Goal: Task Accomplishment & Management: Manage account settings

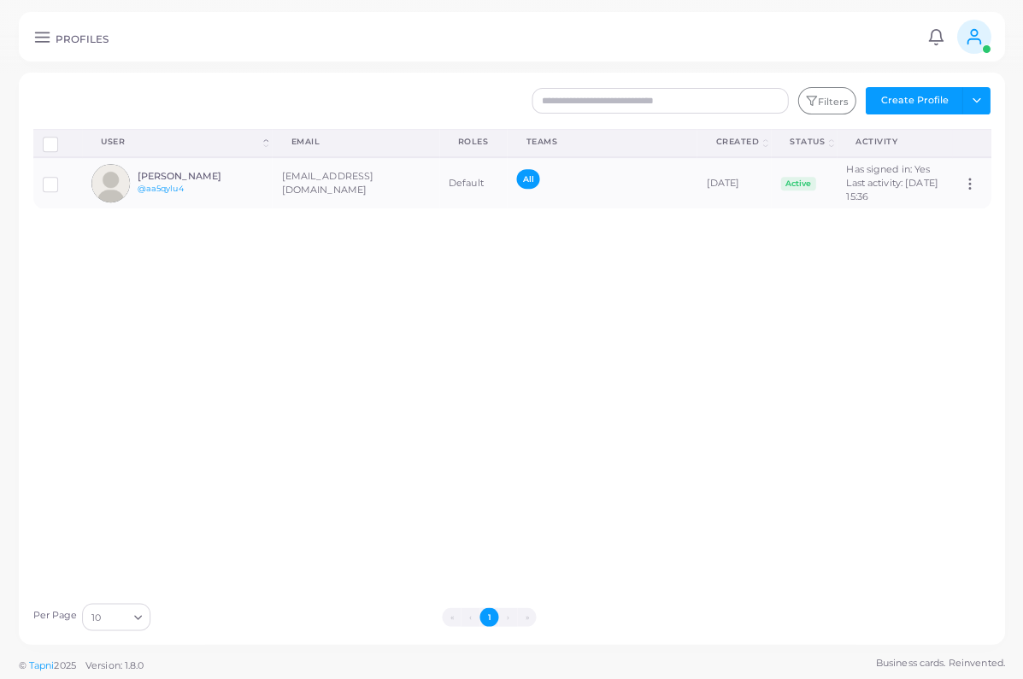
click at [918, 101] on button "Create Profile" at bounding box center [913, 100] width 97 height 27
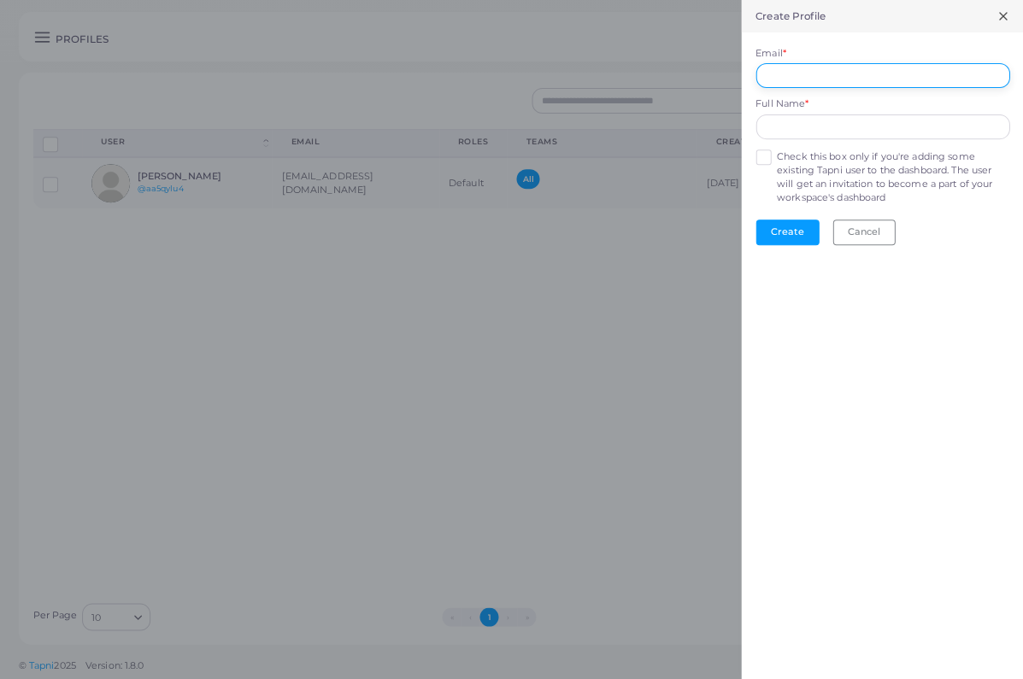
drag, startPoint x: 838, startPoint y: 70, endPoint x: 833, endPoint y: 85, distance: 15.1
click at [838, 70] on input "Email *" at bounding box center [882, 76] width 254 height 26
click at [766, 160] on form "Email * Full Name * Check this box only if you're adding some existing Tapni us…" at bounding box center [882, 145] width 282 height 226
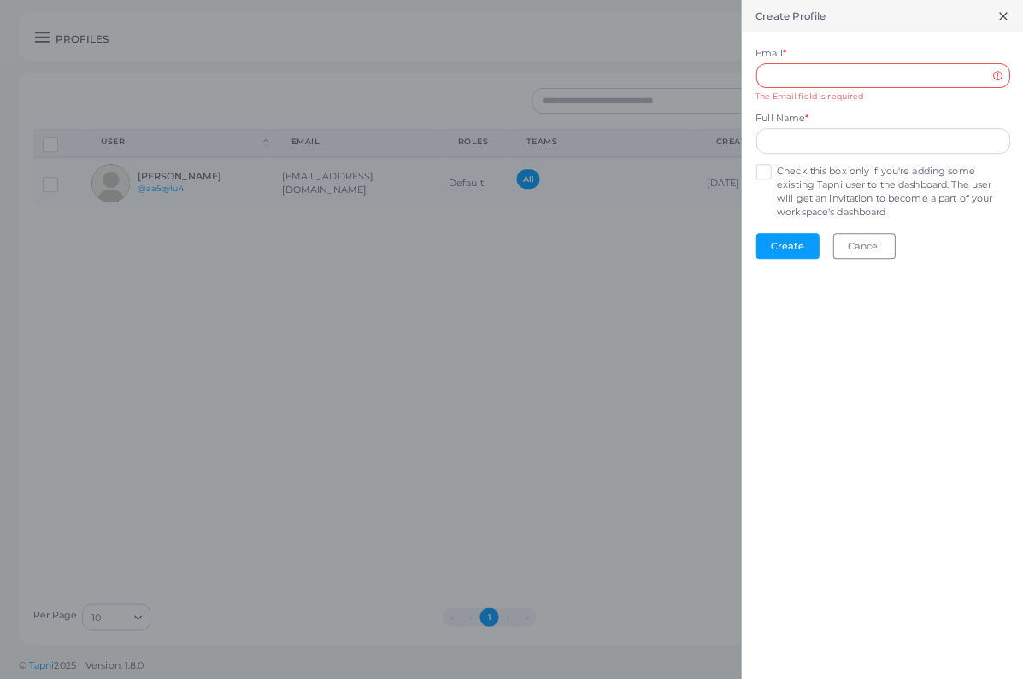
click at [776, 168] on label "Check this box only if you're adding some existing Tapni user to the dashboard.…" at bounding box center [892, 192] width 232 height 55
click at [816, 63] on input "Email *" at bounding box center [882, 76] width 254 height 26
click at [801, 78] on input "Email *" at bounding box center [882, 76] width 254 height 26
paste input "**********"
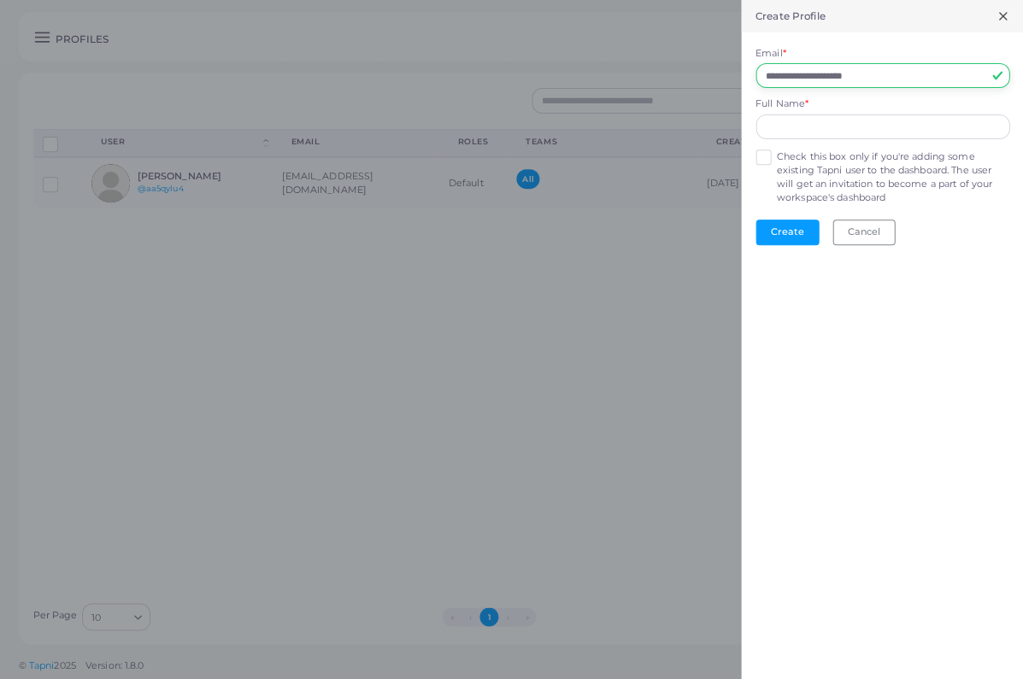
type input "**********"
click at [802, 121] on input "text" at bounding box center [882, 128] width 254 height 26
type input "*"
type input "*****"
drag, startPoint x: 804, startPoint y: 123, endPoint x: 693, endPoint y: 120, distance: 111.2
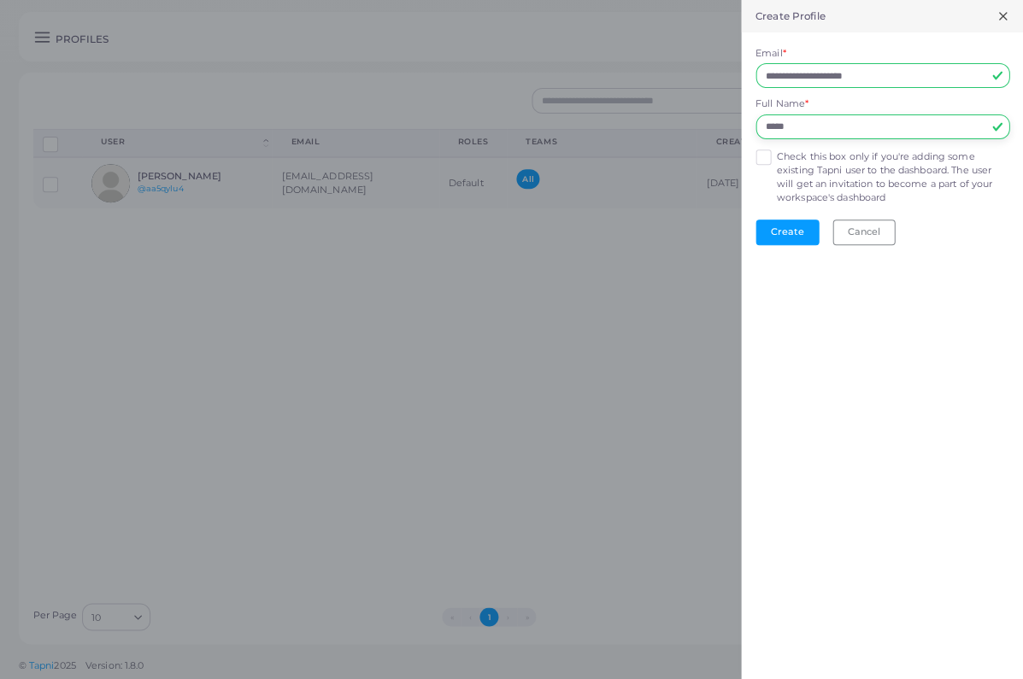
click at [692, 0] on div "**********" at bounding box center [511, 0] width 1023 height 0
paste input "**********"
type input "**********"
click at [779, 226] on button "Create" at bounding box center [786, 233] width 63 height 26
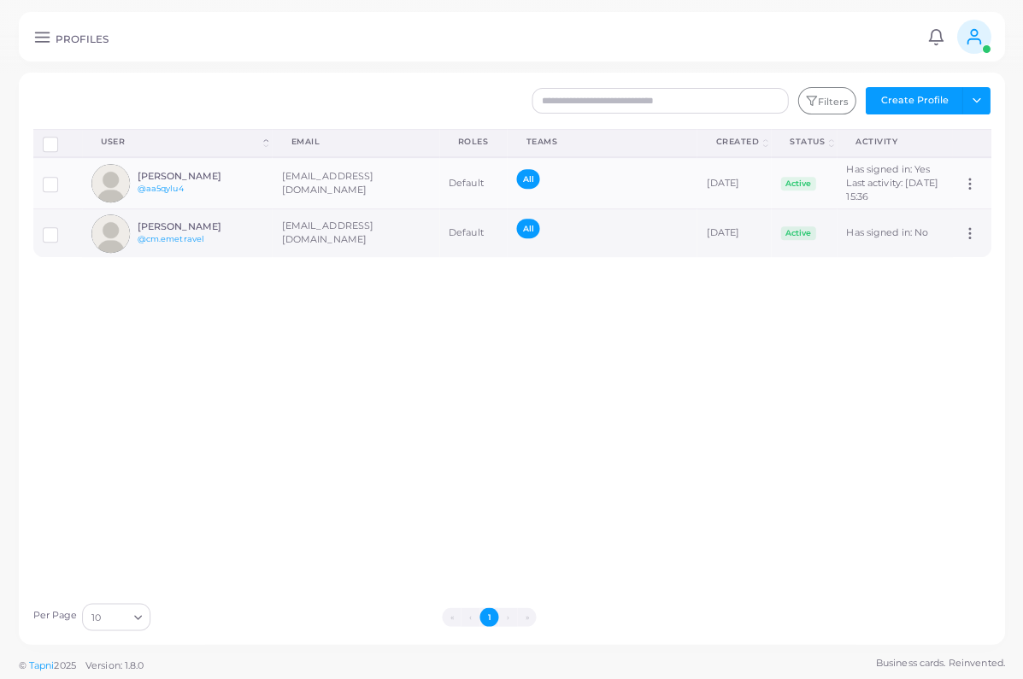
click at [293, 256] on td "[EMAIL_ADDRESS][DOMAIN_NAME]" at bounding box center [355, 233] width 167 height 49
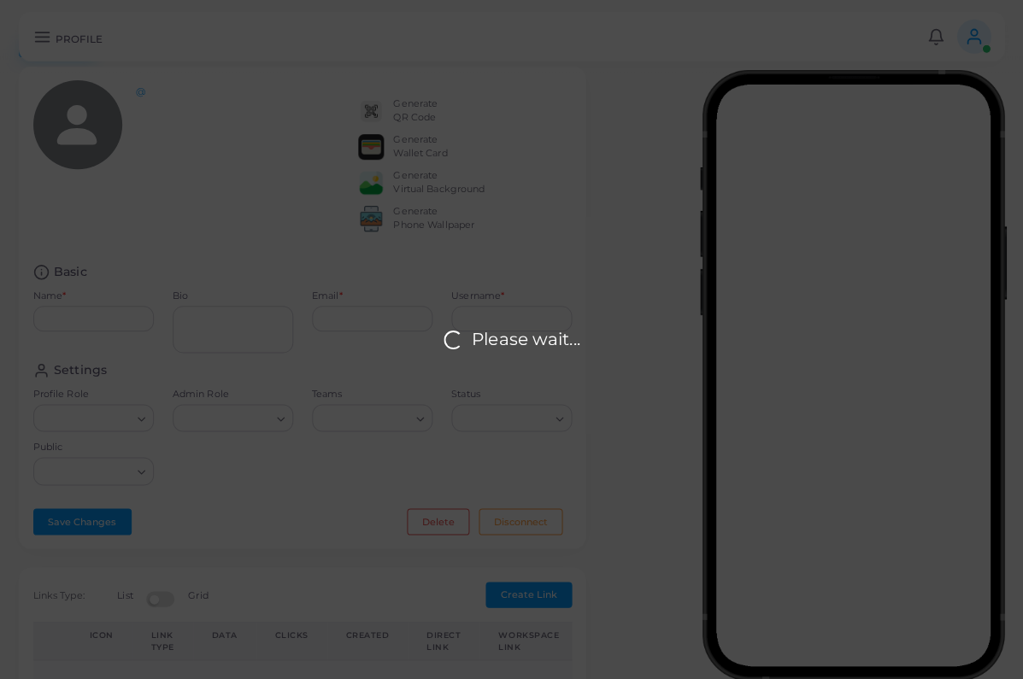
type input "**********"
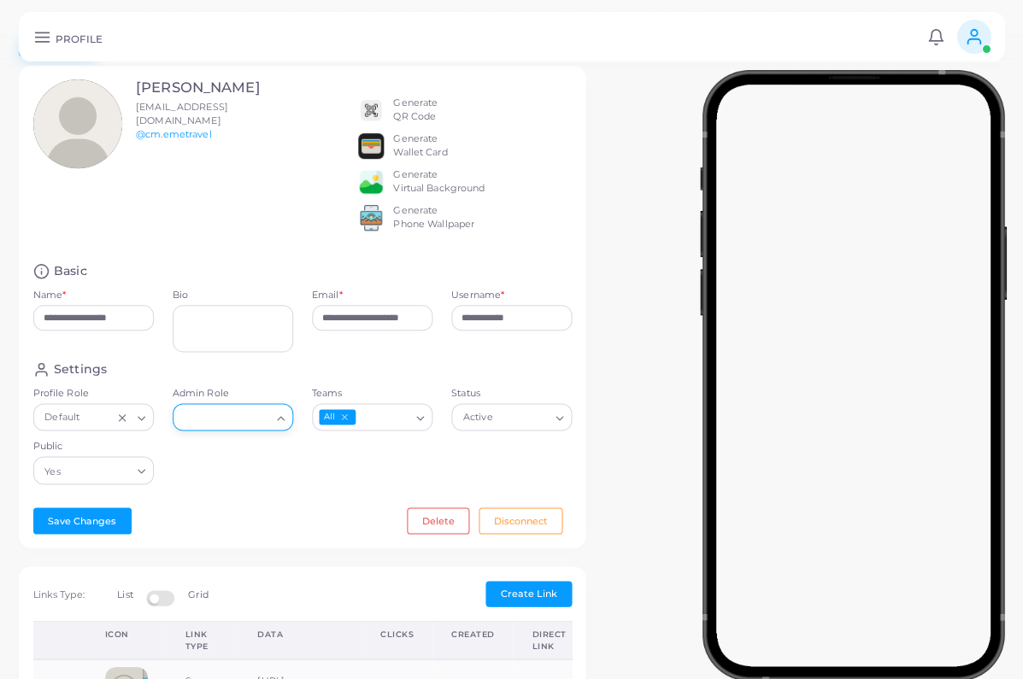
click at [238, 427] on input "Admin Role" at bounding box center [225, 418] width 90 height 19
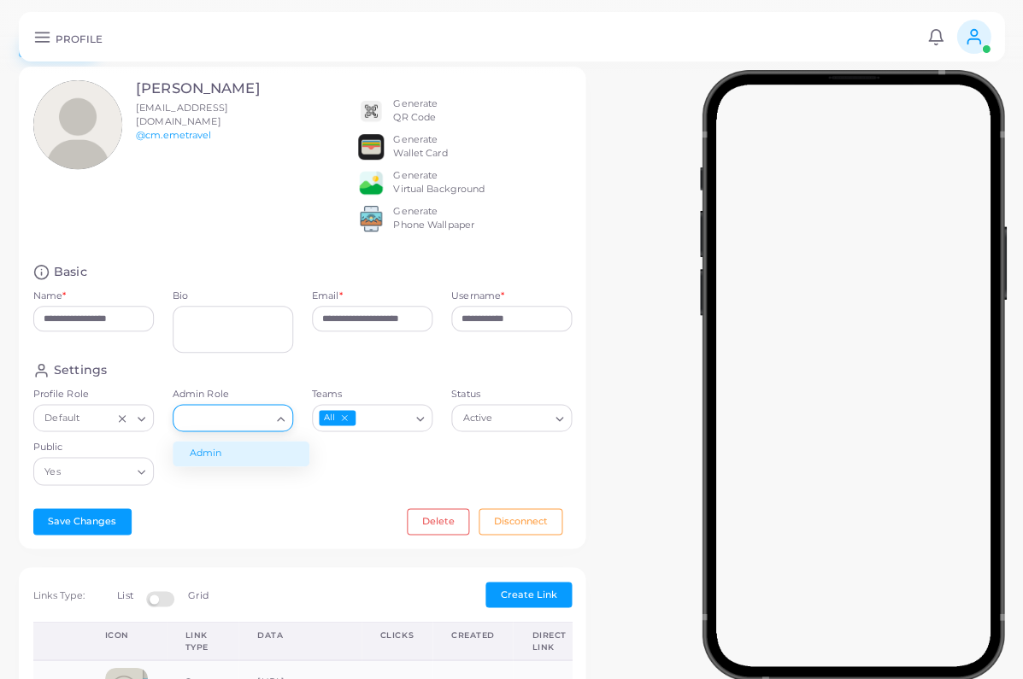
click at [227, 450] on li "Admin" at bounding box center [241, 454] width 137 height 26
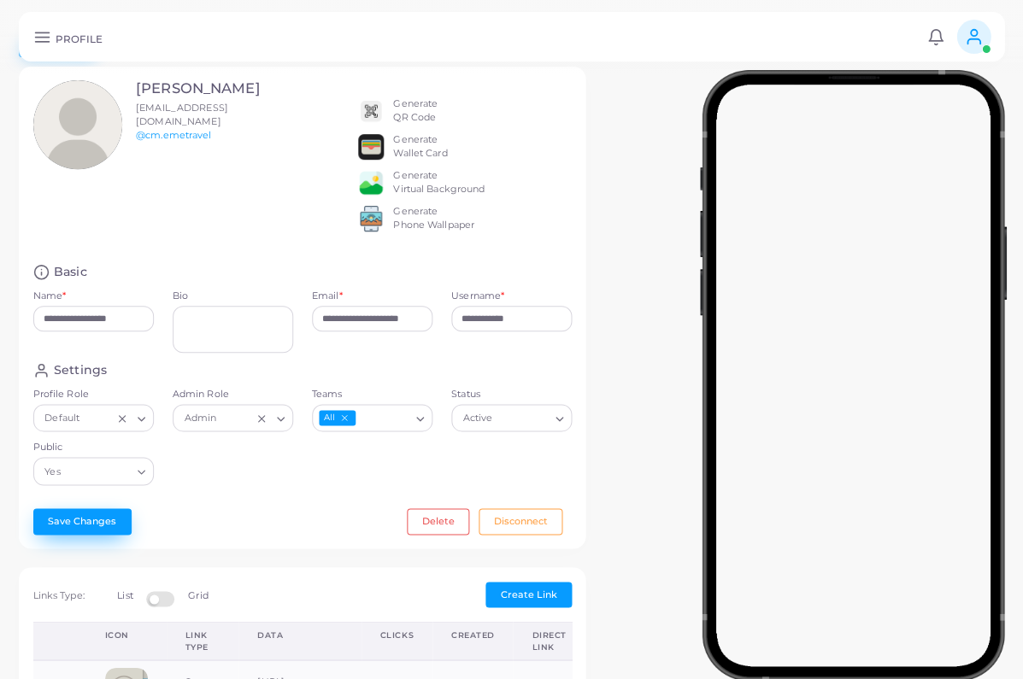
scroll to position [47, 0]
click at [99, 524] on button "Save Changes" at bounding box center [82, 521] width 98 height 26
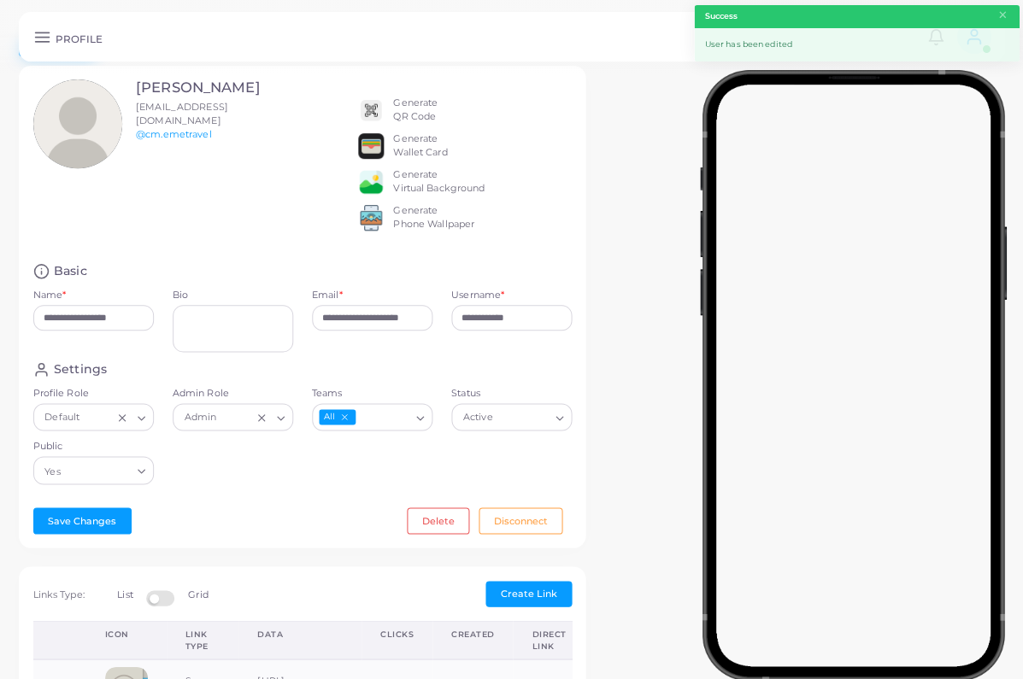
scroll to position [0, 0]
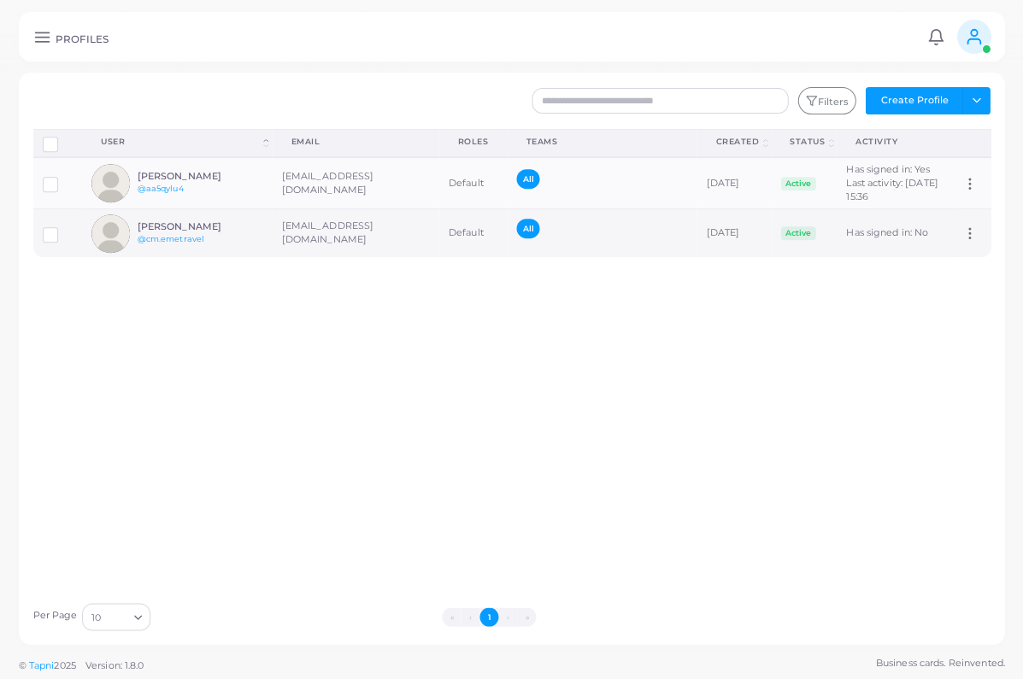
click at [338, 247] on td "[EMAIL_ADDRESS][DOMAIN_NAME]" at bounding box center [355, 233] width 167 height 49
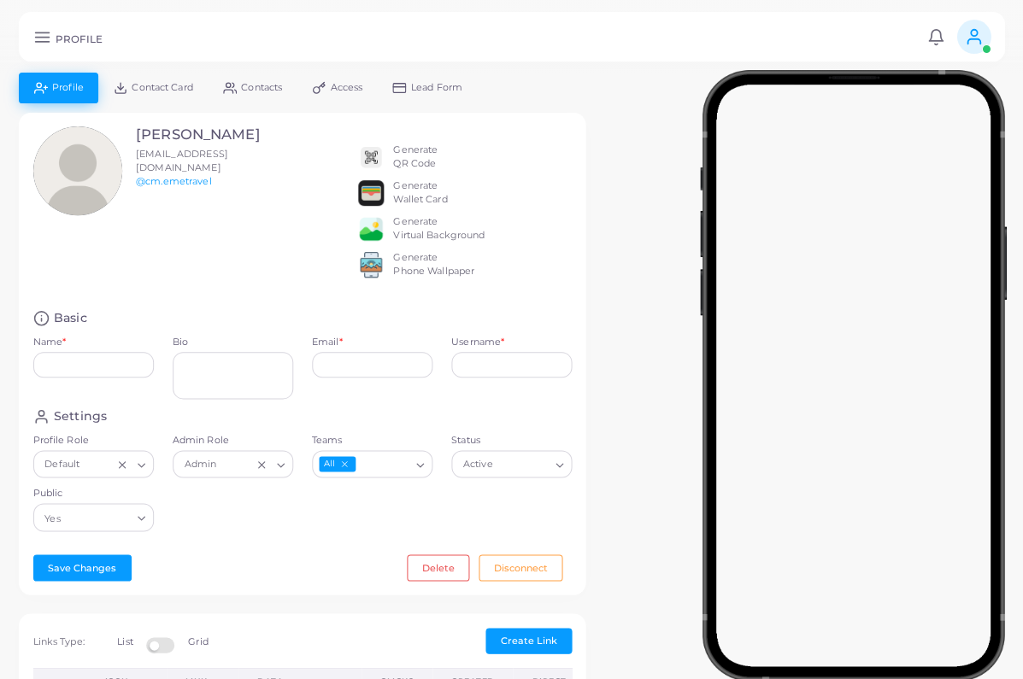
type input "**********"
click at [332, 91] on link "Access" at bounding box center [337, 88] width 80 height 30
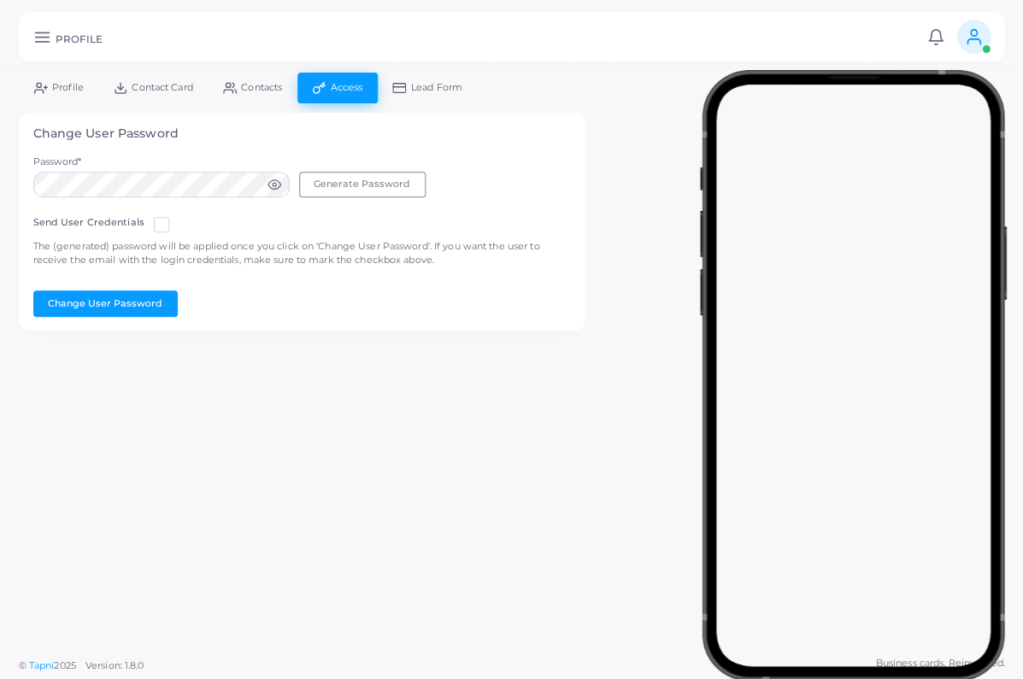
click at [285, 216] on div "Send User Credentials The (generated) password will be applied once you click o…" at bounding box center [302, 246] width 538 height 61
click at [273, 184] on icon at bounding box center [274, 185] width 14 height 14
click at [137, 308] on button "Change User Password" at bounding box center [105, 304] width 144 height 26
click at [111, 314] on div "Change User Password Password * Generate Password Send User Credentials The (ge…" at bounding box center [302, 222] width 567 height 219
click at [105, 299] on button "Change User Password" at bounding box center [105, 304] width 144 height 26
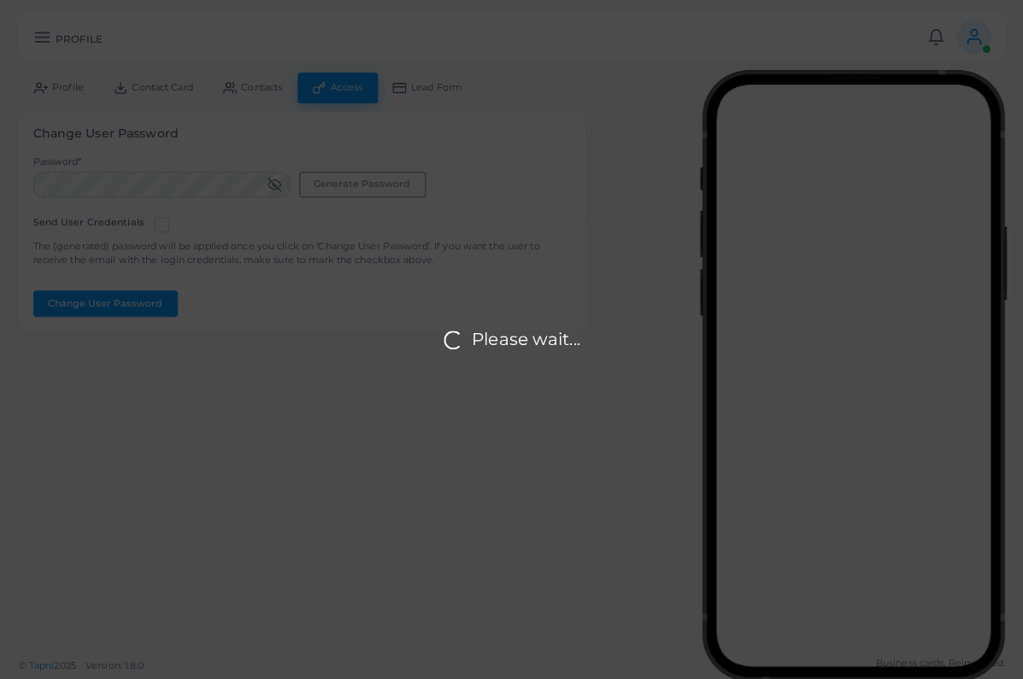
click at [62, 87] on div "Please wait..." at bounding box center [511, 339] width 1023 height 679
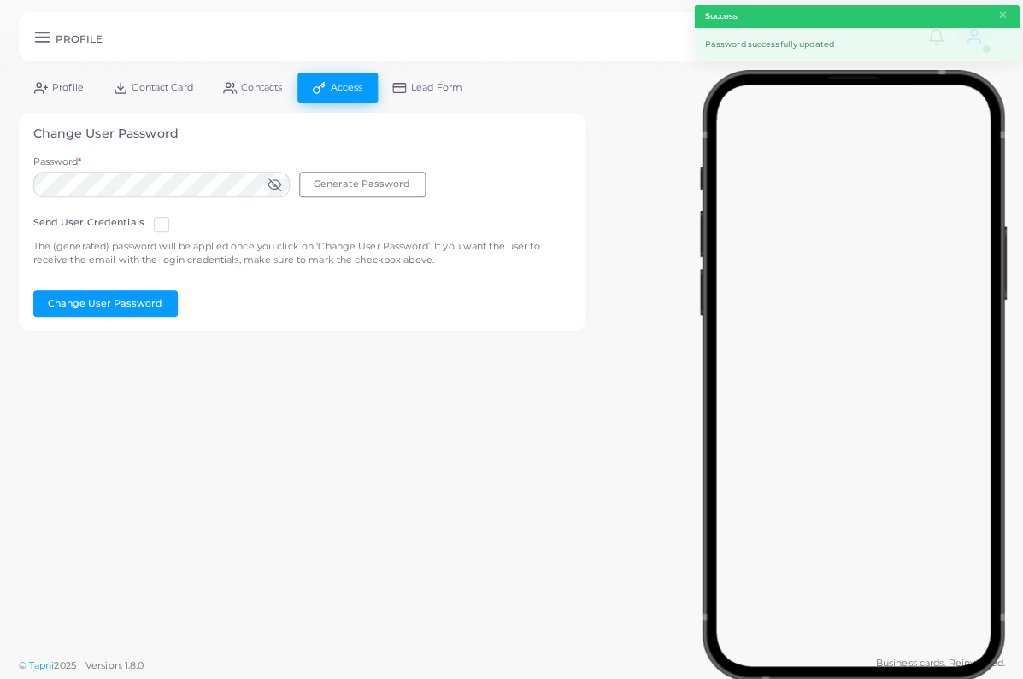
click at [62, 87] on span "Profile" at bounding box center [68, 87] width 32 height 9
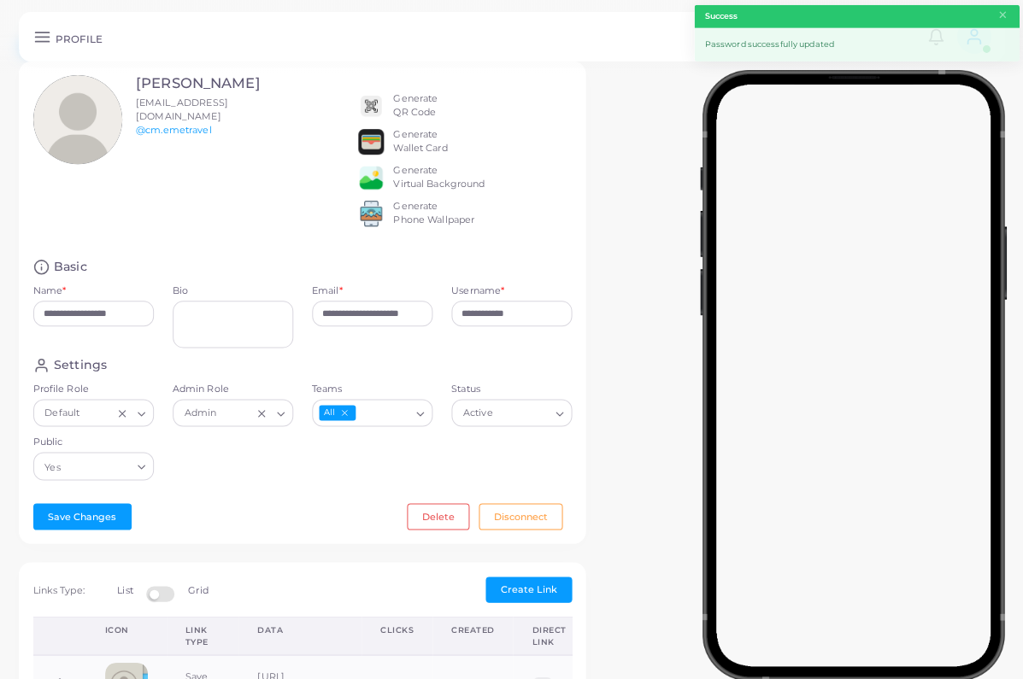
scroll to position [52, 0]
click at [75, 524] on button "Save Changes" at bounding box center [82, 516] width 98 height 26
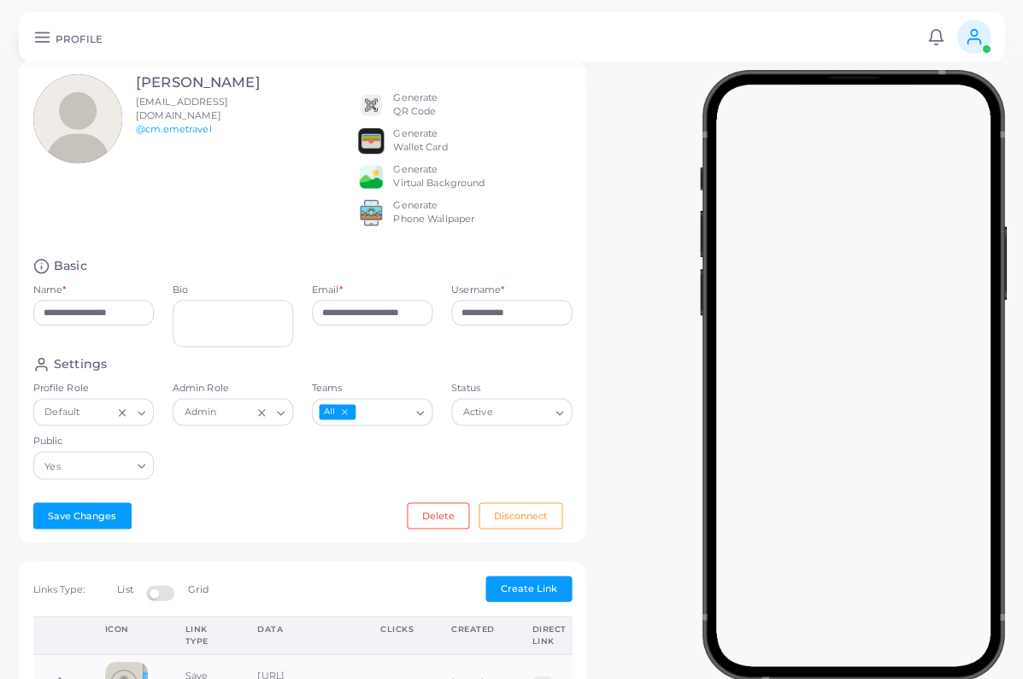
click at [41, 36] on icon at bounding box center [42, 37] width 18 height 18
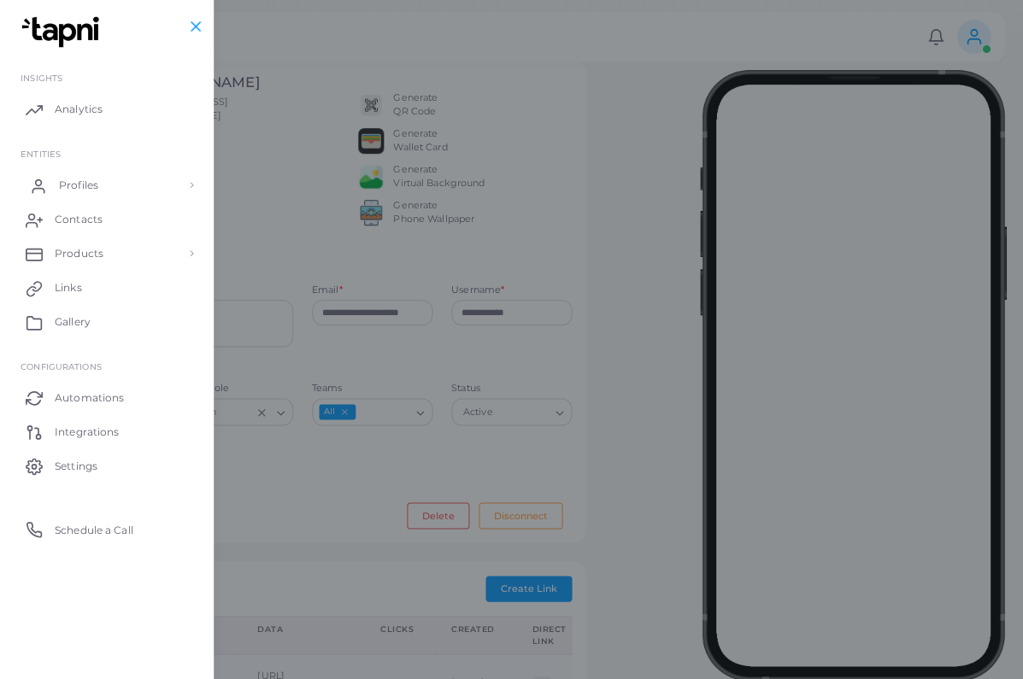
click at [97, 188] on span "Profiles" at bounding box center [78, 185] width 39 height 15
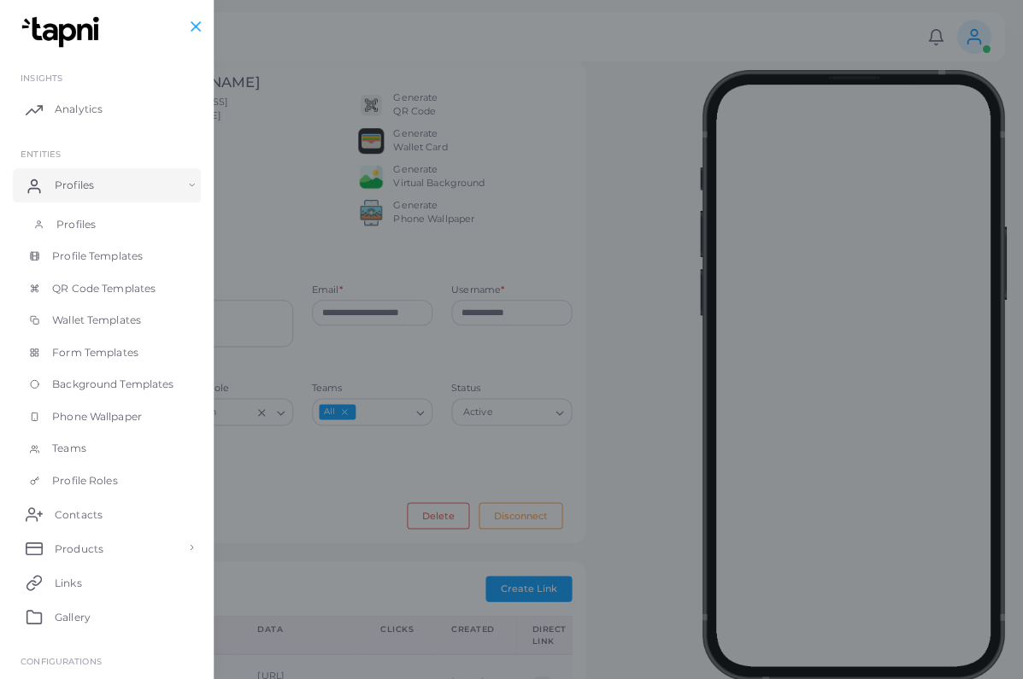
click at [101, 228] on link "Profiles" at bounding box center [107, 225] width 188 height 32
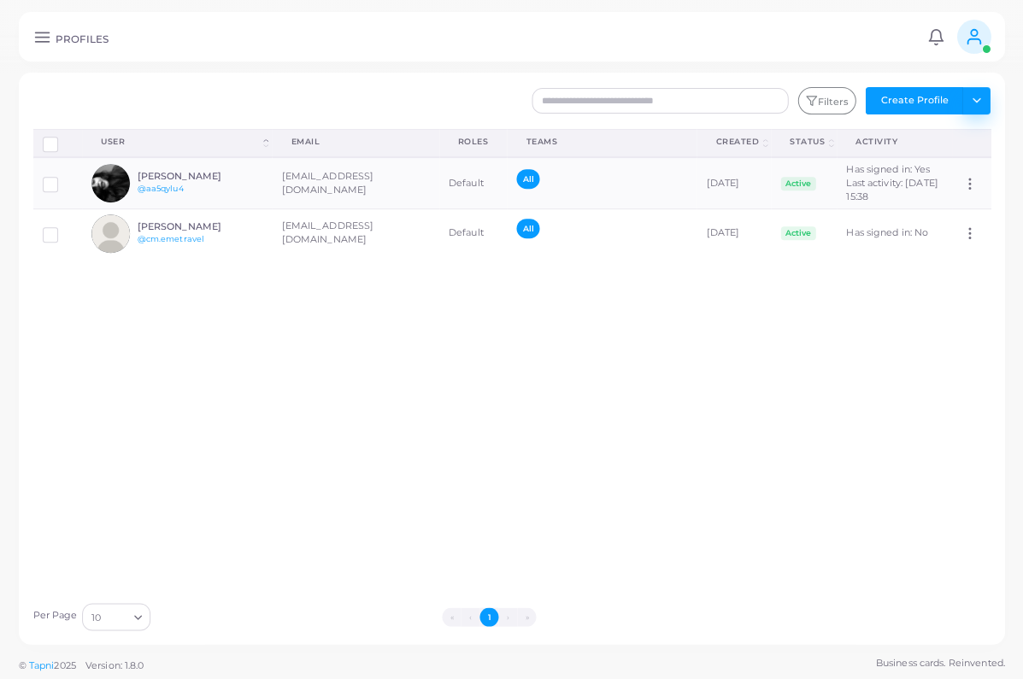
click at [979, 95] on button "Toggle dropdown" at bounding box center [975, 100] width 28 height 27
click at [952, 133] on link "Import Profiles" at bounding box center [938, 138] width 95 height 26
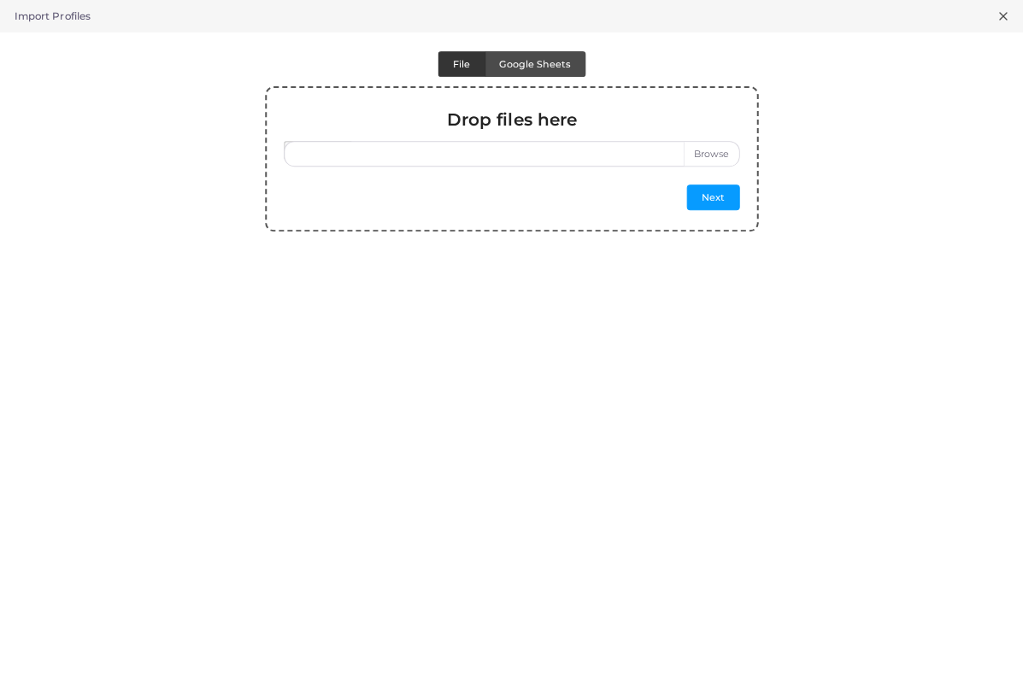
click at [712, 157] on label at bounding box center [512, 154] width 456 height 26
click at [712, 157] on input "file" at bounding box center [512, 154] width 456 height 26
type input "**********"
click at [719, 203] on button "Next" at bounding box center [712, 198] width 53 height 26
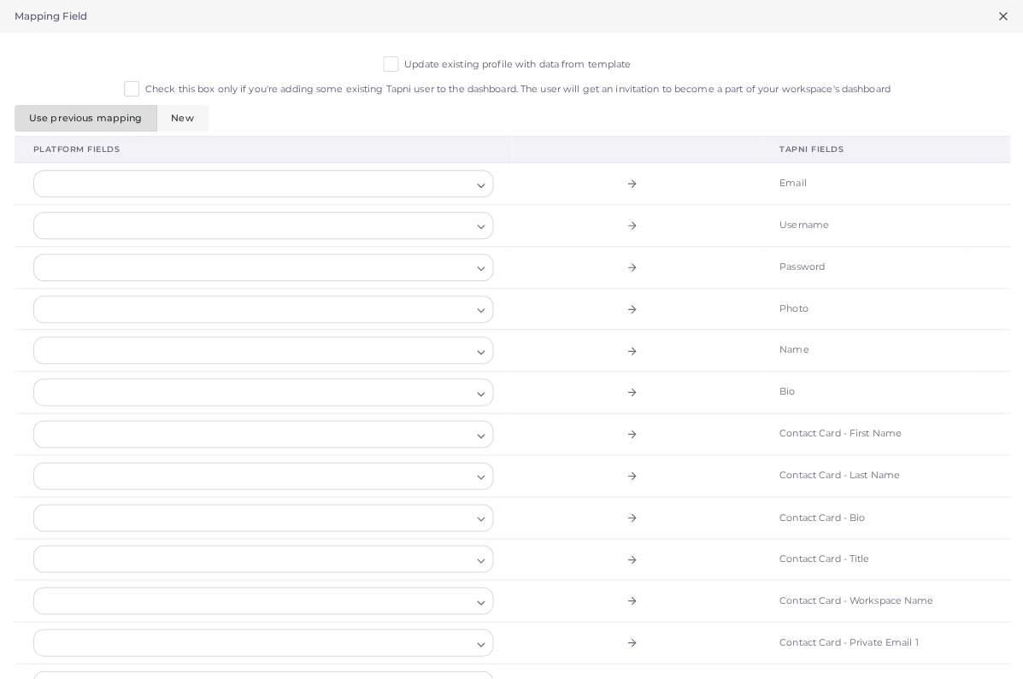
click at [377, 66] on div "Update existing profile with data from template Check this box only if you're a…" at bounding box center [512, 81] width 995 height 50
click at [404, 63] on label "Update existing profile with data from template" at bounding box center [517, 65] width 226 height 14
click at [383, 179] on div at bounding box center [253, 184] width 438 height 26
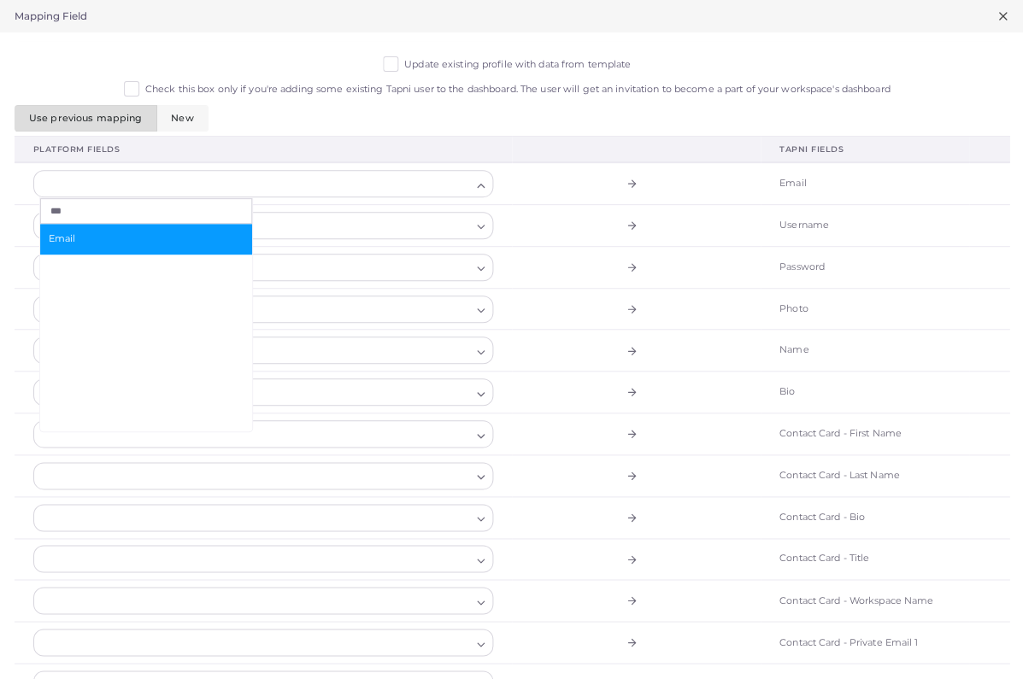
type input "***"
click at [193, 240] on span "Email" at bounding box center [146, 239] width 195 height 14
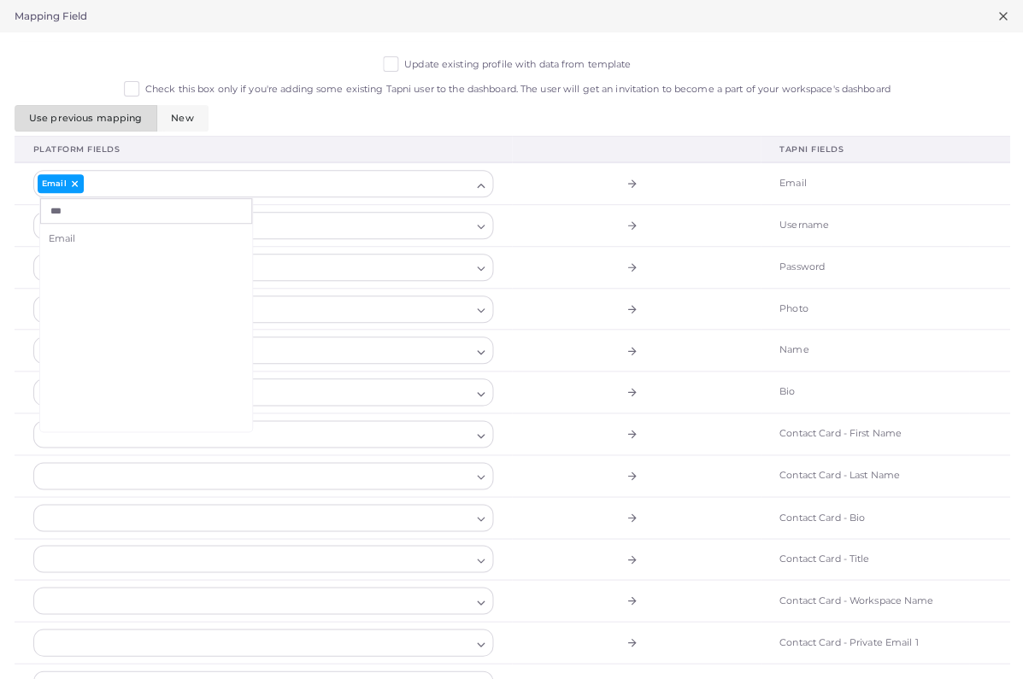
click at [368, 218] on div at bounding box center [253, 226] width 438 height 26
click at [334, 281] on td at bounding box center [263, 267] width 497 height 42
click at [329, 352] on div at bounding box center [253, 351] width 438 height 26
type input "**"
click at [147, 403] on span "Nombre" at bounding box center [146, 406] width 195 height 14
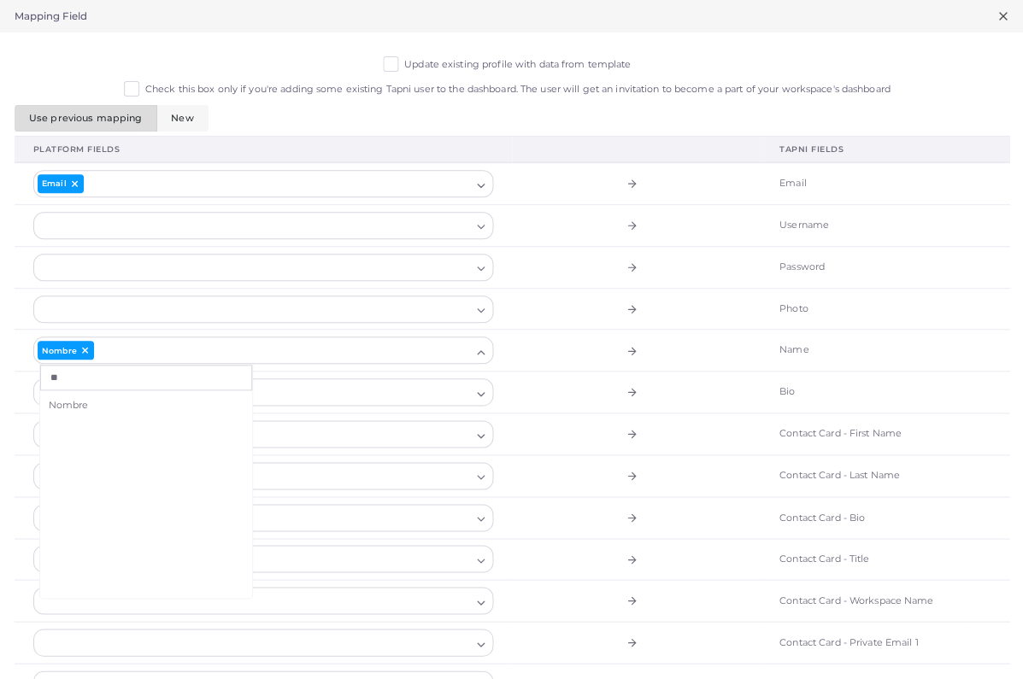
click at [445, 401] on div at bounding box center [253, 392] width 438 height 26
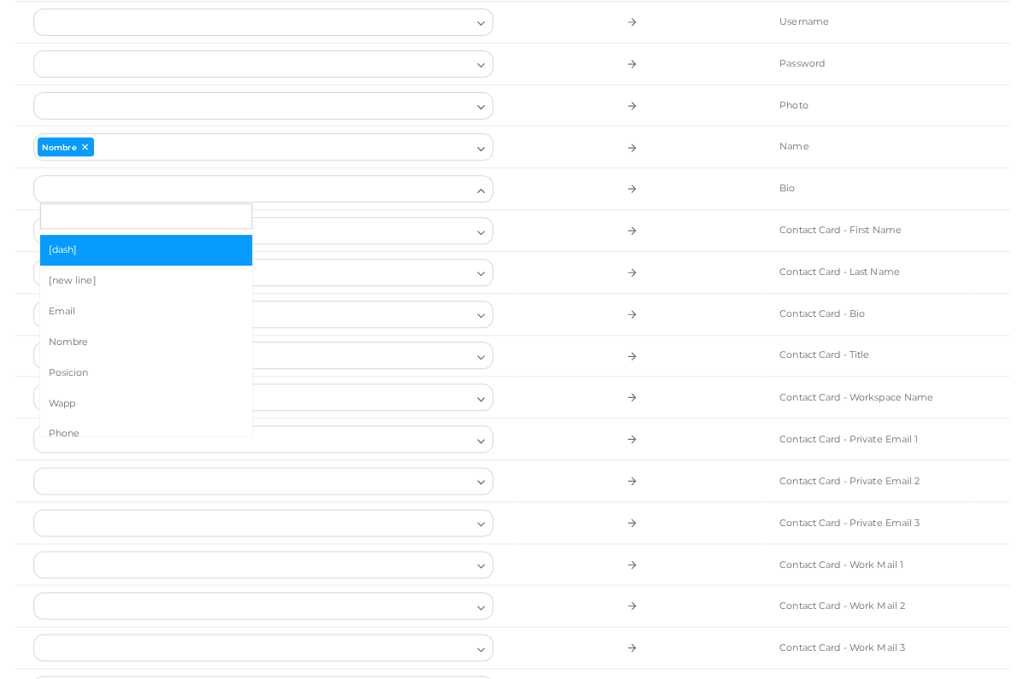
scroll to position [98, 0]
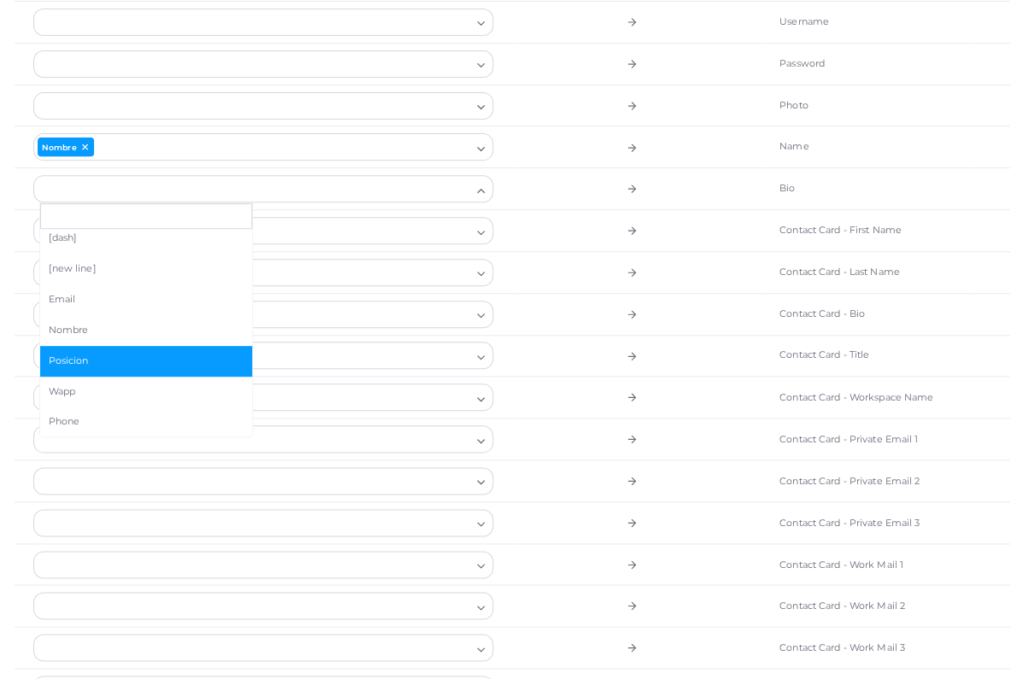
click at [147, 355] on span "Posicion" at bounding box center [146, 362] width 195 height 14
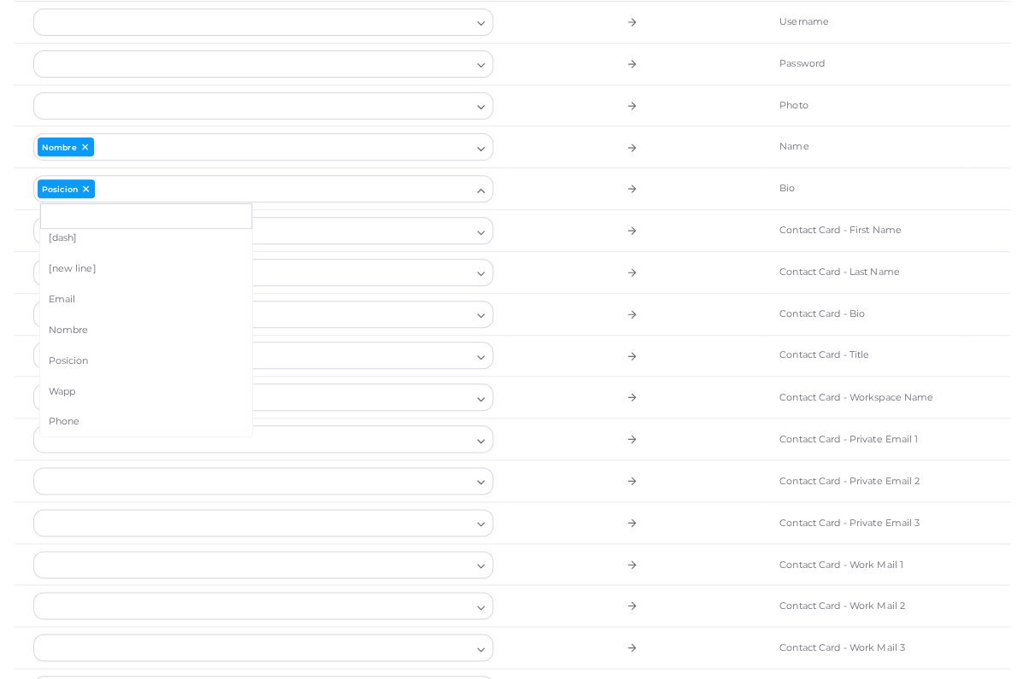
click at [633, 247] on td at bounding box center [636, 231] width 249 height 42
click at [426, 233] on div at bounding box center [253, 231] width 438 height 26
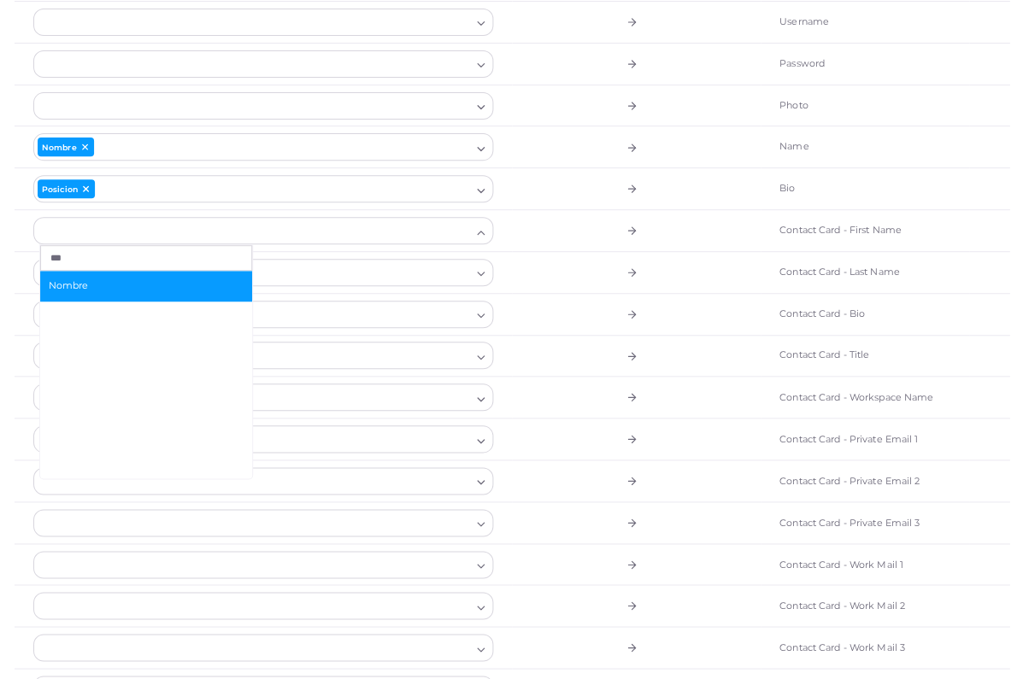
type input "***"
click at [175, 294] on li "Nombre" at bounding box center [146, 286] width 212 height 31
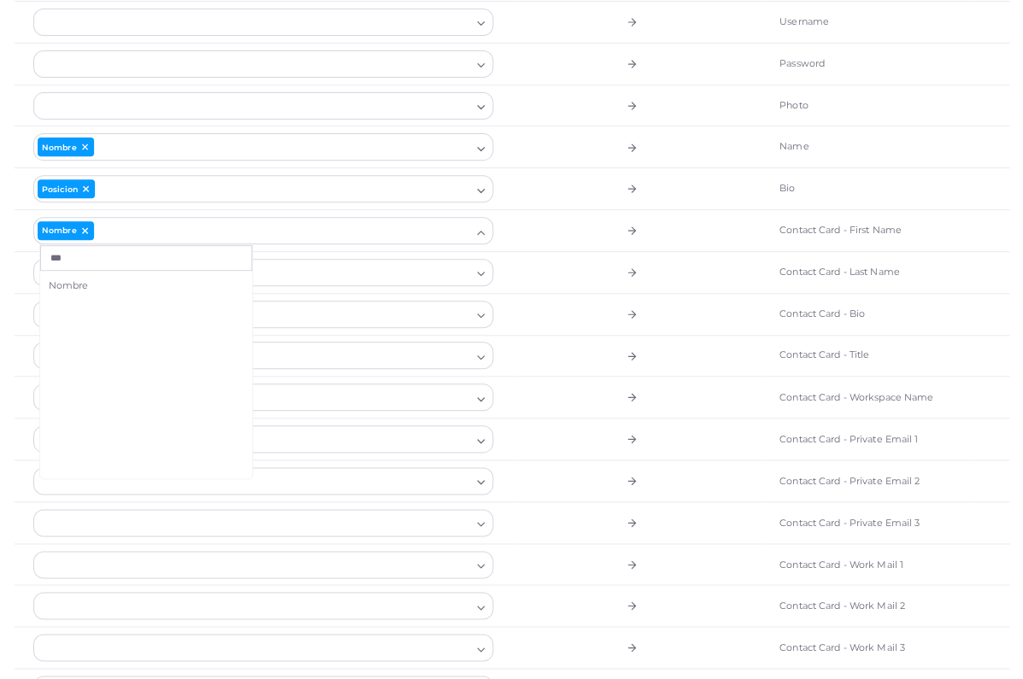
click at [626, 279] on td at bounding box center [636, 272] width 249 height 42
click at [440, 320] on div at bounding box center [253, 315] width 438 height 26
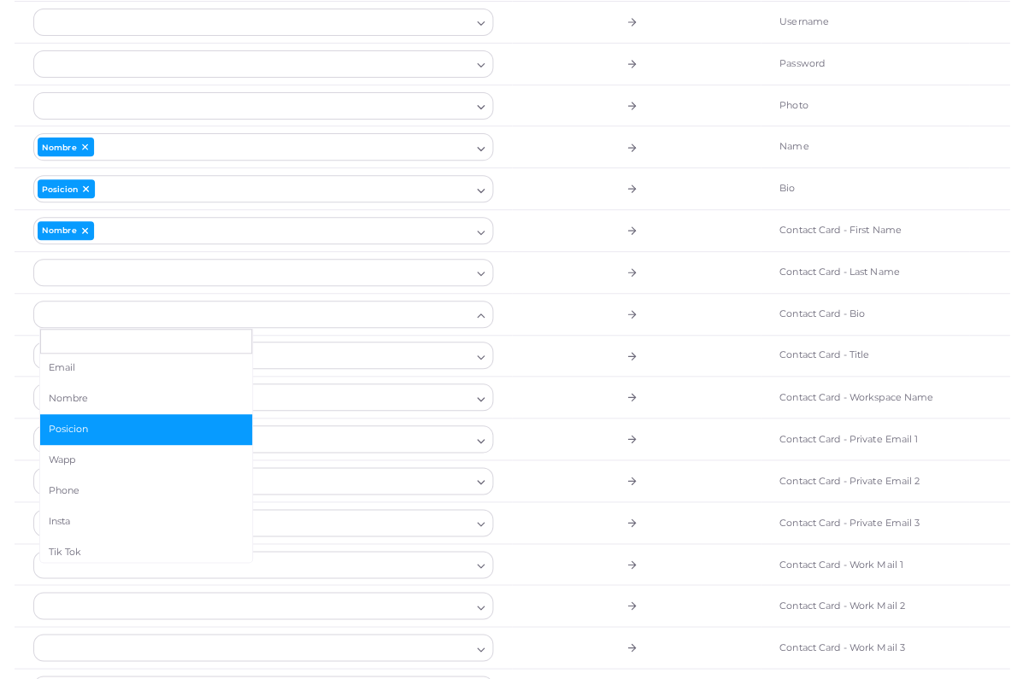
click at [156, 429] on li "Posicion" at bounding box center [146, 429] width 212 height 31
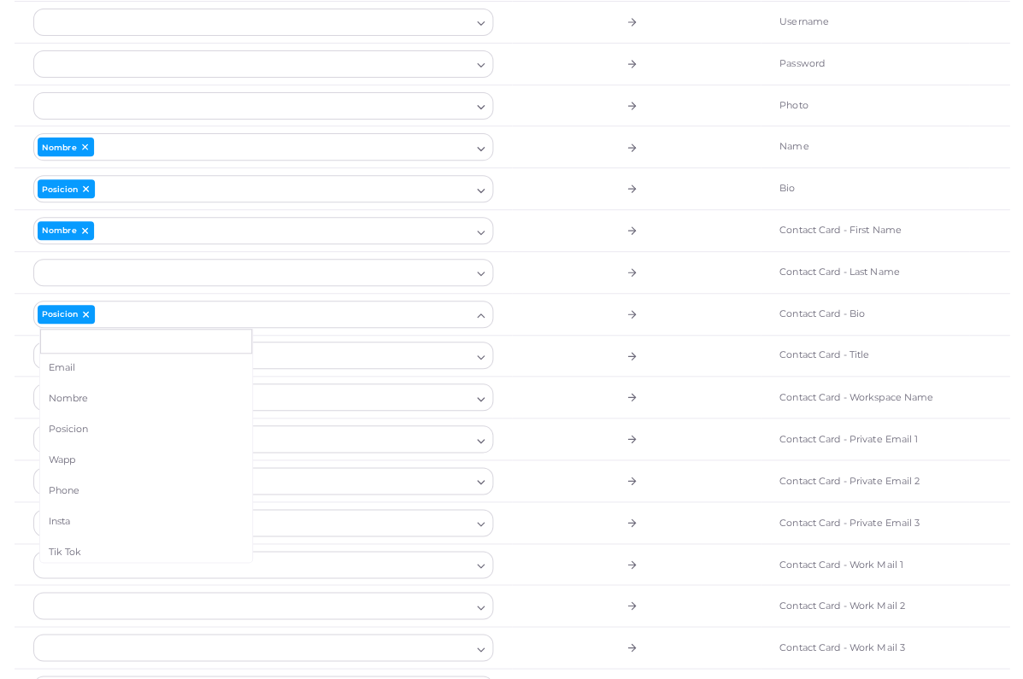
click at [620, 361] on td at bounding box center [636, 356] width 249 height 42
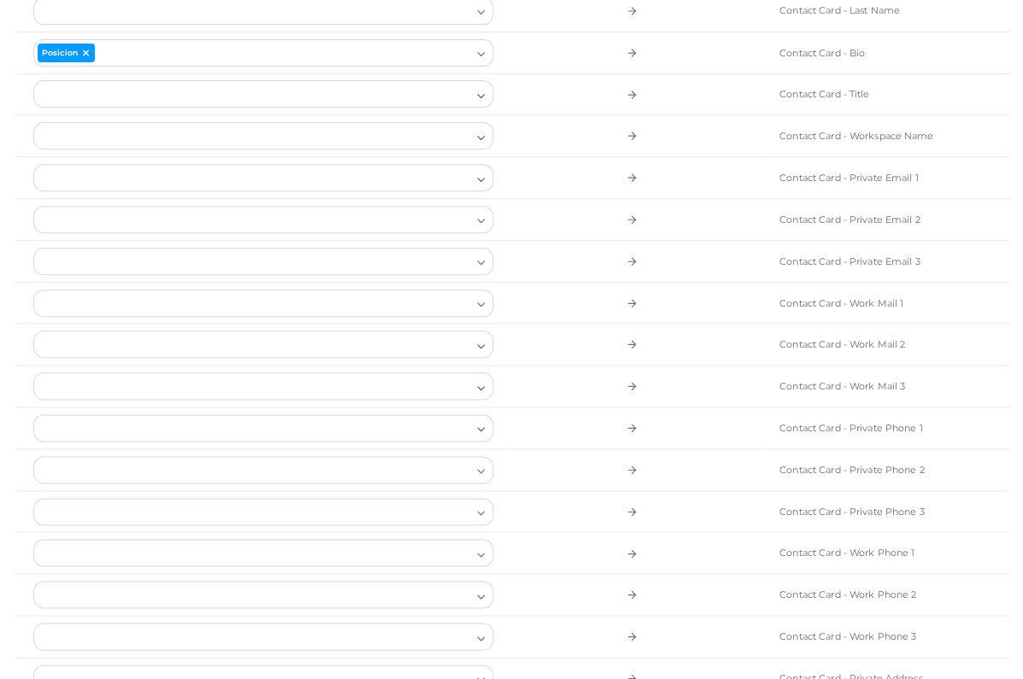
scroll to position [514, 0]
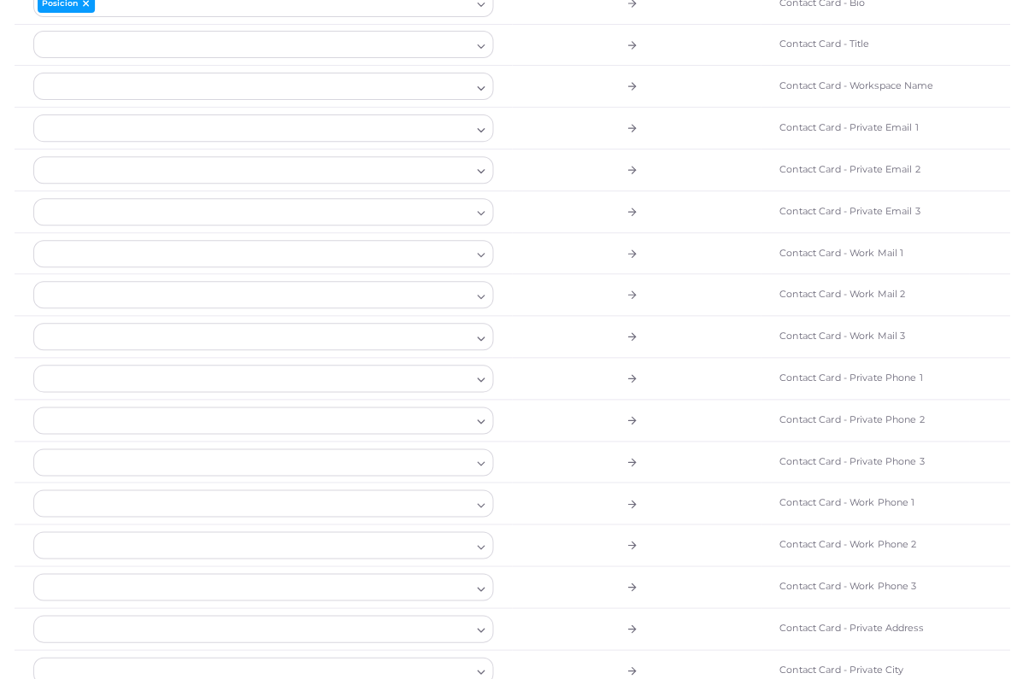
click at [423, 250] on div at bounding box center [253, 254] width 438 height 26
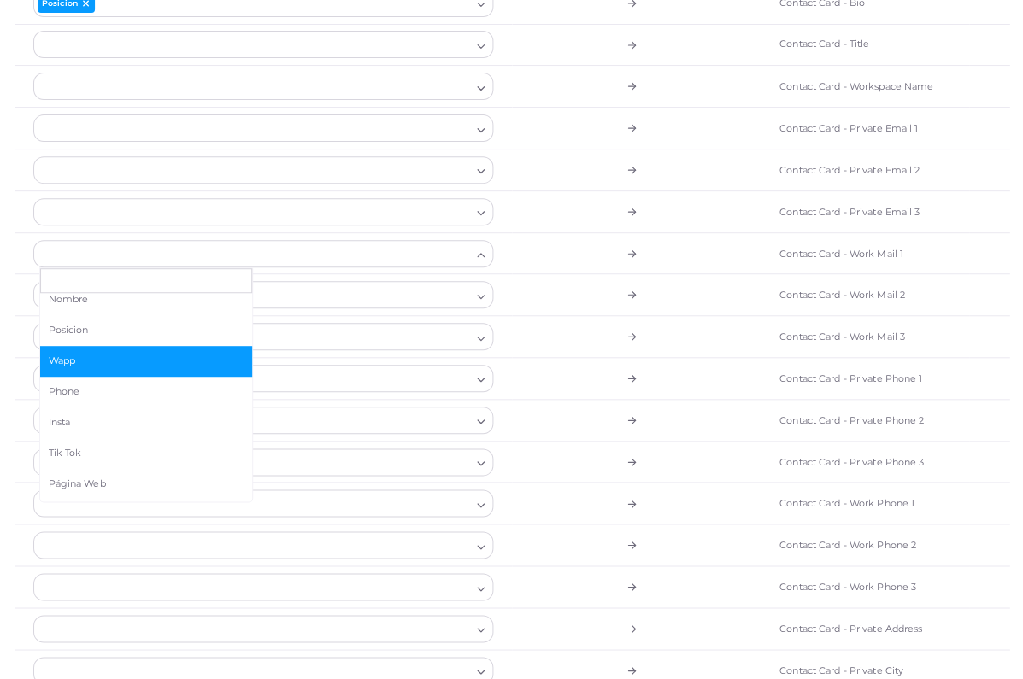
click at [120, 354] on span "Wapp" at bounding box center [146, 361] width 195 height 14
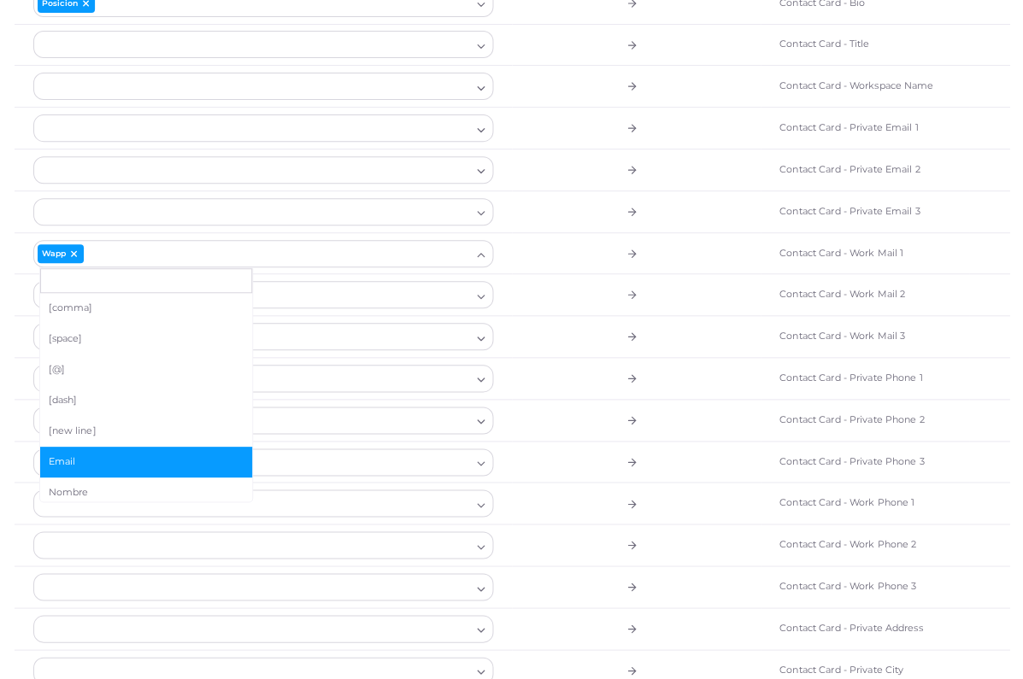
scroll to position [0, 0]
click at [95, 457] on span "Email" at bounding box center [146, 463] width 195 height 14
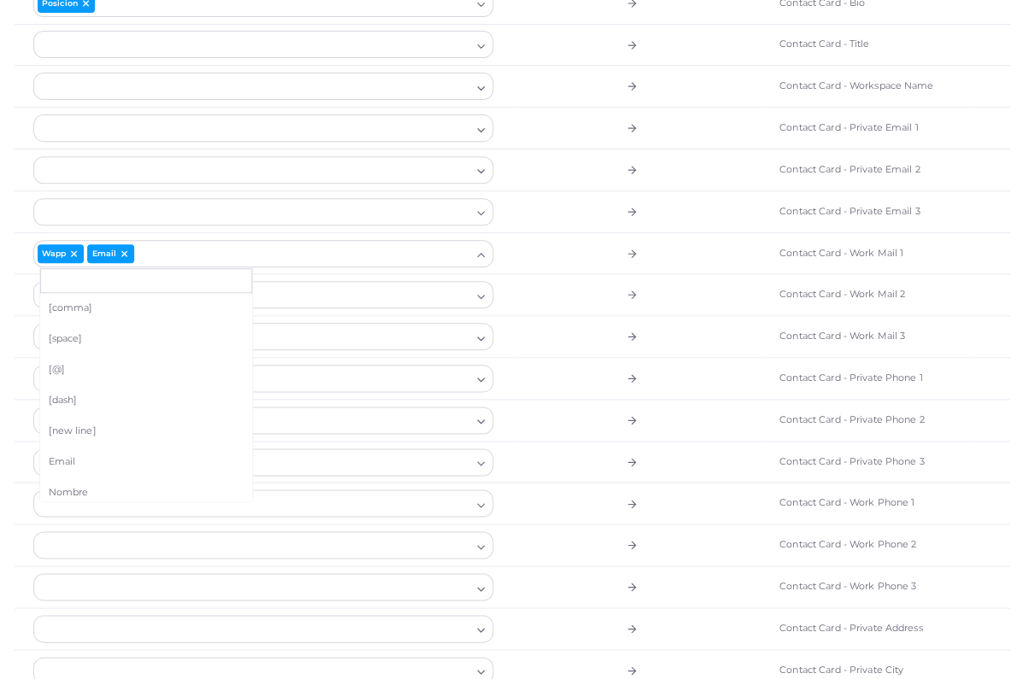
click at [73, 251] on icon at bounding box center [73, 254] width 9 height 10
click at [373, 282] on div at bounding box center [253, 295] width 438 height 26
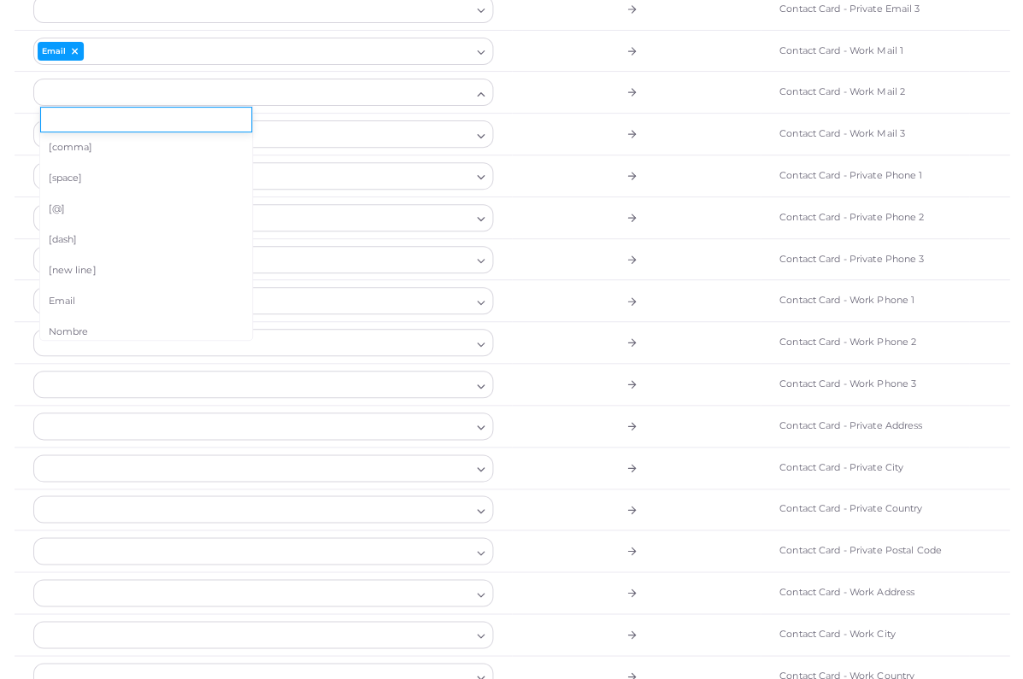
scroll to position [726, 0]
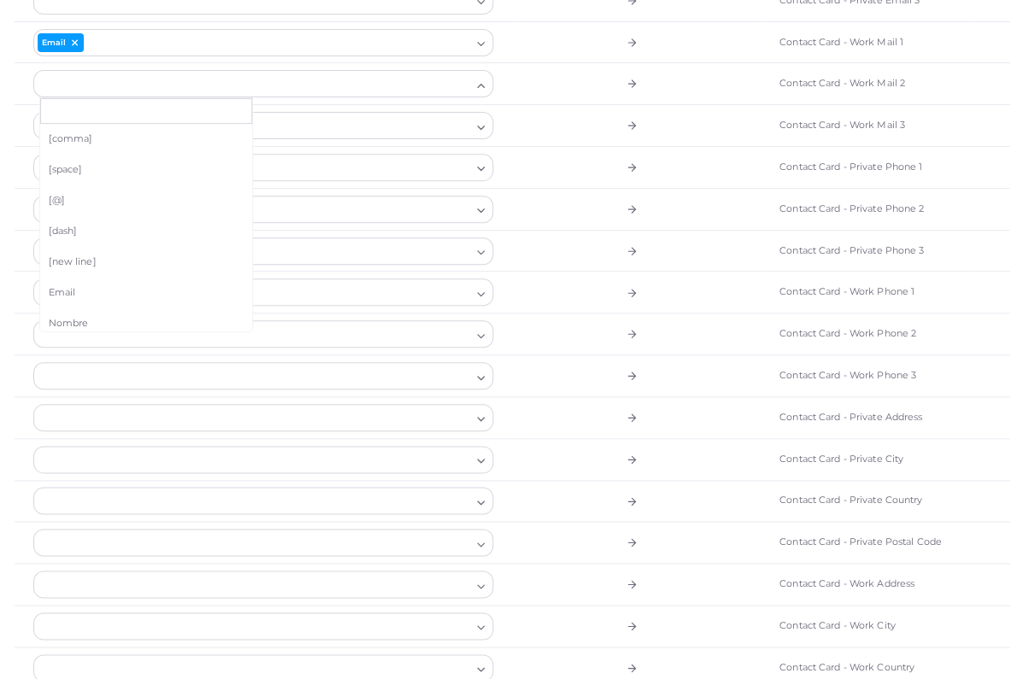
click at [389, 290] on div at bounding box center [253, 292] width 438 height 26
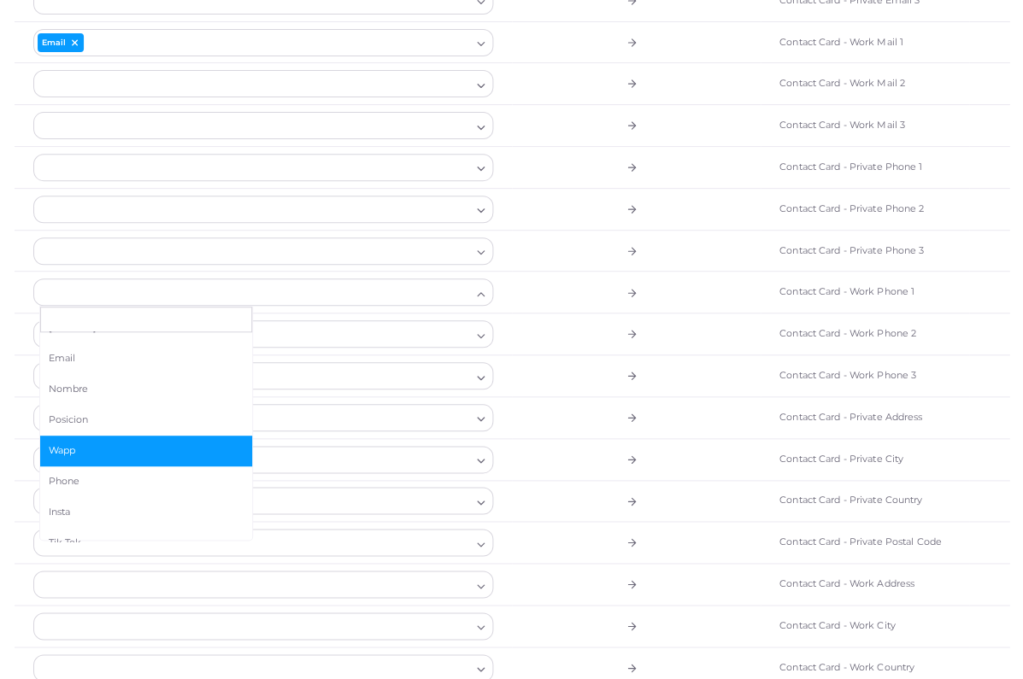
click at [111, 446] on span "Wapp" at bounding box center [146, 451] width 195 height 14
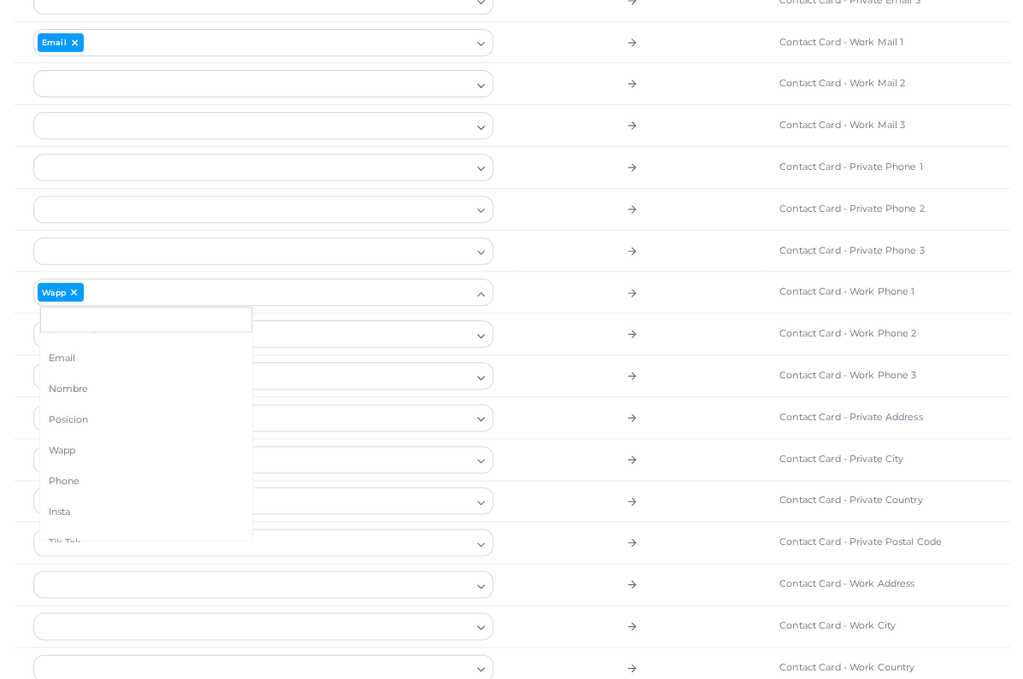
click at [637, 382] on td at bounding box center [636, 377] width 249 height 42
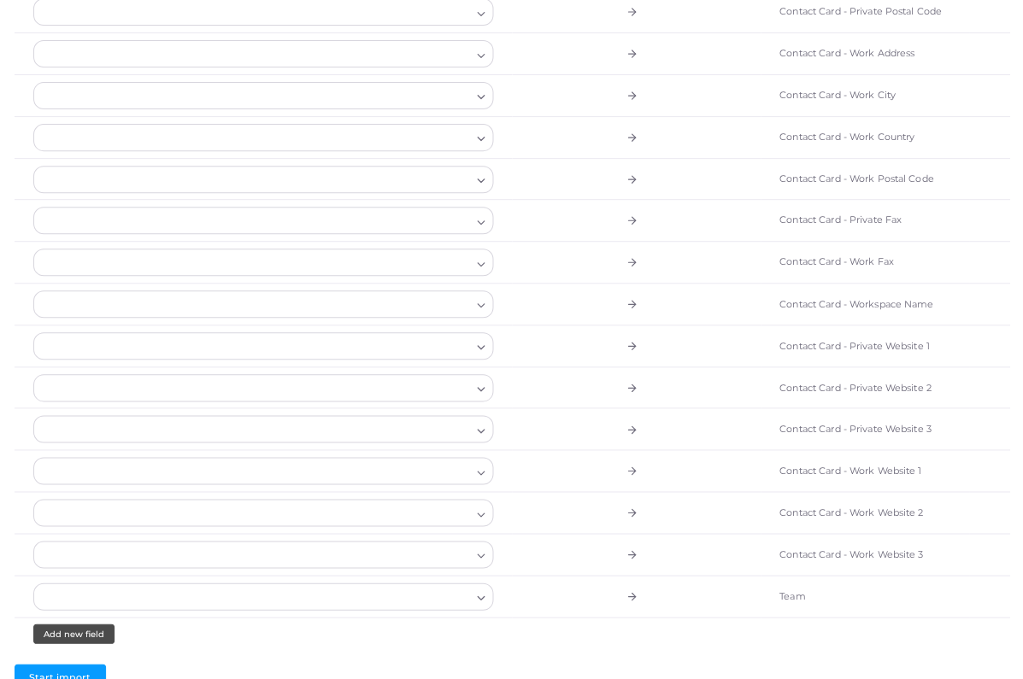
scroll to position [1255, 0]
click at [79, 677] on span "Start import" at bounding box center [60, 678] width 62 height 12
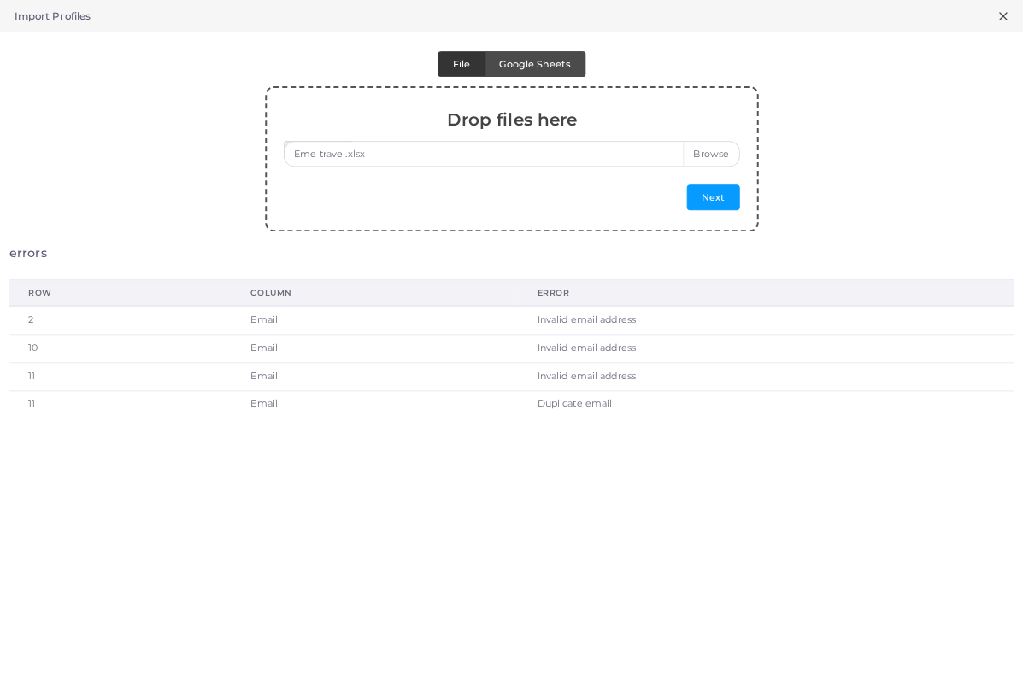
click at [1006, 14] on icon at bounding box center [1003, 16] width 14 height 14
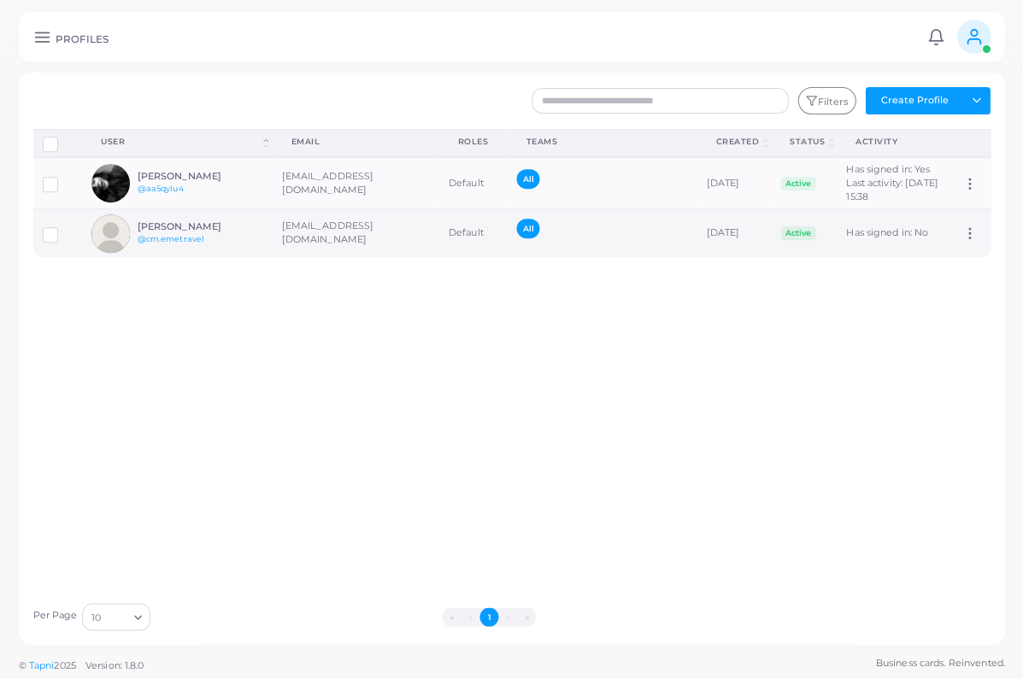
click at [63, 228] on label at bounding box center [63, 228] width 0 height 0
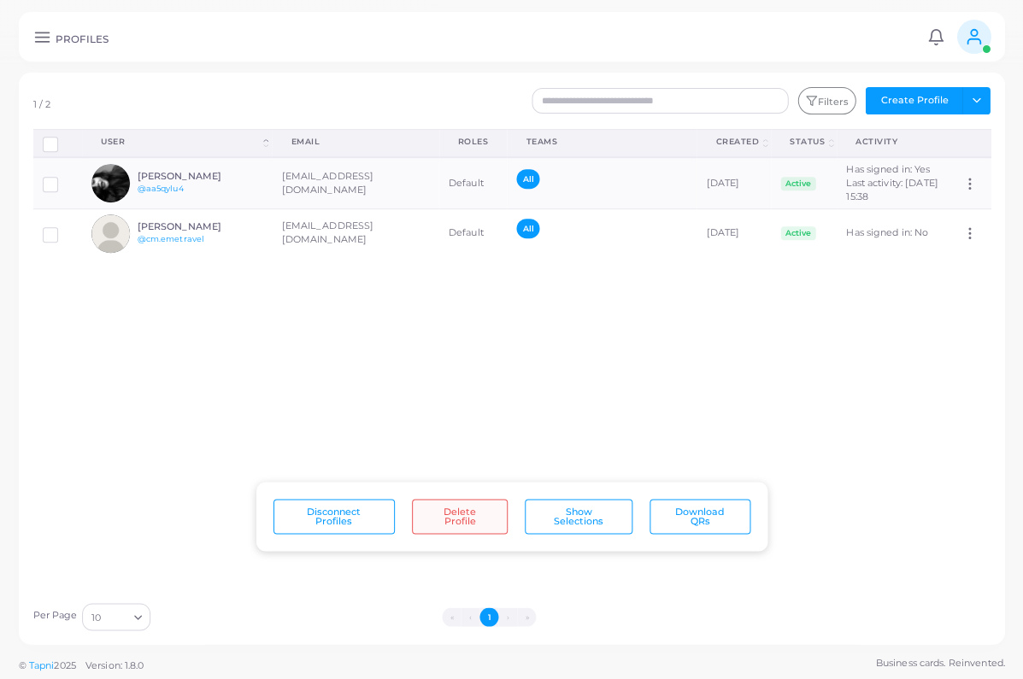
click at [456, 520] on button "Delete Profile" at bounding box center [460, 516] width 96 height 35
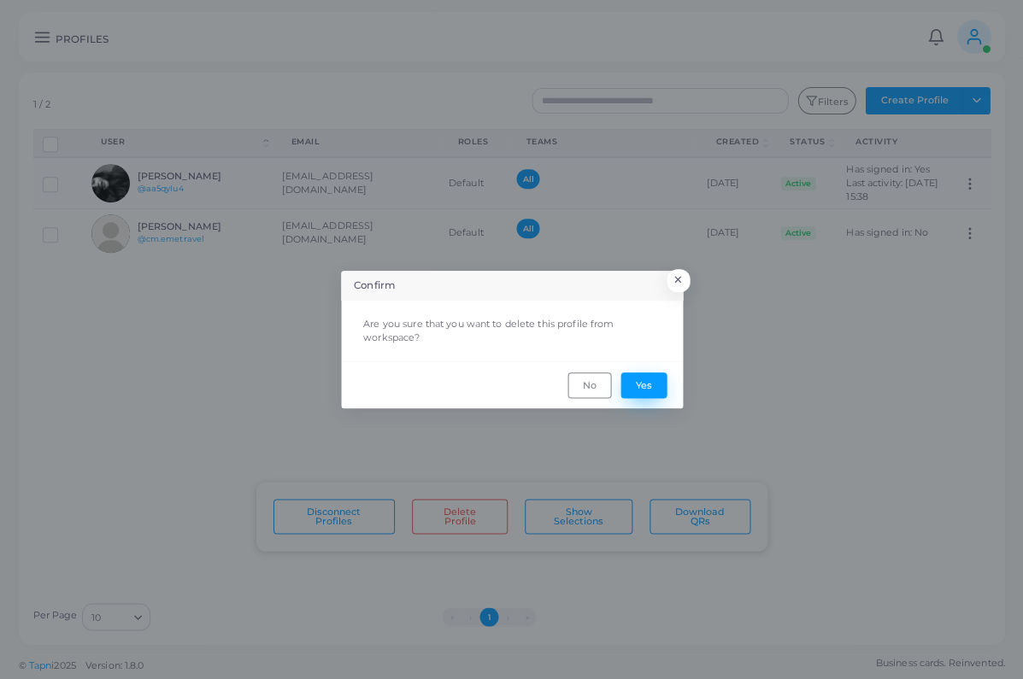
click at [651, 378] on button "Yes" at bounding box center [643, 386] width 46 height 26
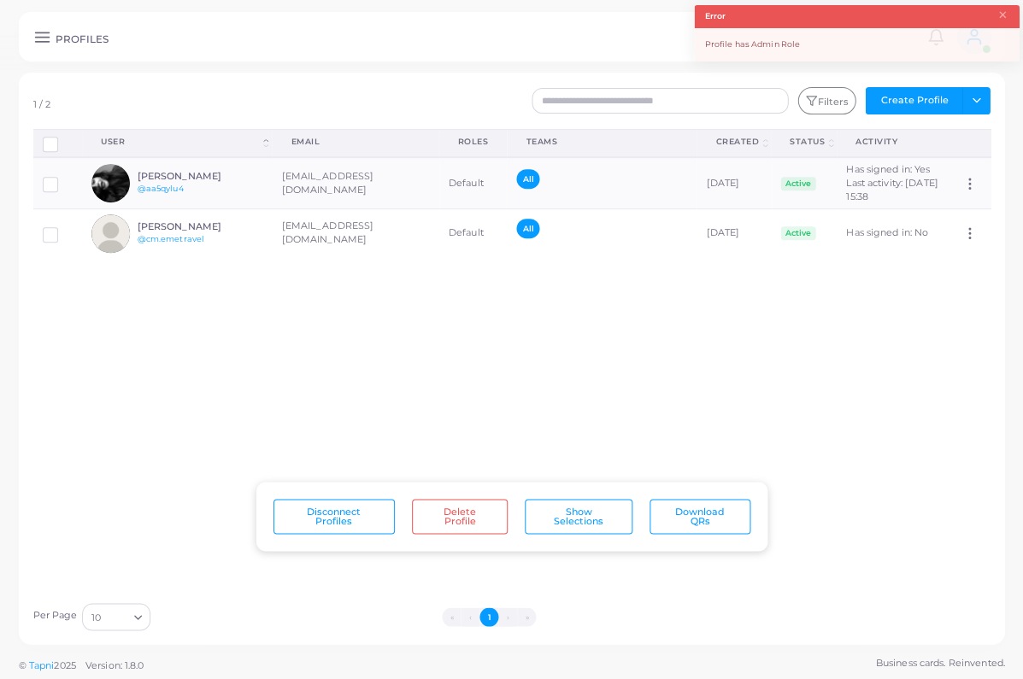
click at [505, 351] on div "Disconnect Profiles Delete Profile Show Selections Download QRs User (Click to …" at bounding box center [512, 361] width 976 height 465
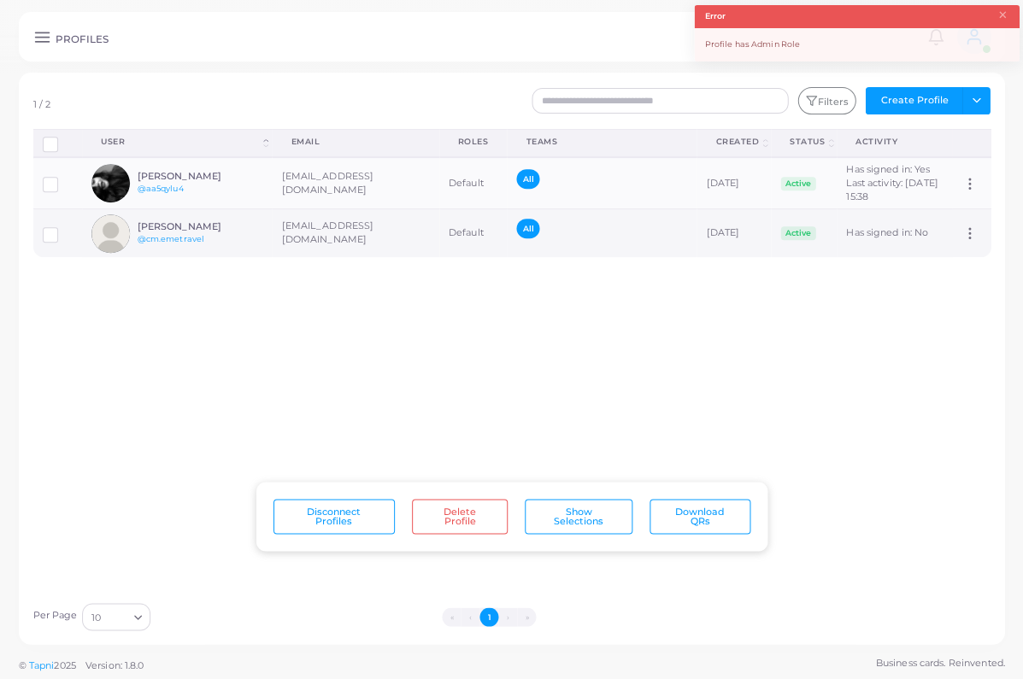
click at [970, 241] on icon at bounding box center [968, 233] width 15 height 15
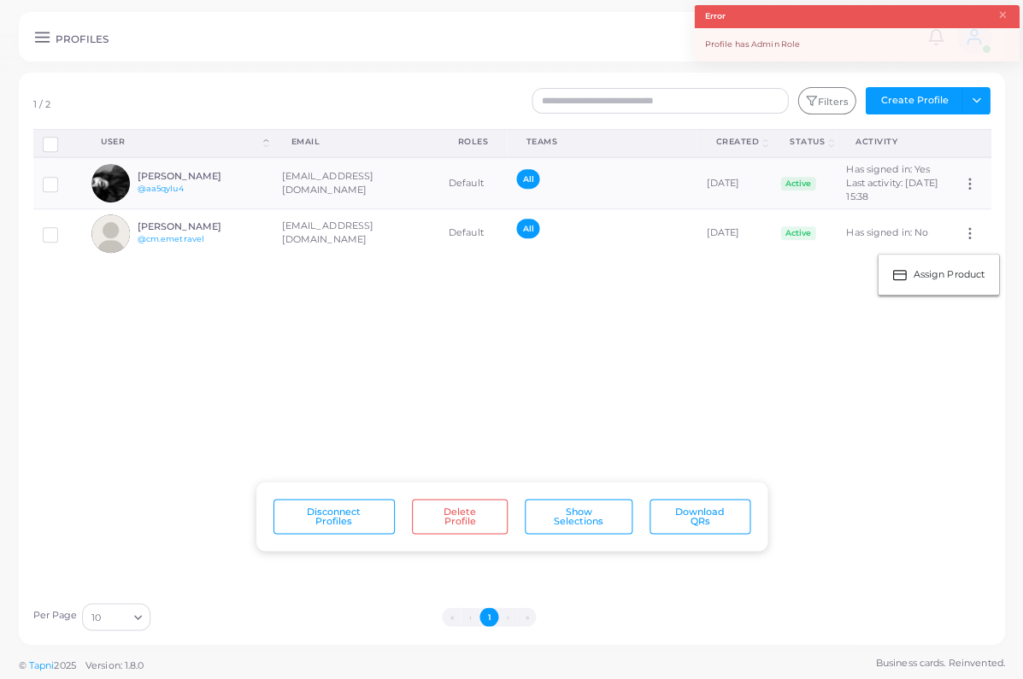
click at [785, 352] on div "Disconnect Profiles Delete Profile Show Selections Download QRs User (Click to …" at bounding box center [512, 361] width 976 height 465
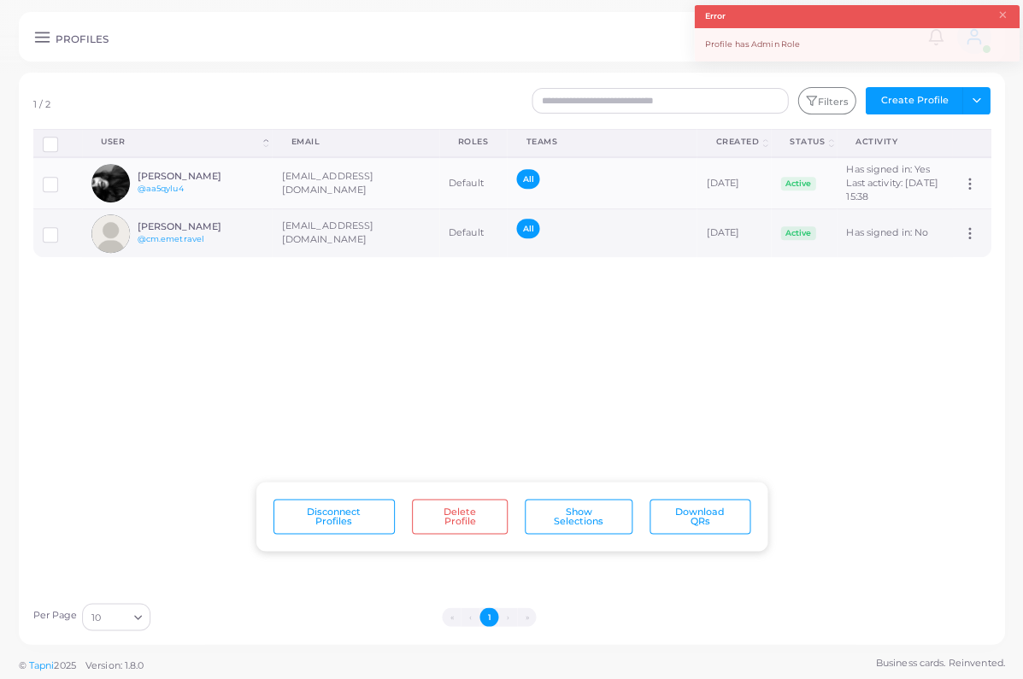
click at [63, 228] on label at bounding box center [63, 228] width 0 height 0
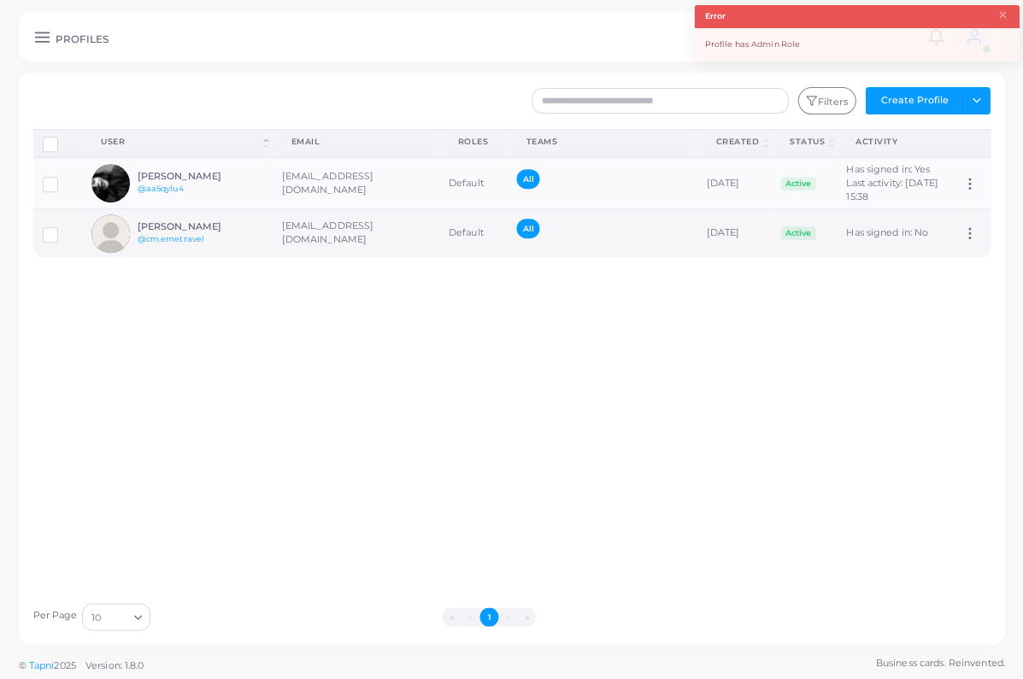
click at [256, 246] on div "[PERSON_NAME] @cm.emetravel" at bounding box center [201, 233] width 126 height 25
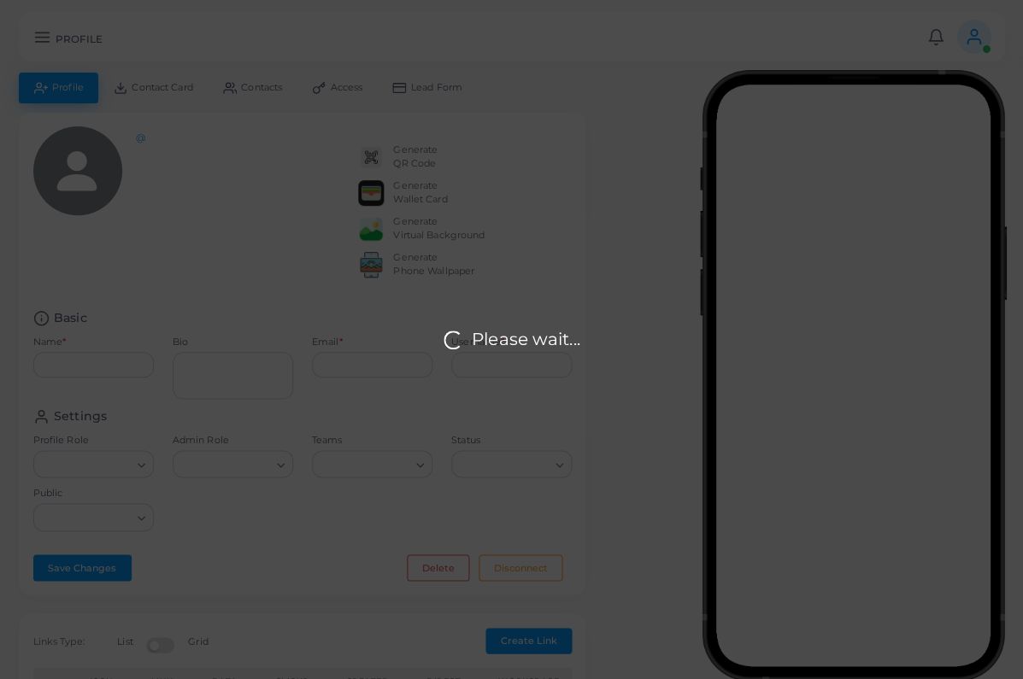
type input "**********"
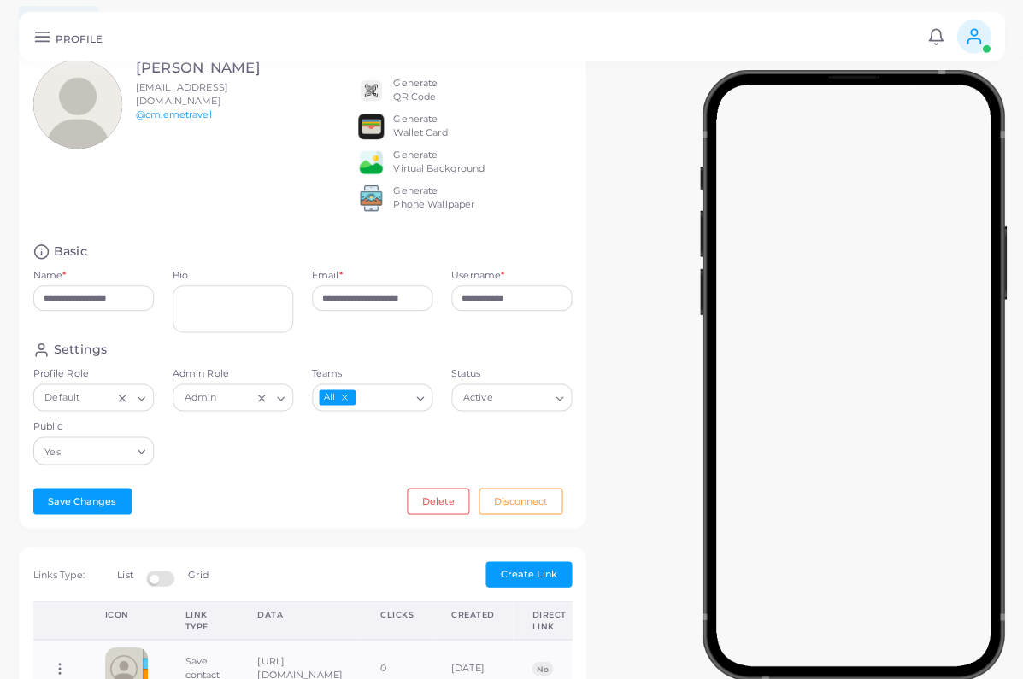
scroll to position [68, 0]
click at [428, 499] on button "Delete" at bounding box center [438, 500] width 62 height 26
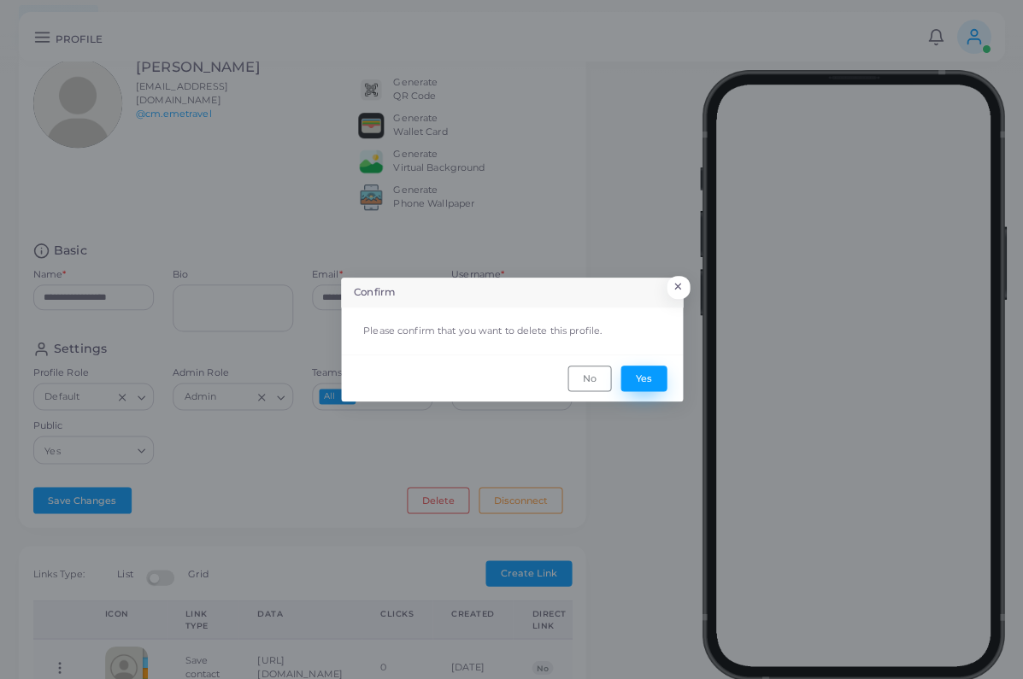
click at [652, 391] on button "Yes" at bounding box center [643, 379] width 46 height 26
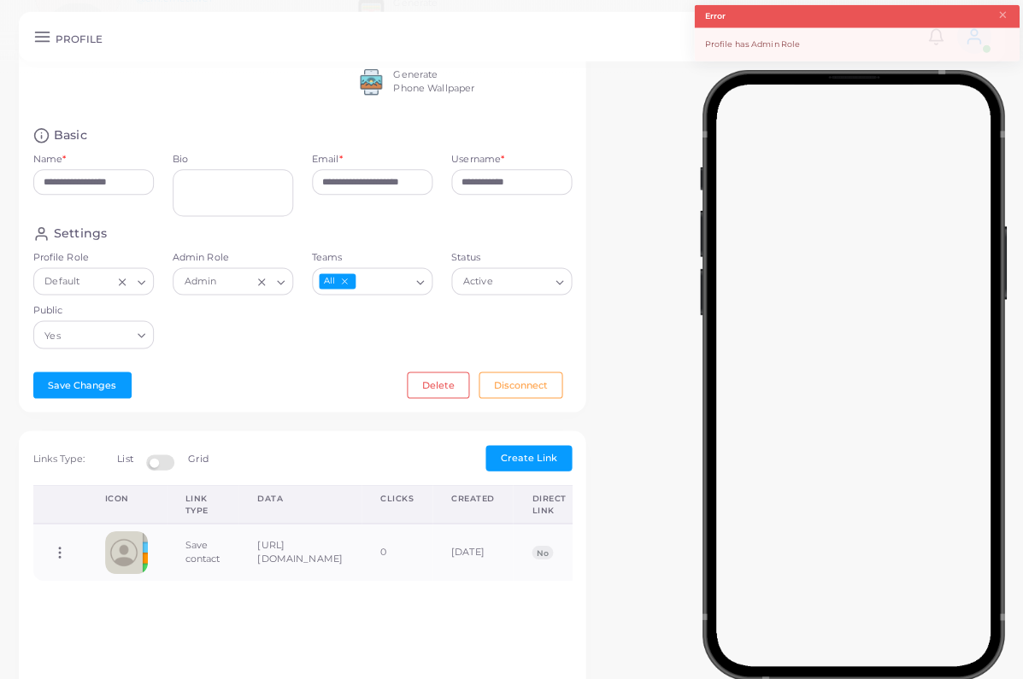
scroll to position [184, 0]
click at [258, 283] on line "Clear Selected" at bounding box center [261, 281] width 6 height 6
click at [82, 408] on div "**********" at bounding box center [302, 170] width 567 height 483
click at [79, 403] on div "**********" at bounding box center [302, 170] width 567 height 483
click at [91, 397] on button "Save Changes" at bounding box center [82, 384] width 98 height 26
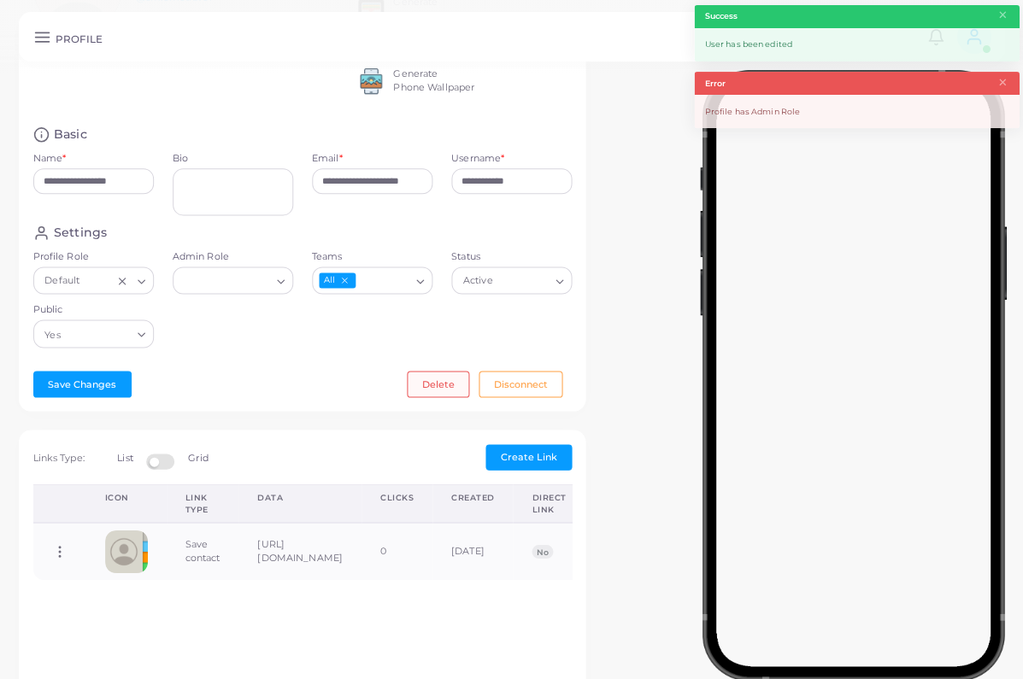
click at [449, 396] on button "Delete" at bounding box center [438, 384] width 62 height 26
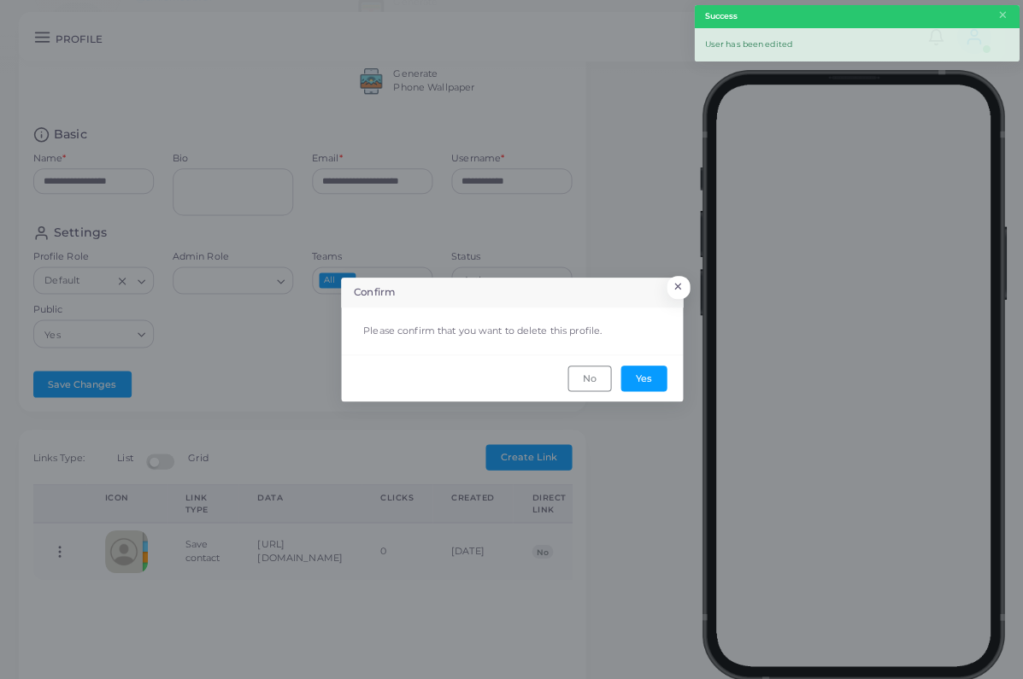
click at [686, 403] on div "Confirm × Please confirm that you want to delete this profile. No Yes" at bounding box center [511, 339] width 1023 height 679
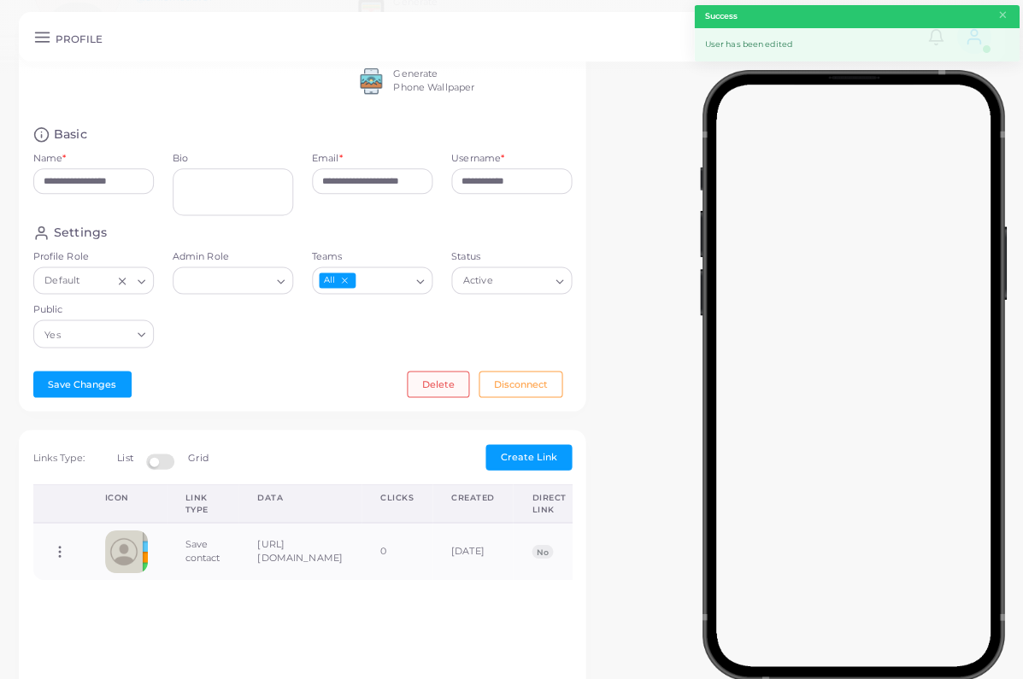
click at [457, 389] on button "Delete" at bounding box center [438, 384] width 62 height 26
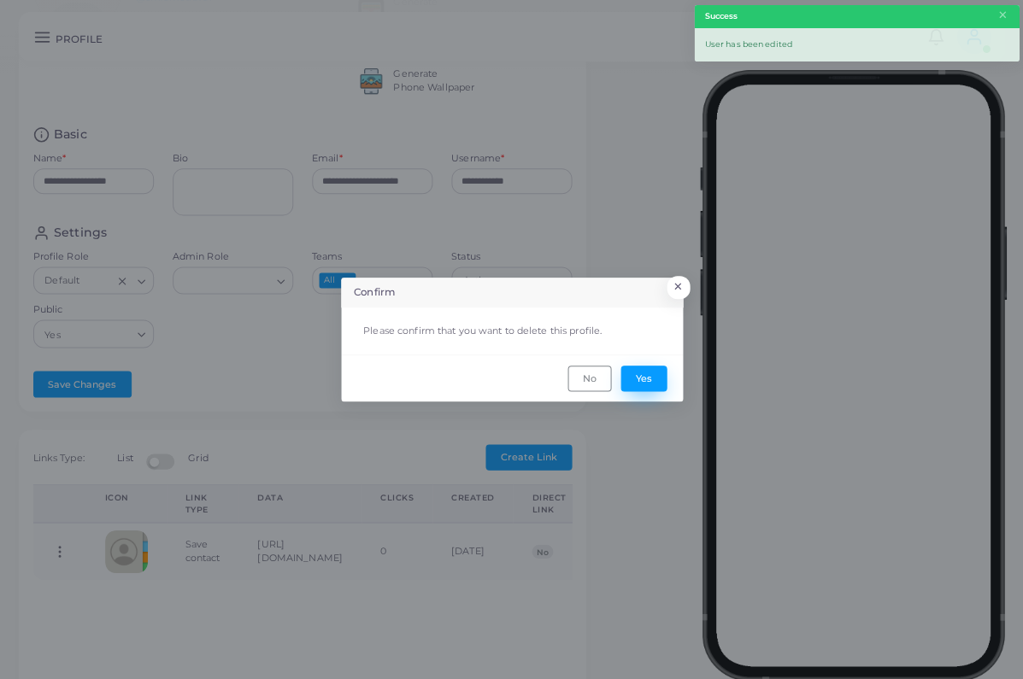
click at [652, 391] on button "Yes" at bounding box center [643, 379] width 46 height 26
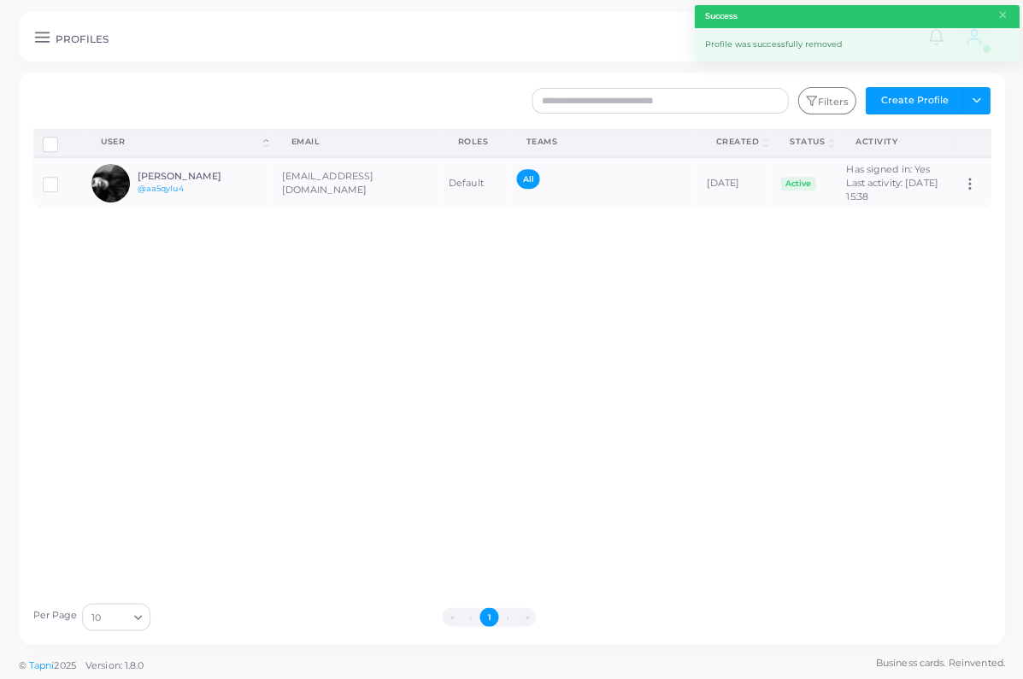
click at [901, 91] on button "Create Profile" at bounding box center [913, 100] width 97 height 27
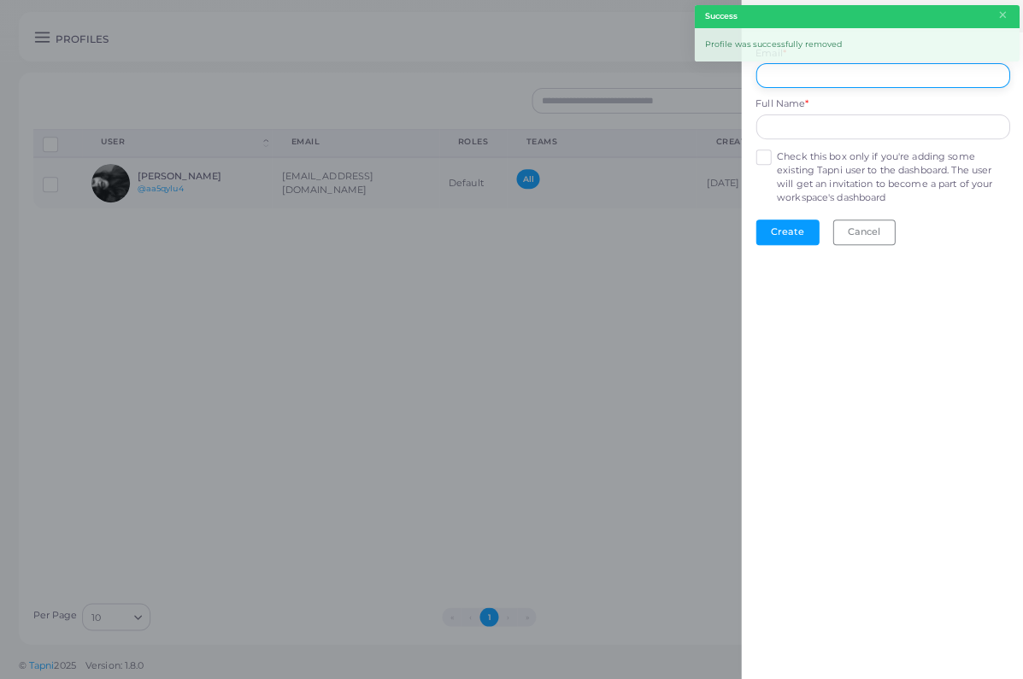
click at [857, 73] on input "Email *" at bounding box center [882, 76] width 254 height 26
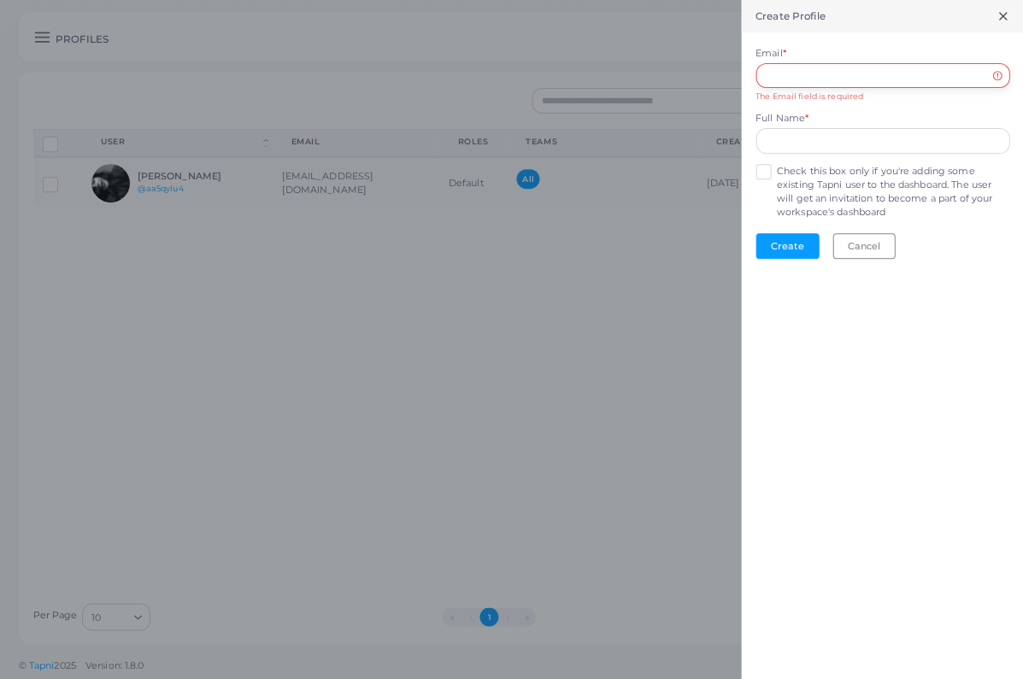
paste input "**********"
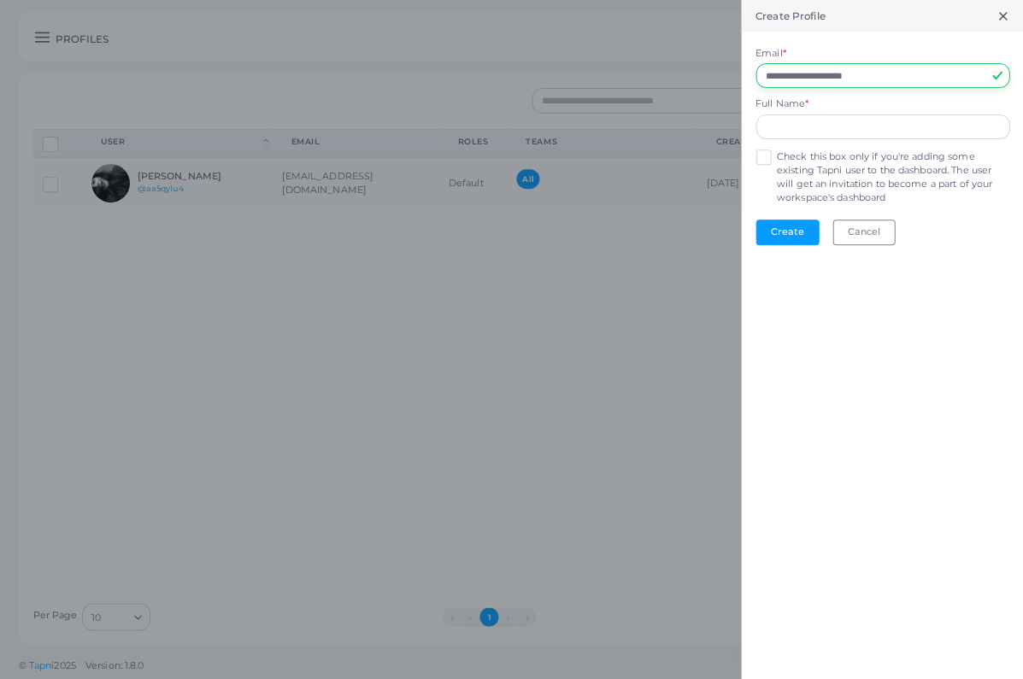
type input "**********"
click at [824, 128] on input "text" at bounding box center [882, 128] width 254 height 26
type input "*"
type input "*****"
click at [776, 158] on label "Check this box only if you're adding some existing Tapni user to the dashboard.…" at bounding box center [892, 177] width 232 height 55
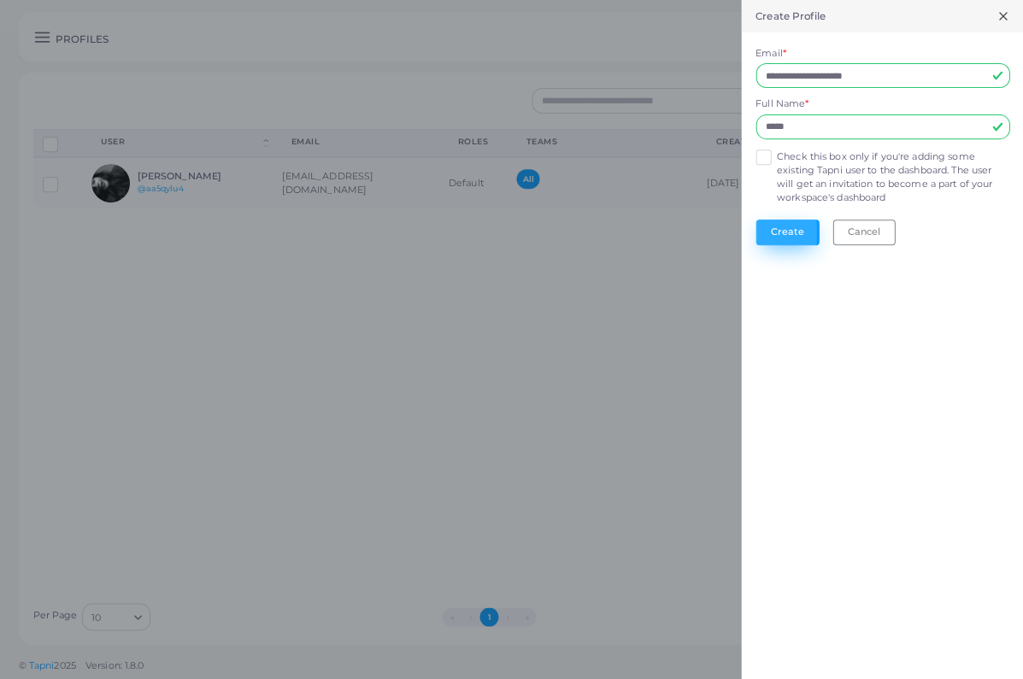
click at [797, 221] on button "Create" at bounding box center [786, 233] width 63 height 26
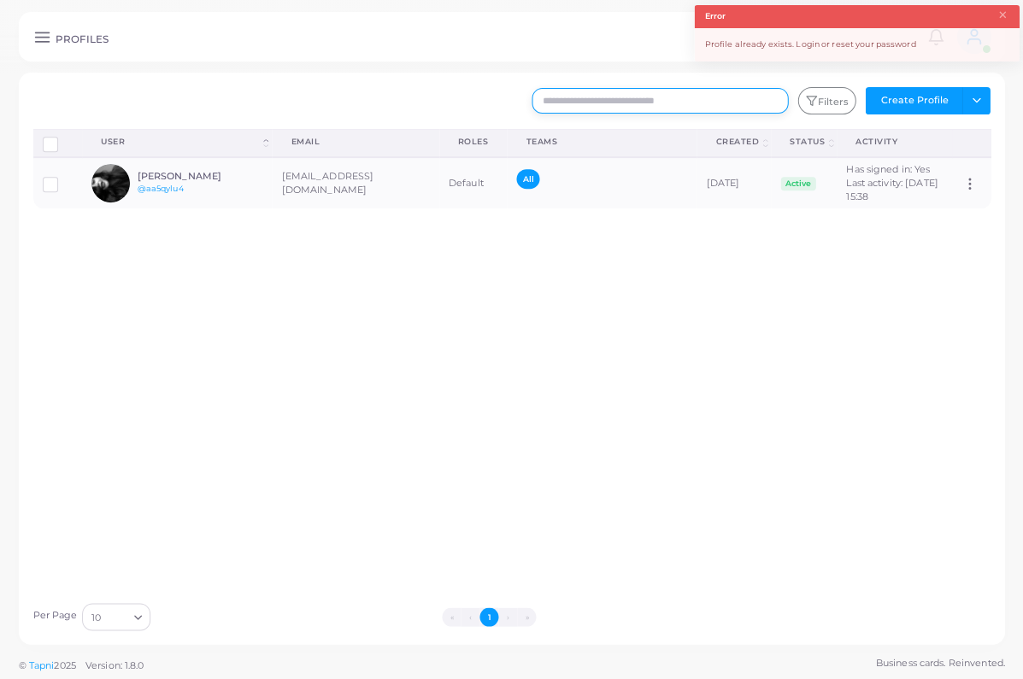
click at [741, 105] on input "text" at bounding box center [660, 101] width 256 height 26
click at [820, 100] on button "Filters" at bounding box center [826, 100] width 58 height 27
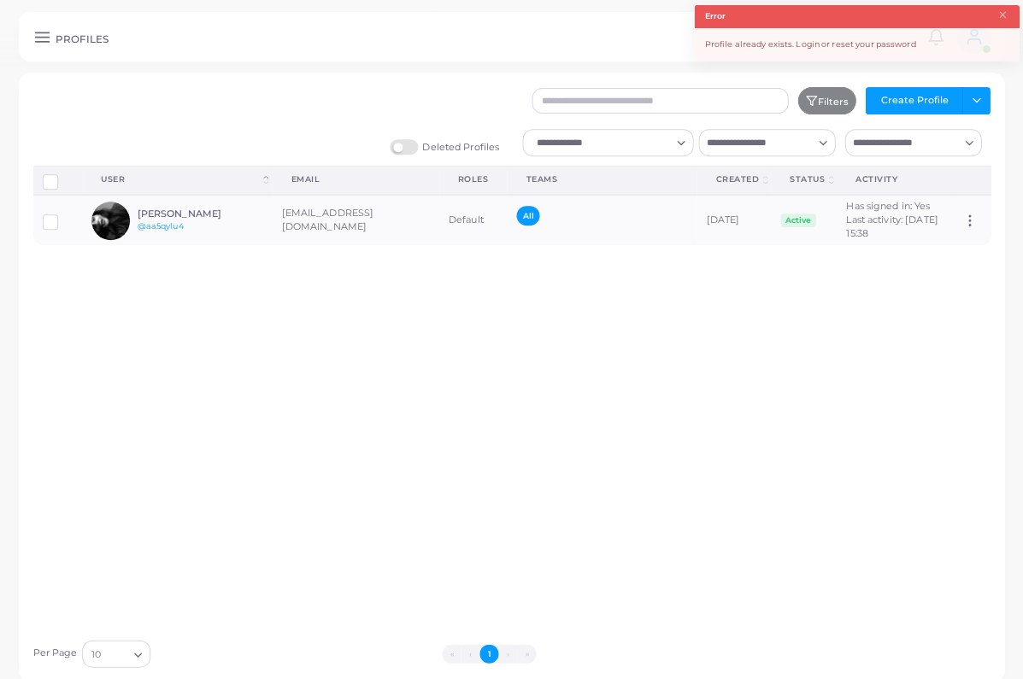
click at [397, 149] on label "Deleted Profiles" at bounding box center [444, 147] width 109 height 16
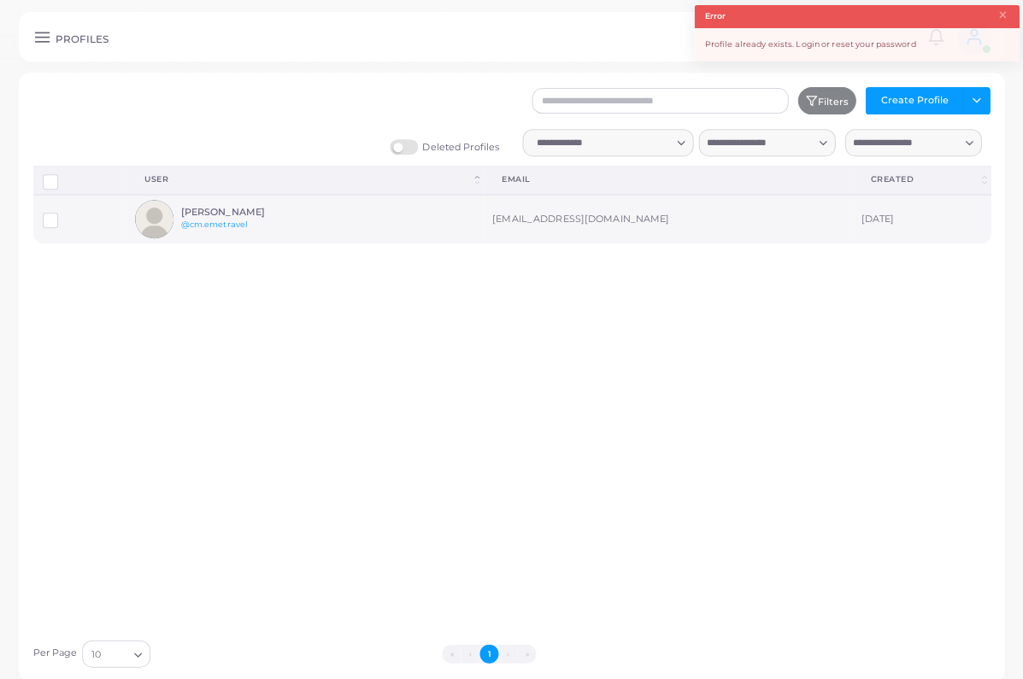
click at [63, 215] on label at bounding box center [63, 215] width 0 height 0
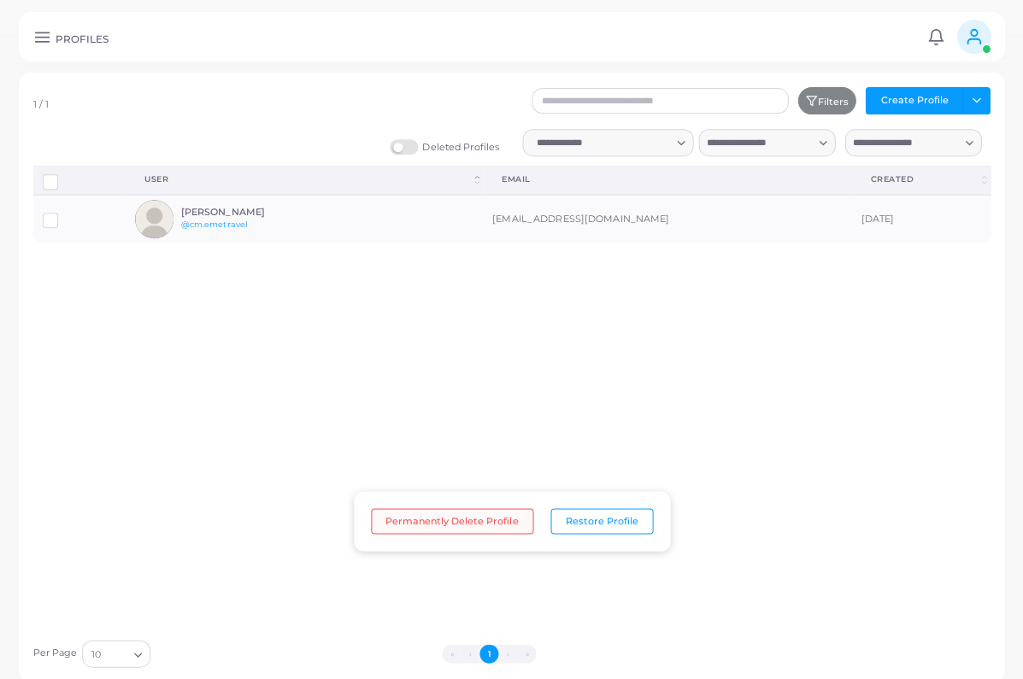
click at [505, 526] on button "Permanently Delete Profile" at bounding box center [452, 521] width 162 height 26
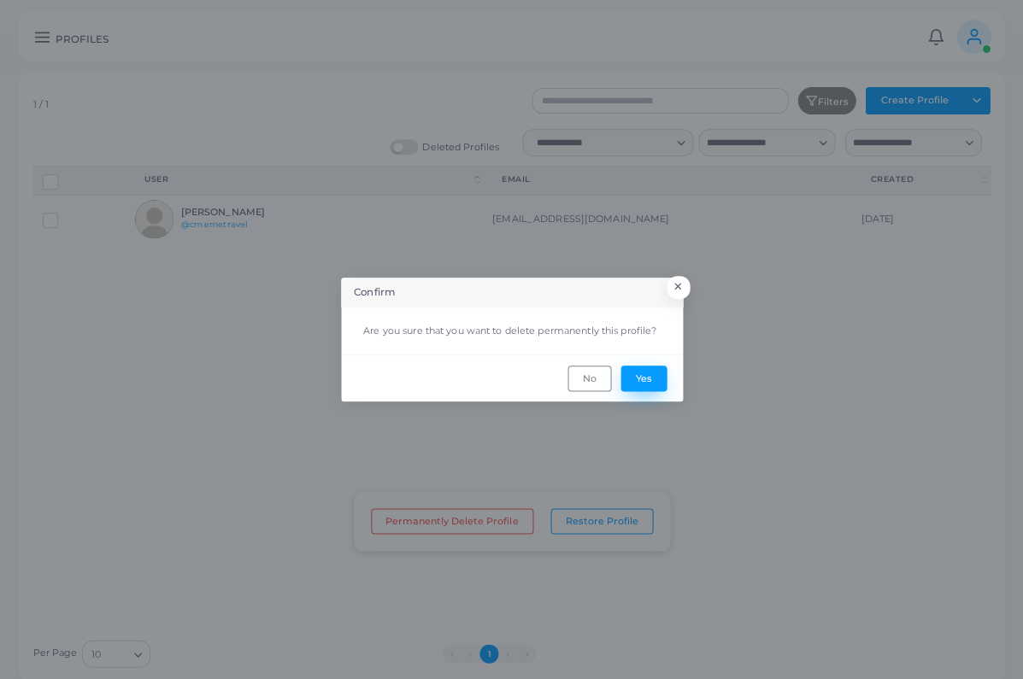
click at [647, 391] on button "Yes" at bounding box center [643, 379] width 46 height 26
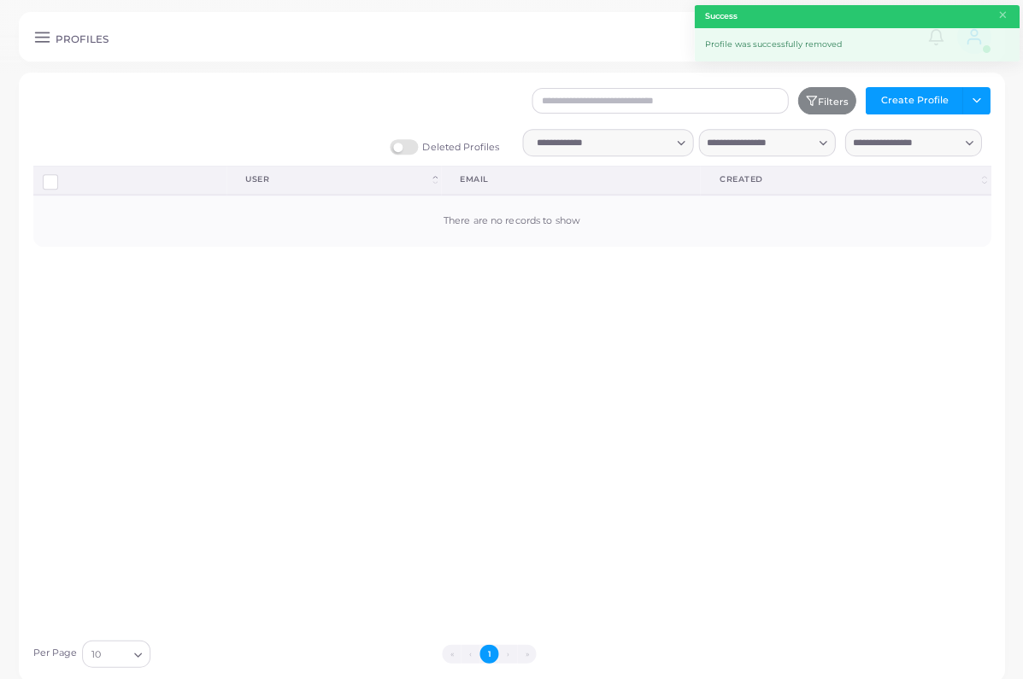
click at [388, 144] on div "Deleted Profiles Loading... Loading... Loading..." at bounding box center [512, 147] width 976 height 37
click at [902, 95] on button "Create Profile" at bounding box center [913, 100] width 97 height 27
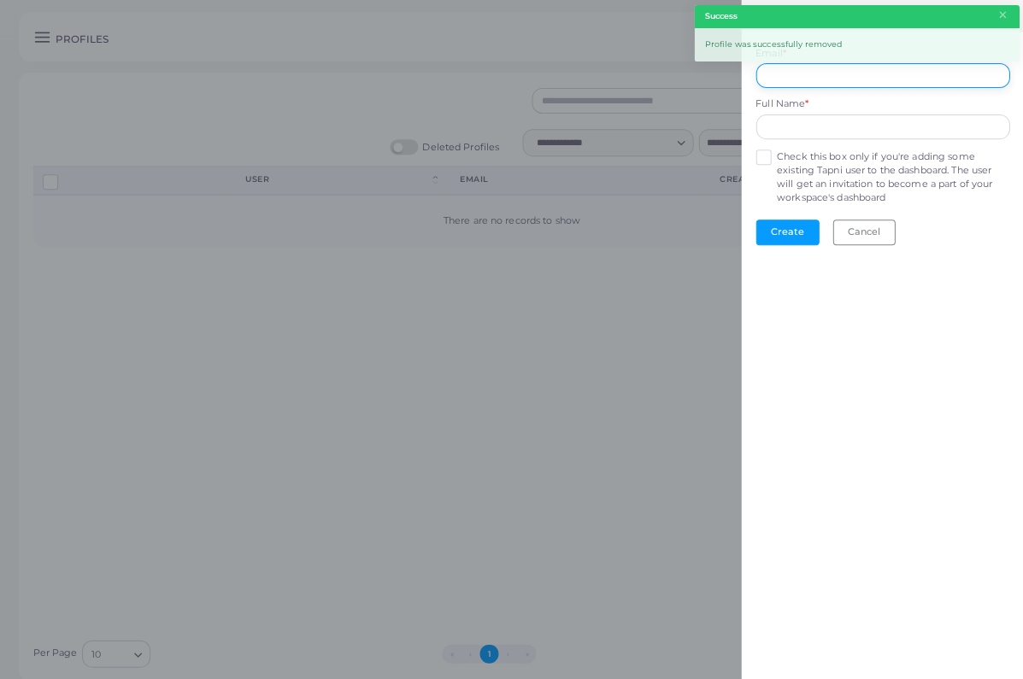
click at [840, 84] on input "Email *" at bounding box center [882, 76] width 254 height 26
paste input "**********"
type input "**********"
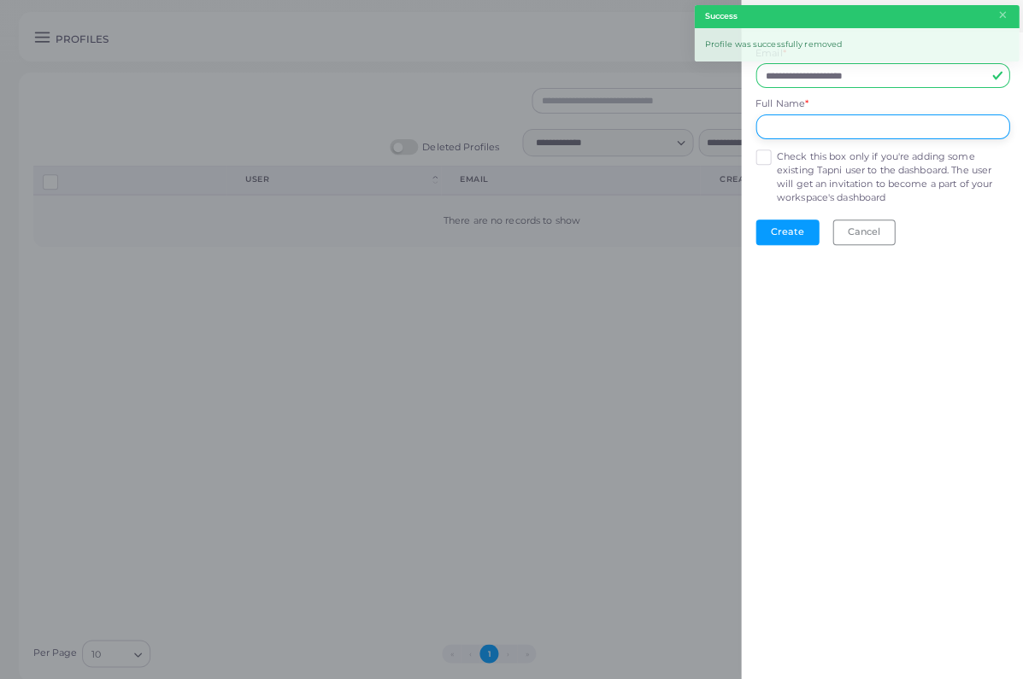
click at [805, 136] on input "text" at bounding box center [882, 128] width 254 height 26
click at [768, 156] on form "**********" at bounding box center [882, 145] width 282 height 226
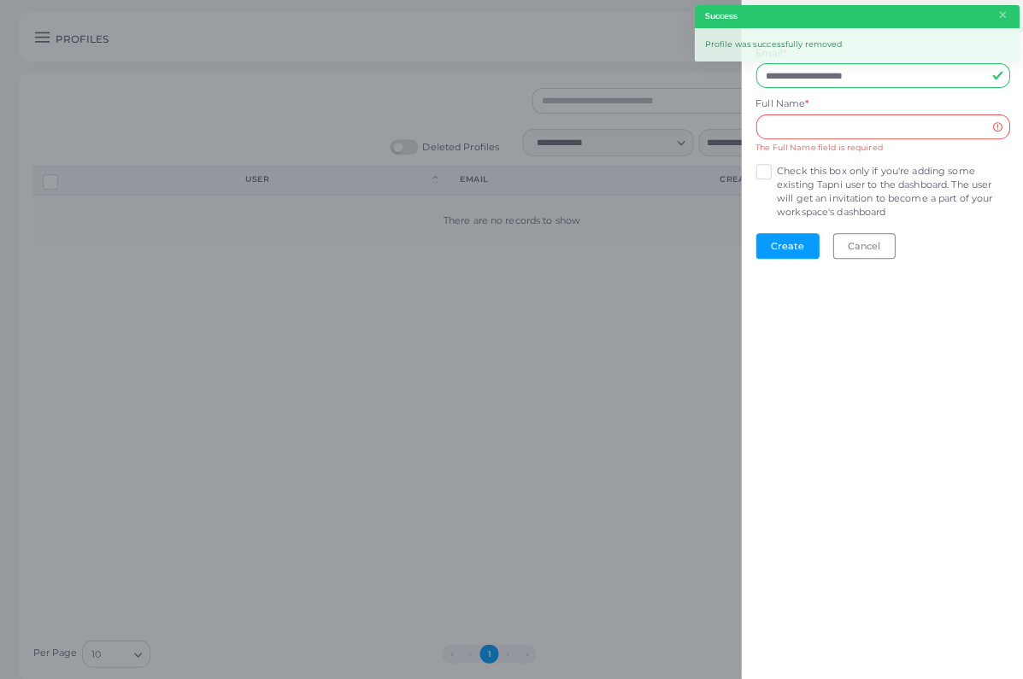
click at [776, 174] on label "Check this box only if you're adding some existing Tapni user to the dashboard.…" at bounding box center [892, 192] width 232 height 55
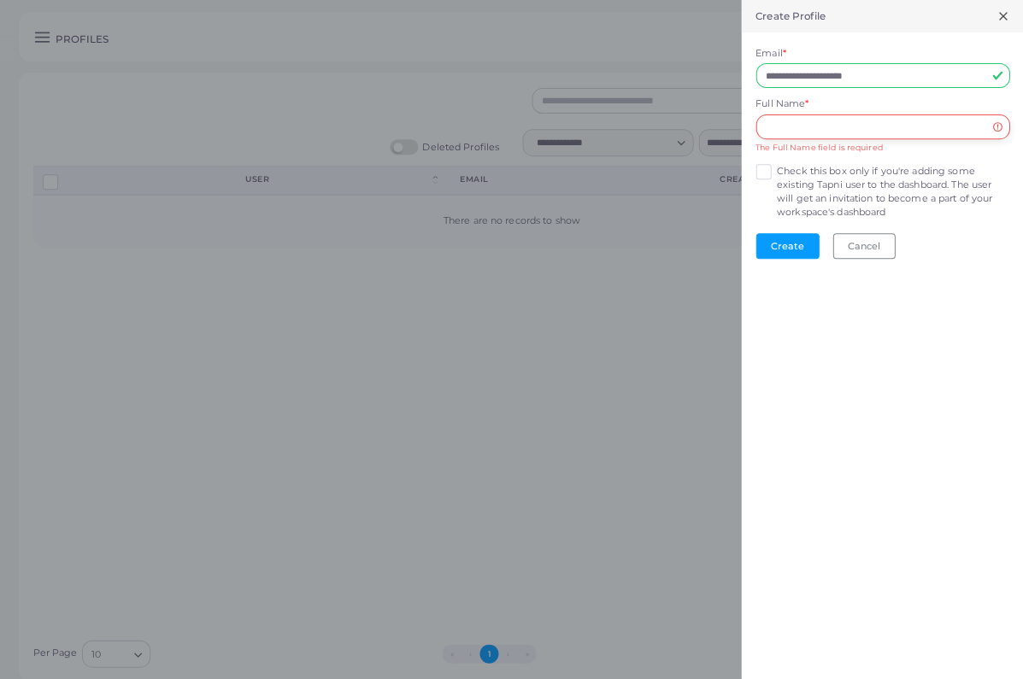
click at [778, 135] on input "text" at bounding box center [882, 128] width 254 height 26
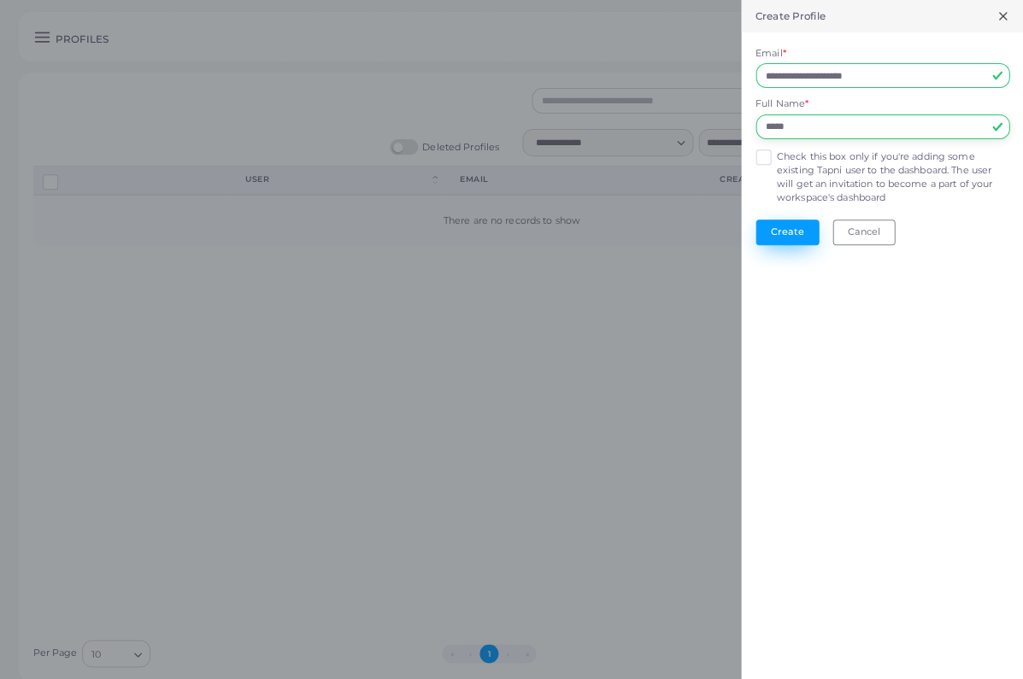
type input "*****"
click at [777, 227] on button "Create" at bounding box center [786, 233] width 63 height 26
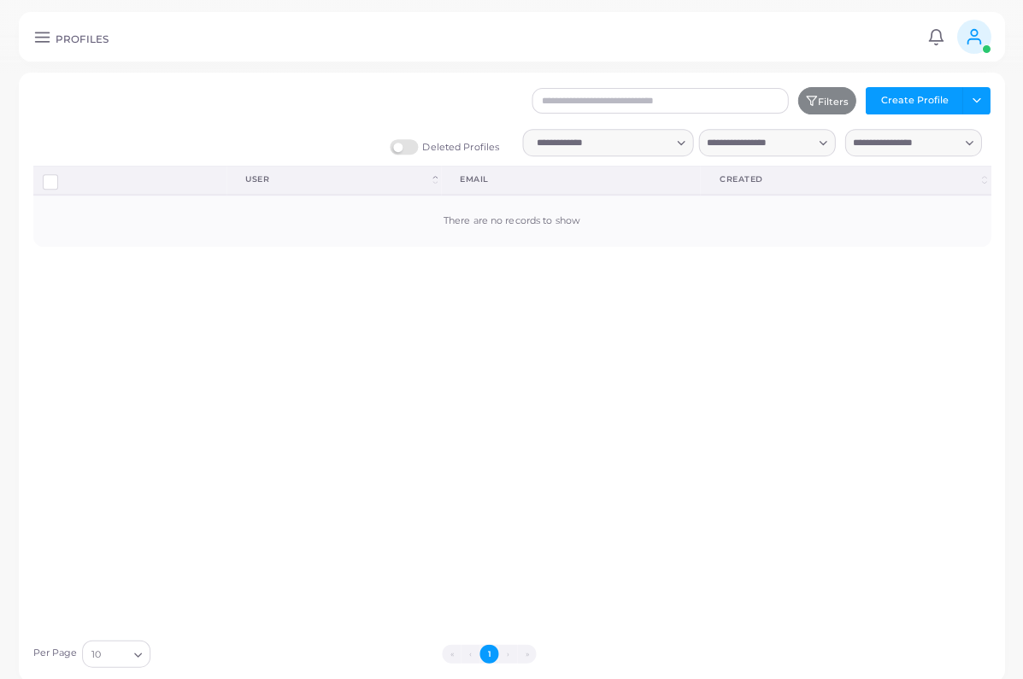
click at [37, 40] on icon at bounding box center [42, 37] width 18 height 18
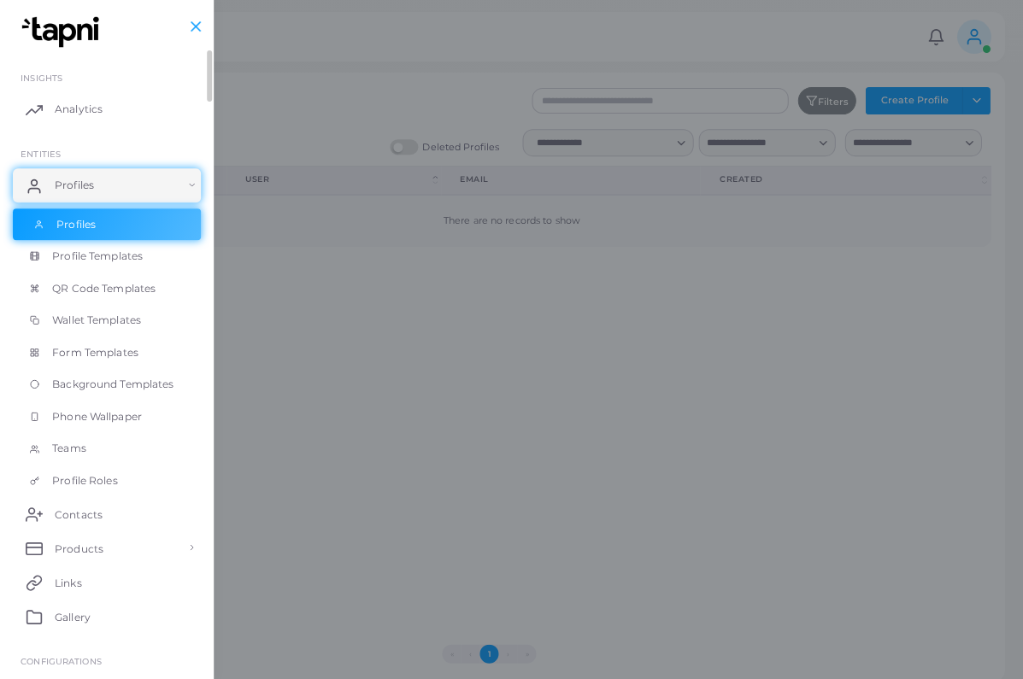
click at [88, 235] on link "Profiles" at bounding box center [107, 225] width 188 height 32
click at [94, 262] on link "Profile Templates" at bounding box center [107, 256] width 188 height 32
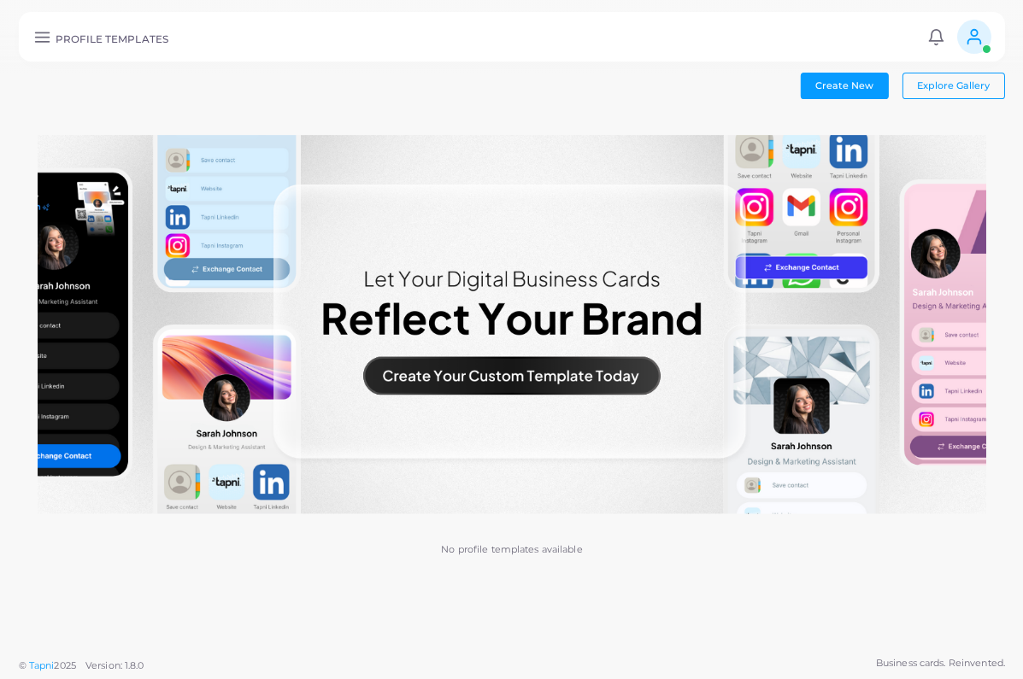
click at [44, 50] on div "PROFILE TEMPLATES Notifications 0 New Mark All As Read [PERSON_NAME] ([EMAIL_AD…" at bounding box center [511, 37] width 985 height 50
click at [41, 41] on line at bounding box center [42, 41] width 14 height 0
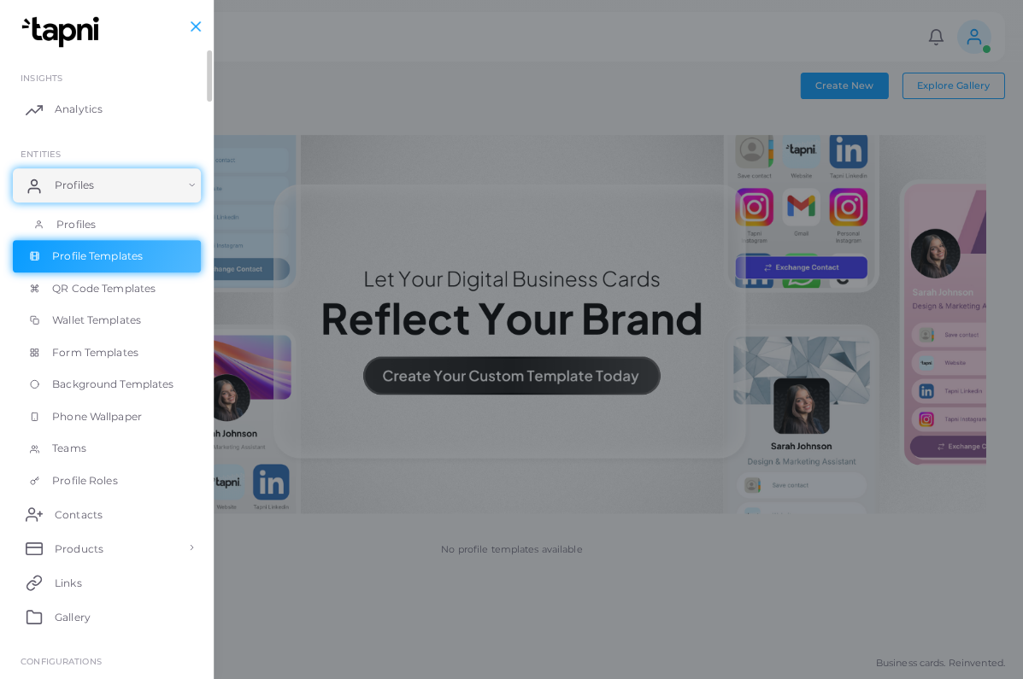
click at [94, 217] on span "Profiles" at bounding box center [75, 224] width 39 height 15
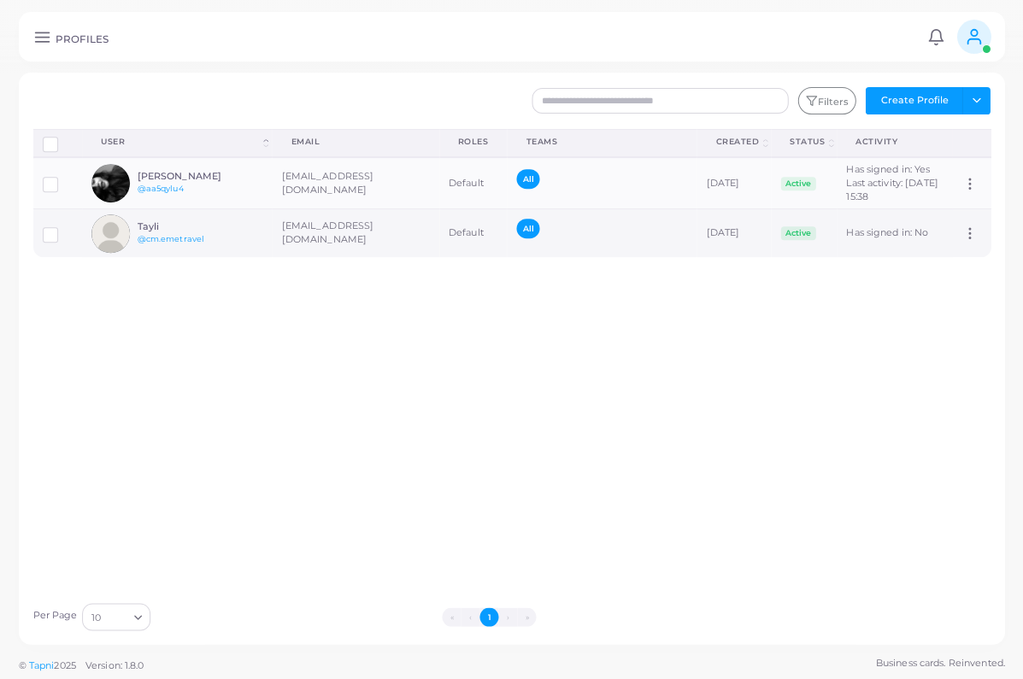
click at [351, 245] on td "[EMAIL_ADDRESS][DOMAIN_NAME]" at bounding box center [355, 233] width 167 height 49
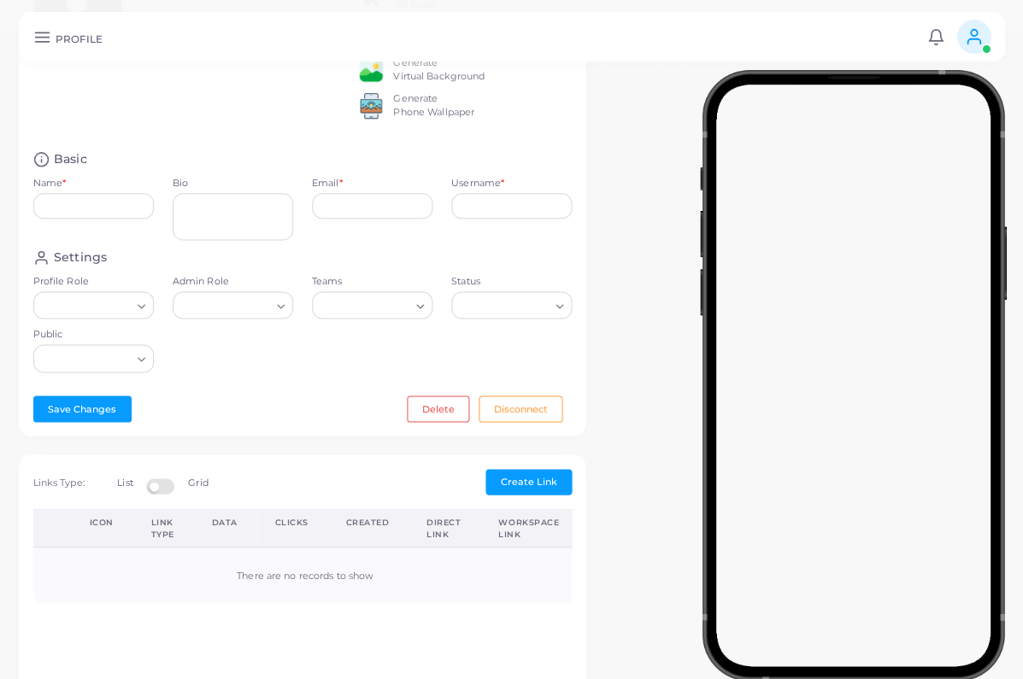
type input "*****"
type input "**********"
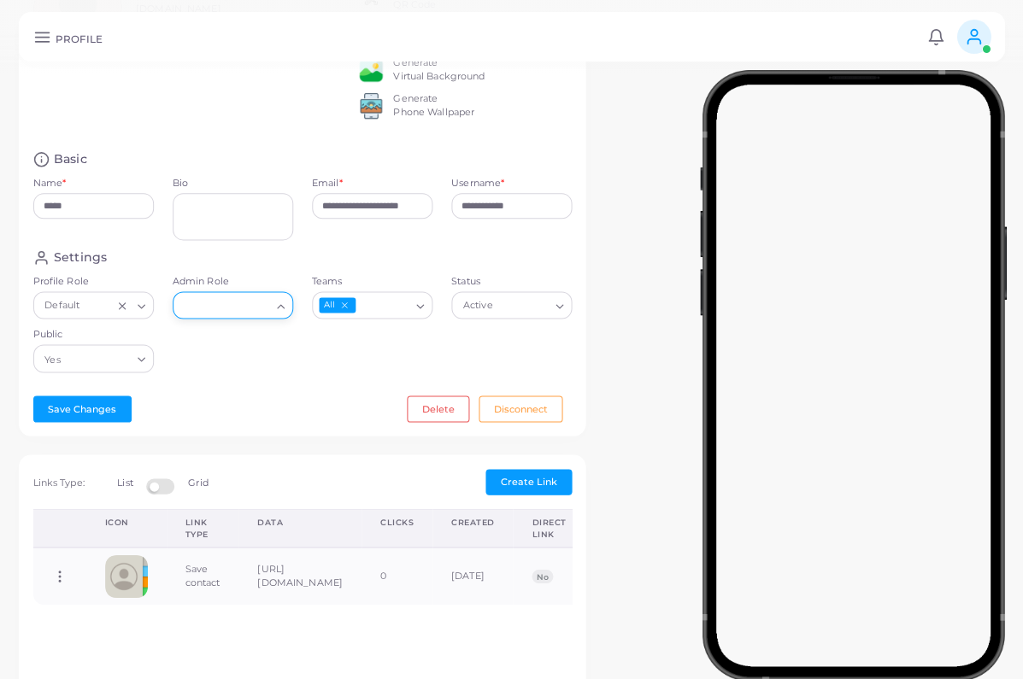
click at [233, 315] on input "Admin Role" at bounding box center [225, 306] width 90 height 19
click at [227, 340] on li "Admin" at bounding box center [241, 341] width 137 height 26
click at [76, 419] on button "Save Changes" at bounding box center [82, 409] width 98 height 26
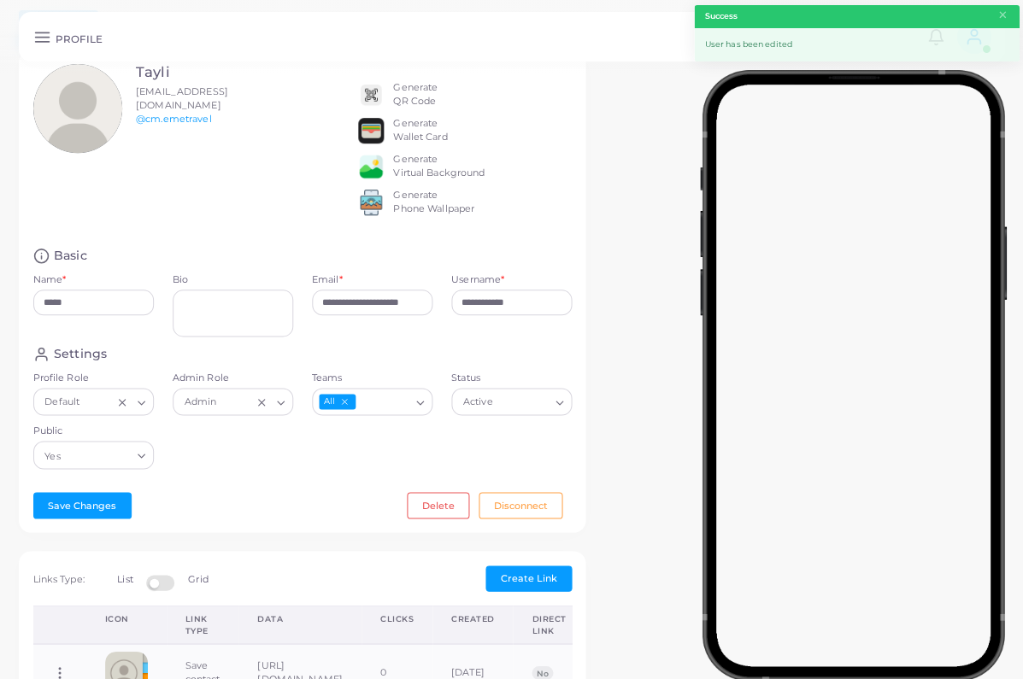
scroll to position [0, 0]
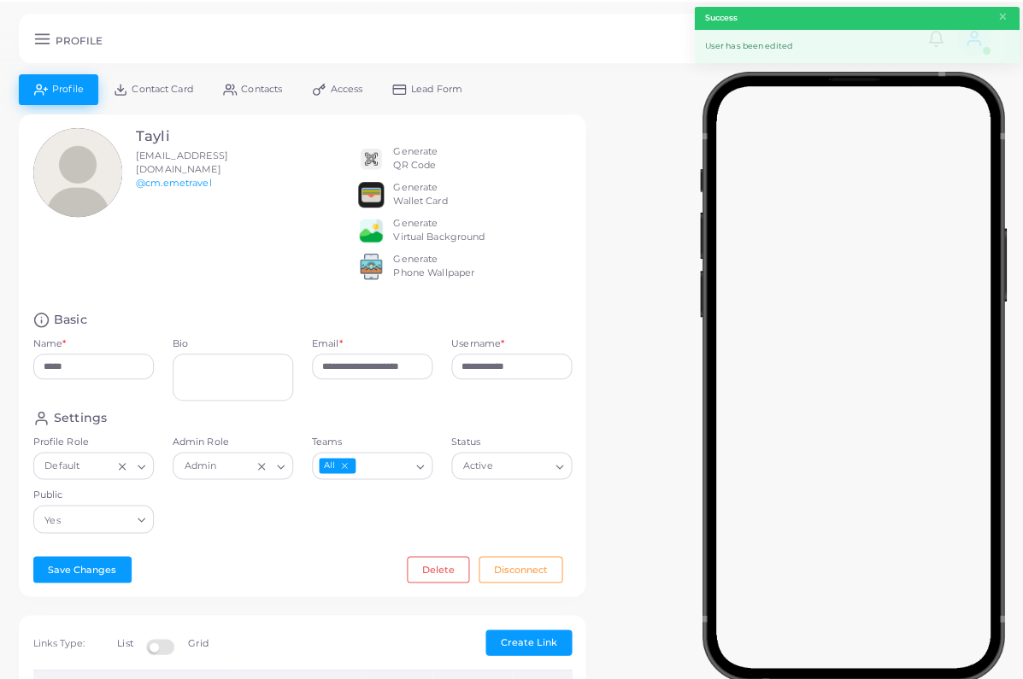
click at [338, 89] on span "Access" at bounding box center [347, 87] width 32 height 9
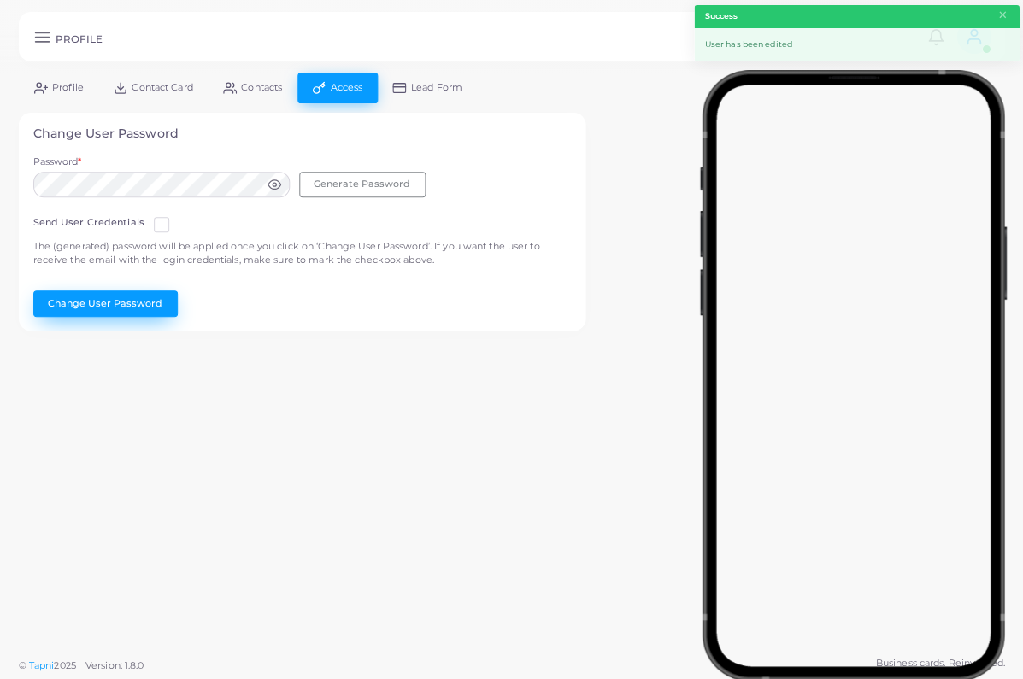
click at [161, 306] on button "Change User Password" at bounding box center [105, 304] width 144 height 26
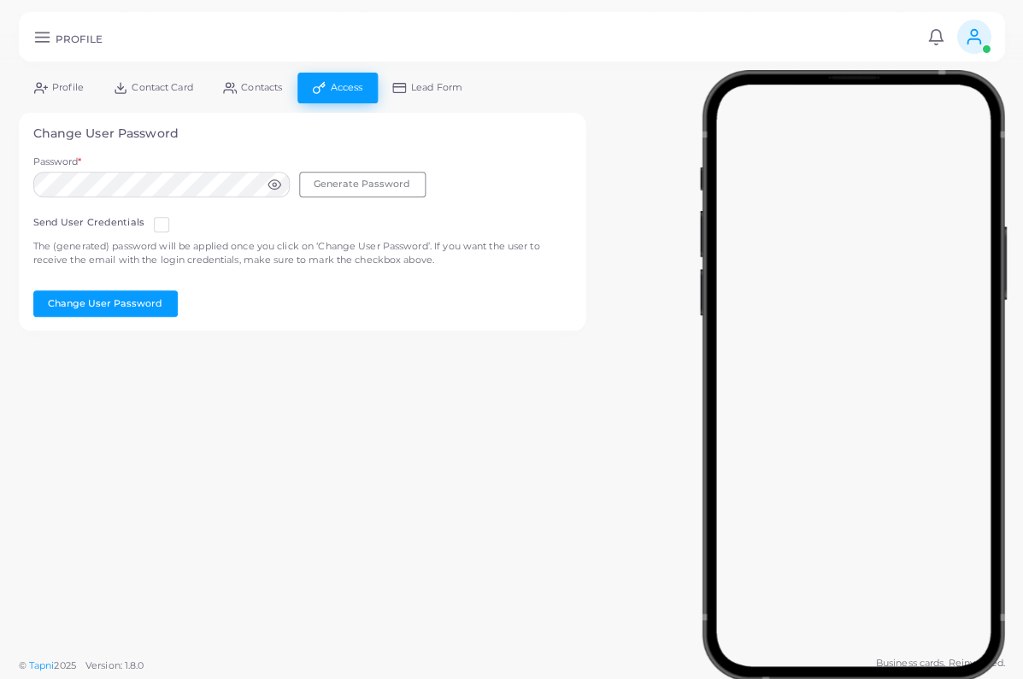
click at [41, 41] on line at bounding box center [42, 41] width 14 height 0
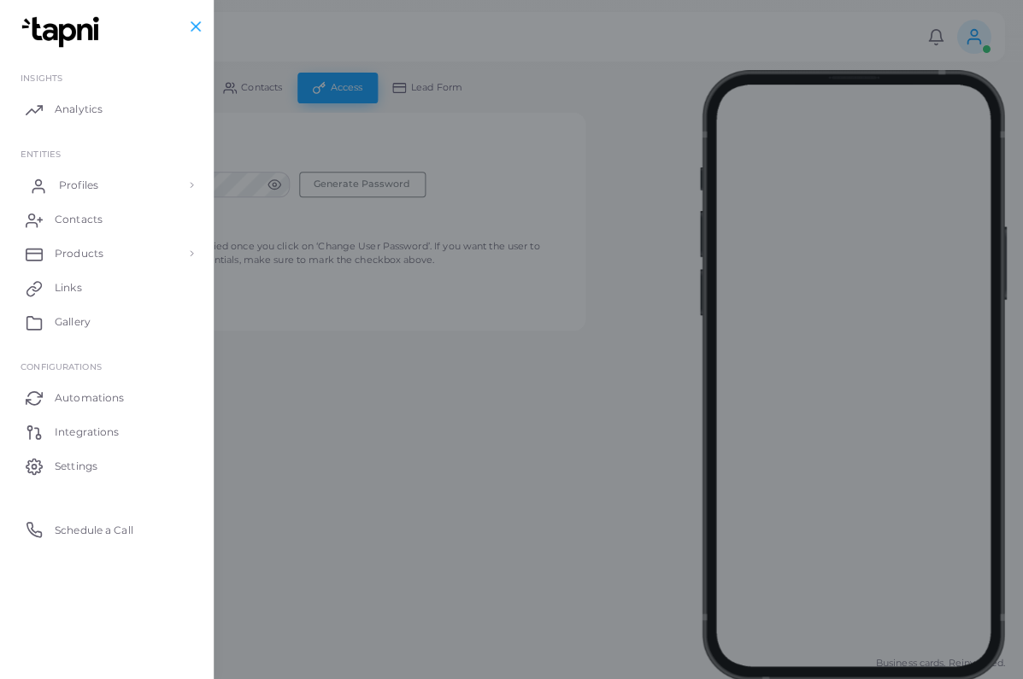
click at [78, 191] on link "Profiles" at bounding box center [107, 185] width 188 height 34
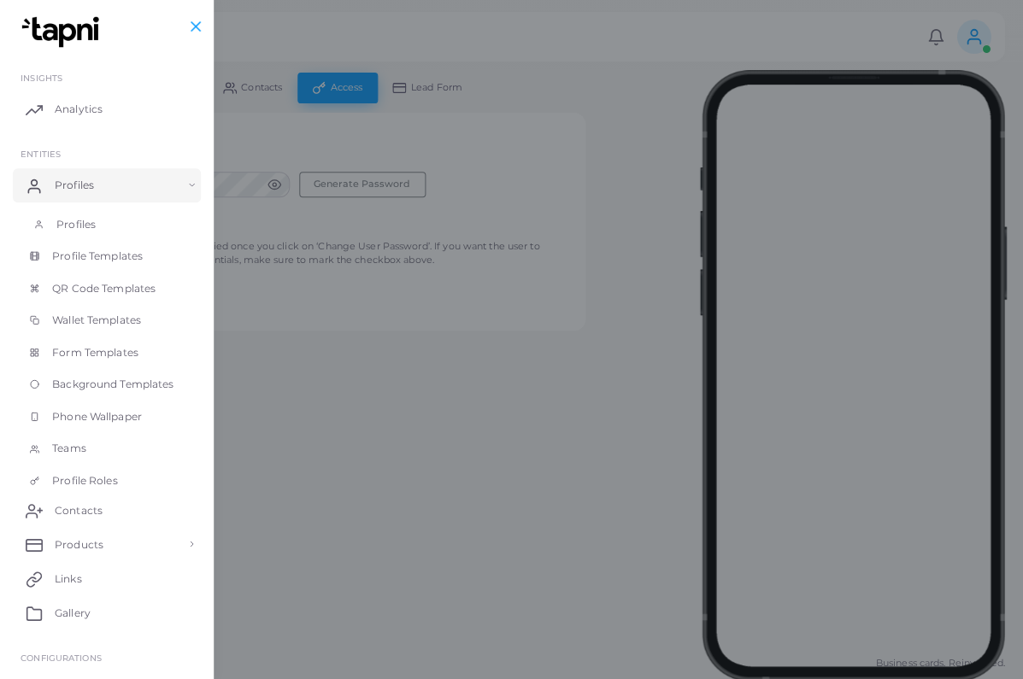
click at [72, 227] on span "Profiles" at bounding box center [75, 224] width 39 height 15
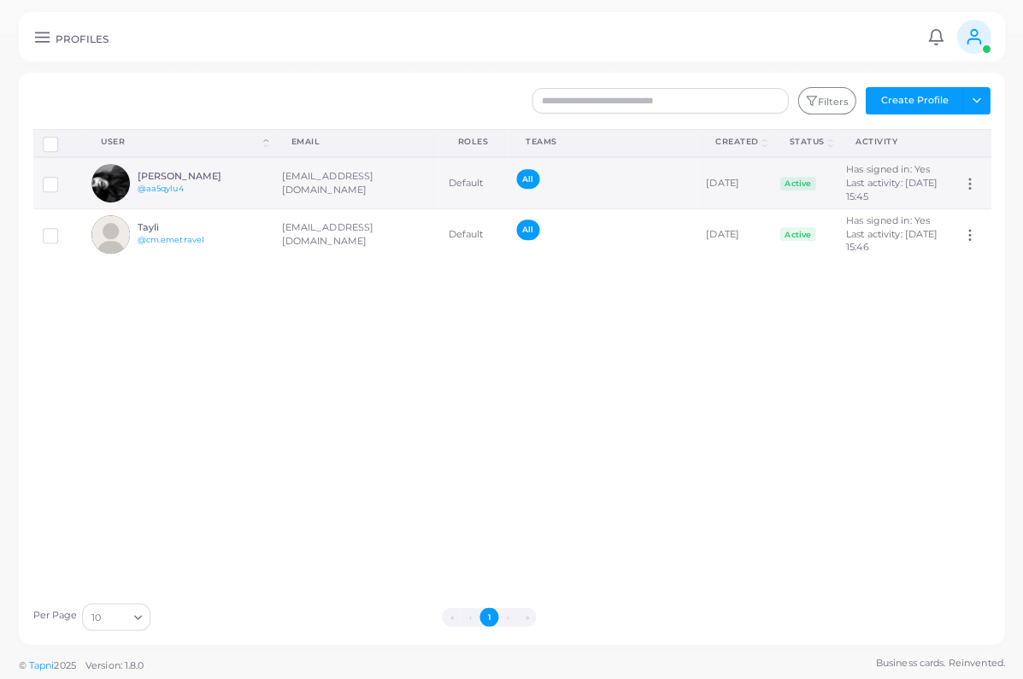
click at [314, 195] on td "[EMAIL_ADDRESS][DOMAIN_NAME]" at bounding box center [355, 182] width 167 height 51
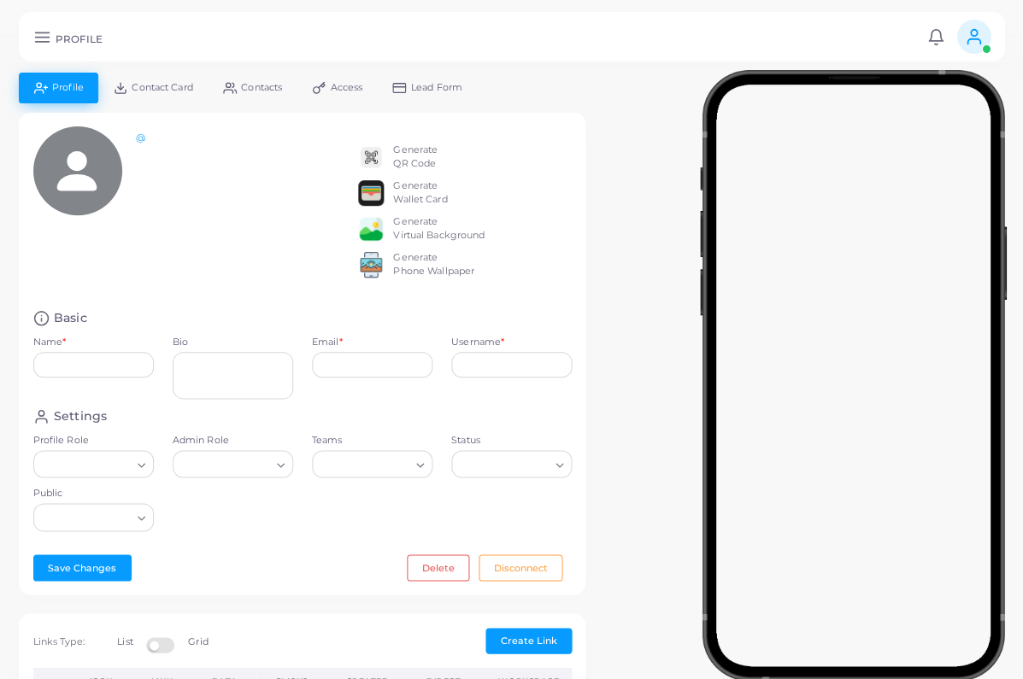
type input "**********"
type input "********"
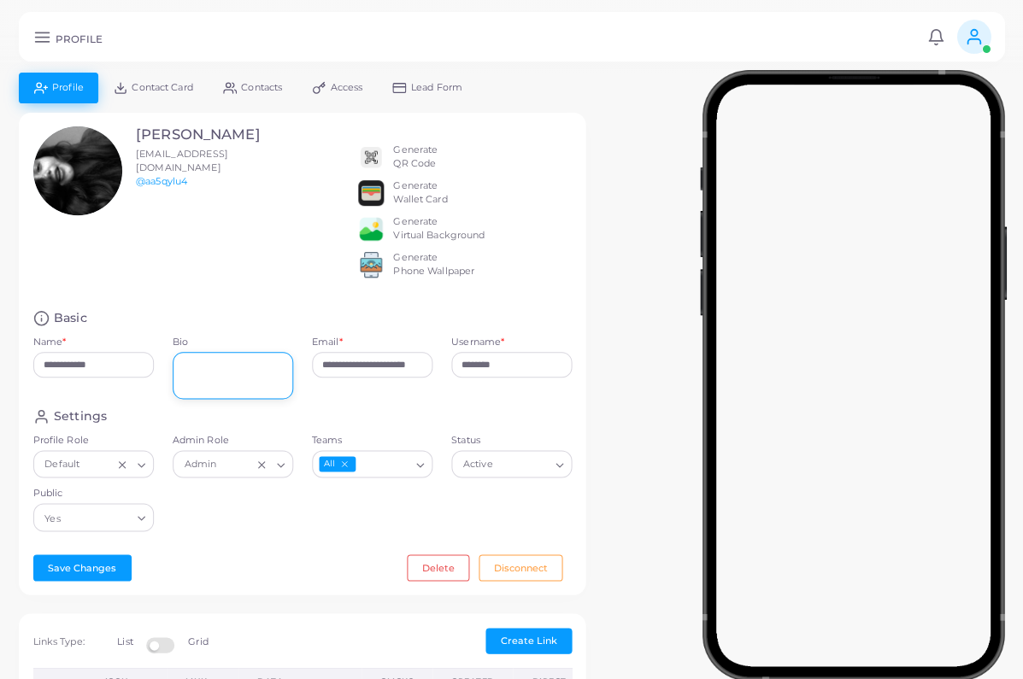
click at [243, 388] on textarea "Bio" at bounding box center [233, 375] width 121 height 47
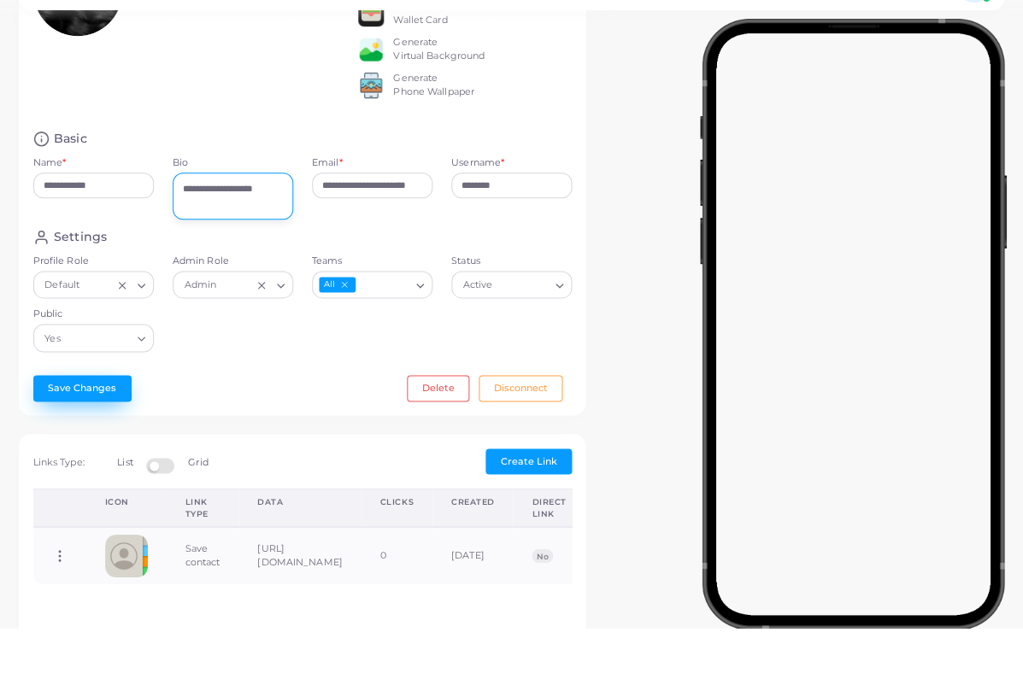
type textarea "**********"
click at [114, 426] on button "Save Changes" at bounding box center [82, 439] width 98 height 26
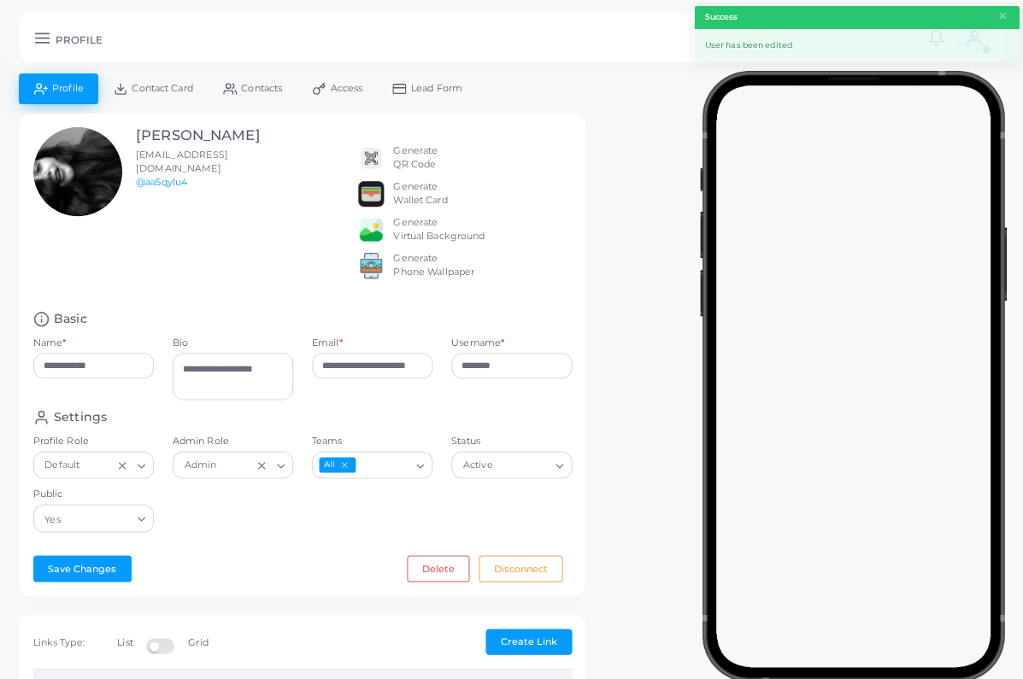
click at [48, 44] on icon at bounding box center [42, 37] width 18 height 18
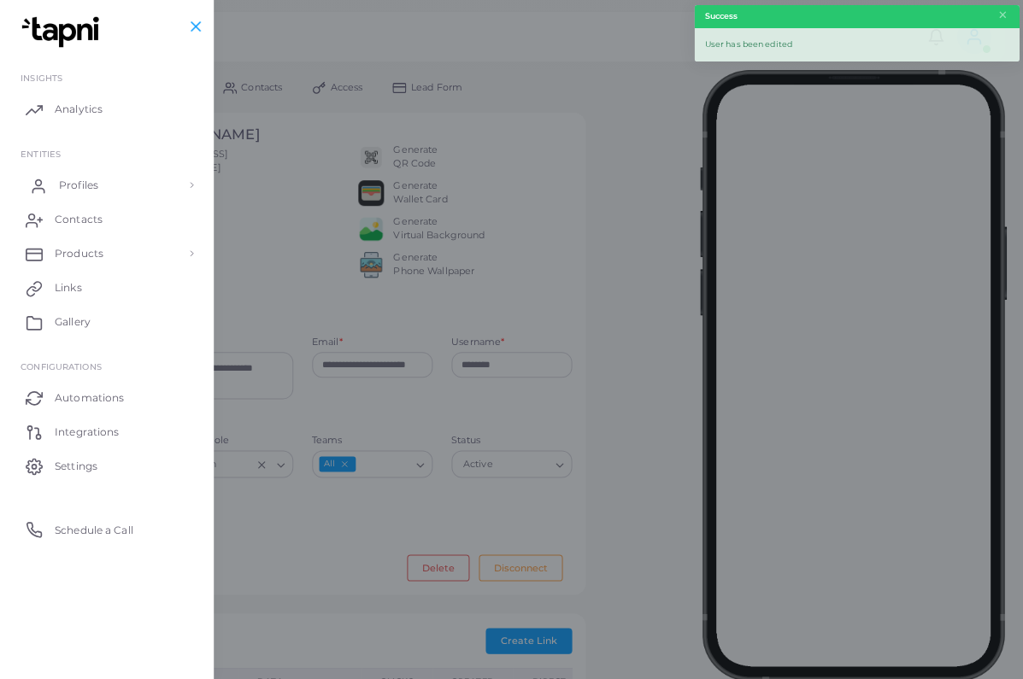
click at [105, 174] on link "Profiles" at bounding box center [107, 185] width 188 height 34
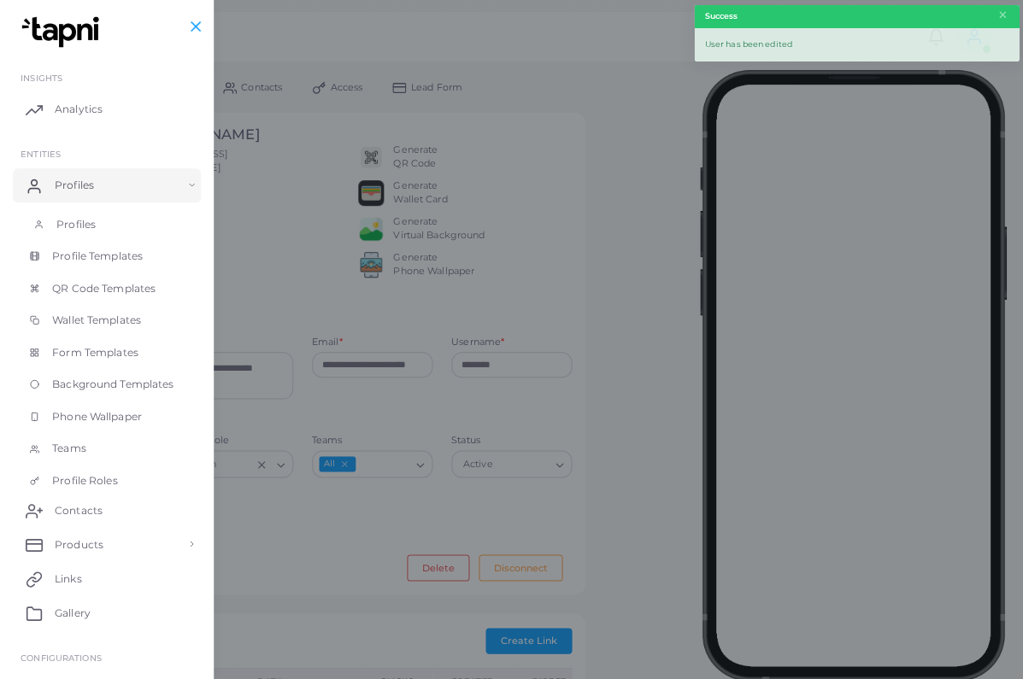
click at [104, 215] on link "Profiles" at bounding box center [107, 225] width 188 height 32
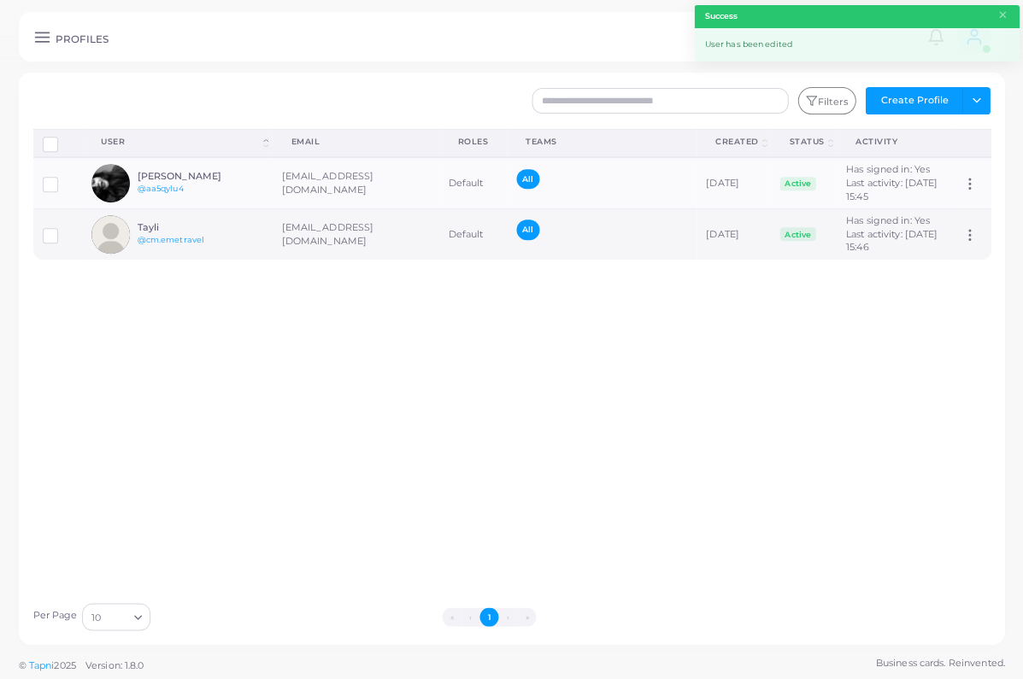
click at [354, 257] on td "[EMAIL_ADDRESS][DOMAIN_NAME]" at bounding box center [355, 234] width 167 height 50
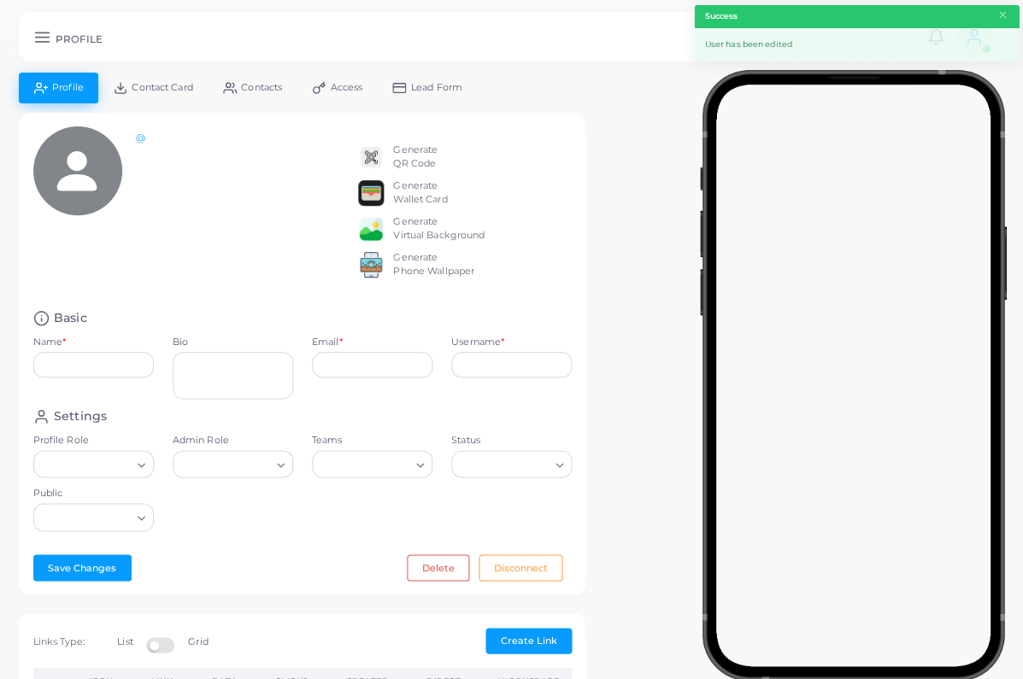
type input "*****"
type input "**********"
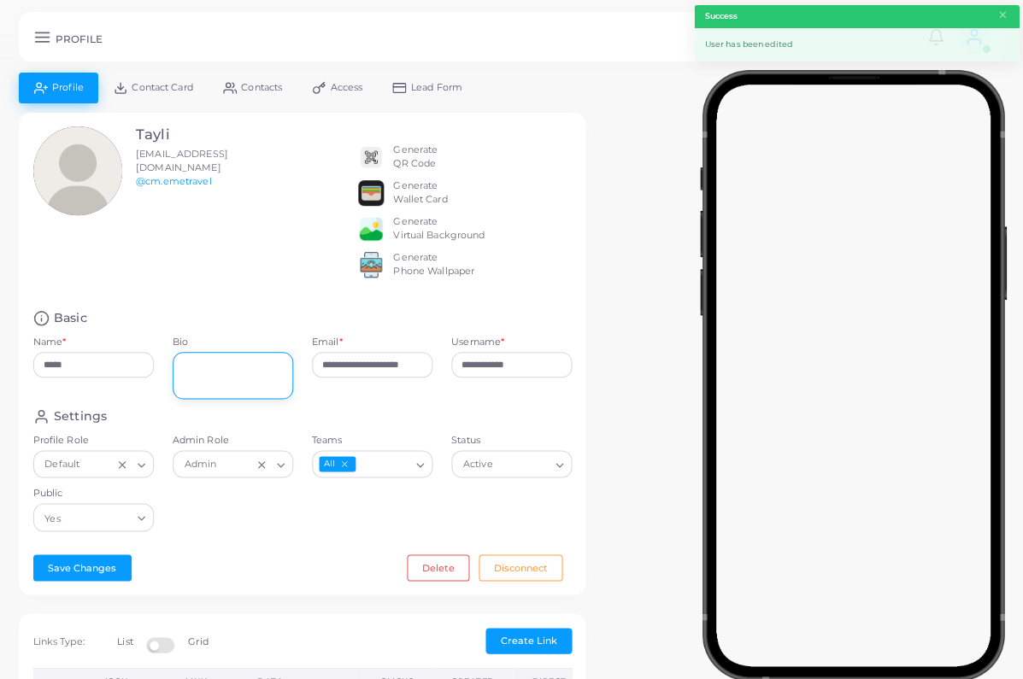
drag, startPoint x: 246, startPoint y: 389, endPoint x: 246, endPoint y: 365, distance: 23.9
click at [246, 389] on textarea "Bio" at bounding box center [233, 375] width 121 height 47
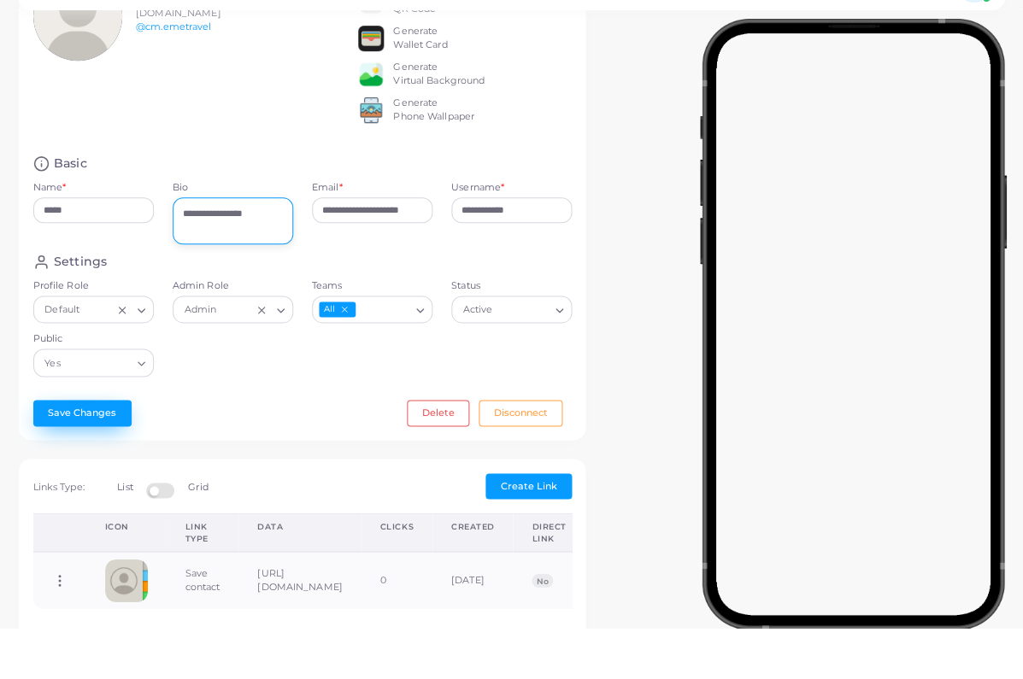
type textarea "**********"
click at [86, 451] on button "Save Changes" at bounding box center [82, 464] width 98 height 26
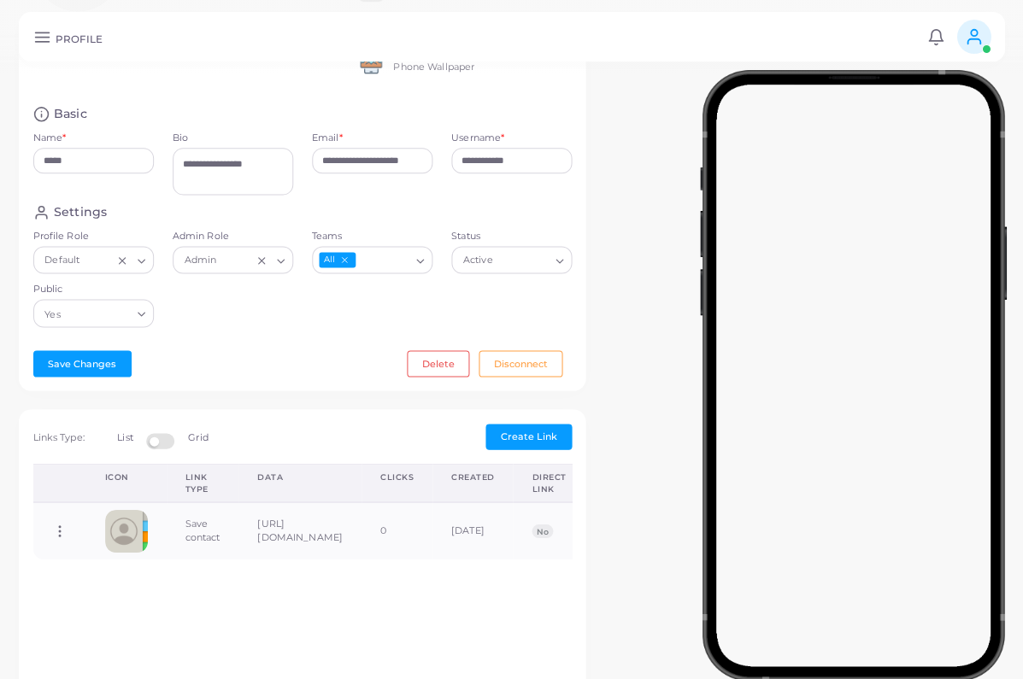
scroll to position [207, 0]
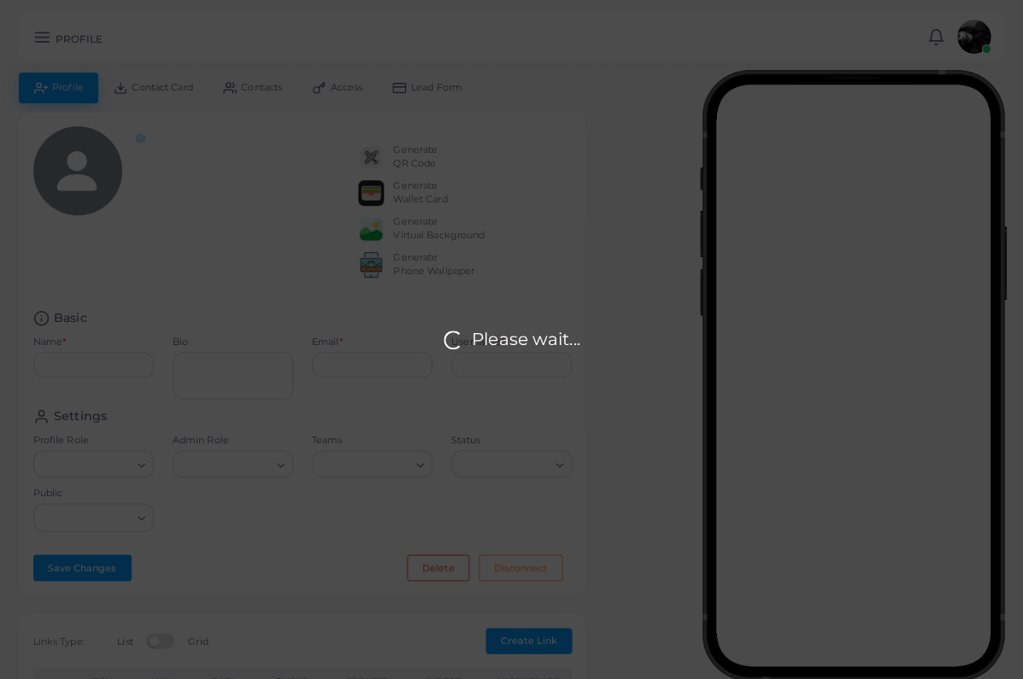
type input "*****"
type textarea "**********"
type input "**********"
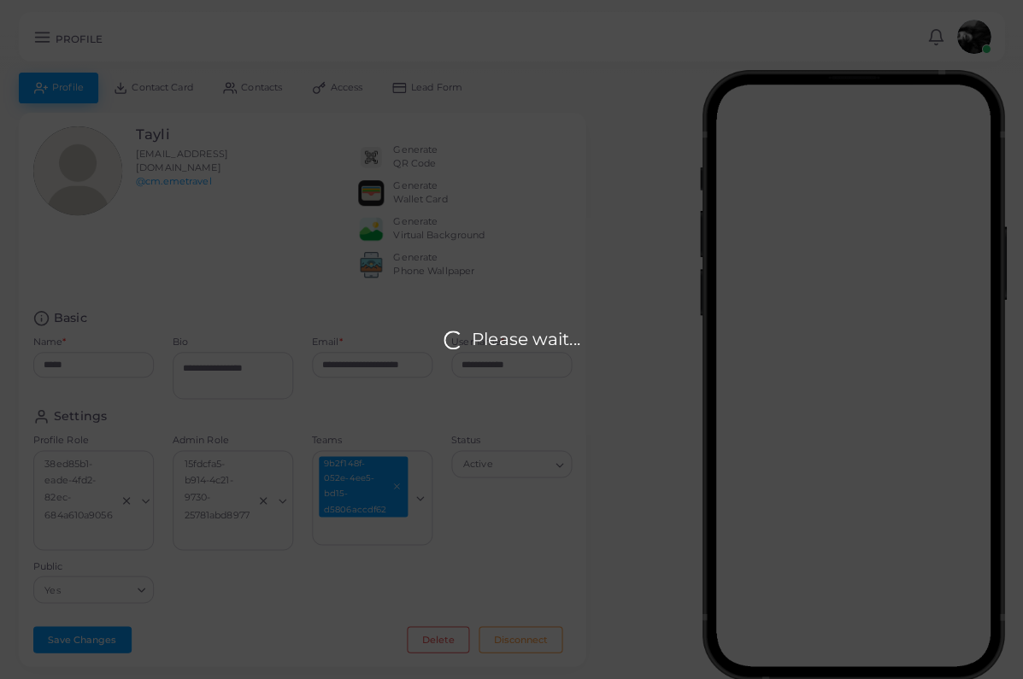
click at [975, 38] on div "Please wait..." at bounding box center [511, 339] width 1023 height 679
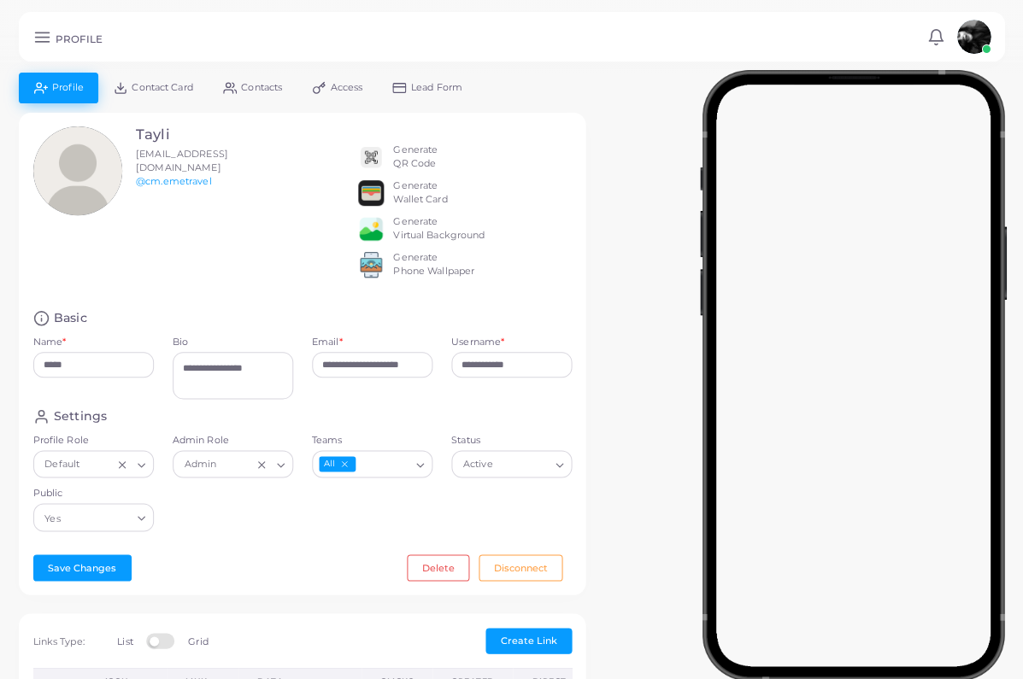
click at [976, 38] on img at bounding box center [973, 37] width 34 height 34
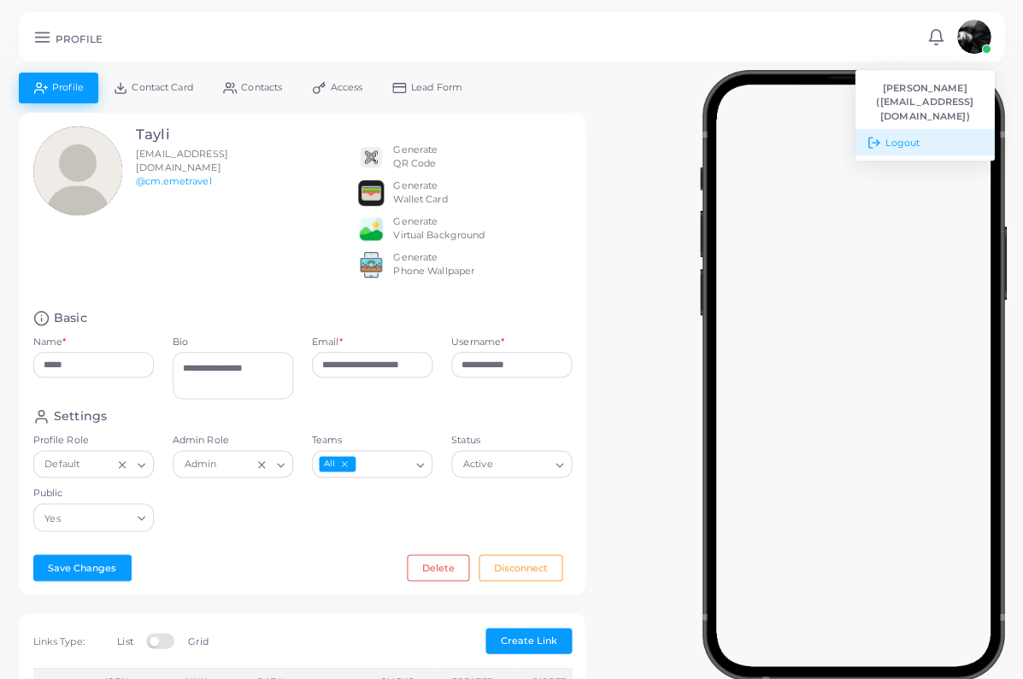
click at [922, 140] on link "Logout" at bounding box center [924, 142] width 139 height 26
